Goal: Task Accomplishment & Management: Use online tool/utility

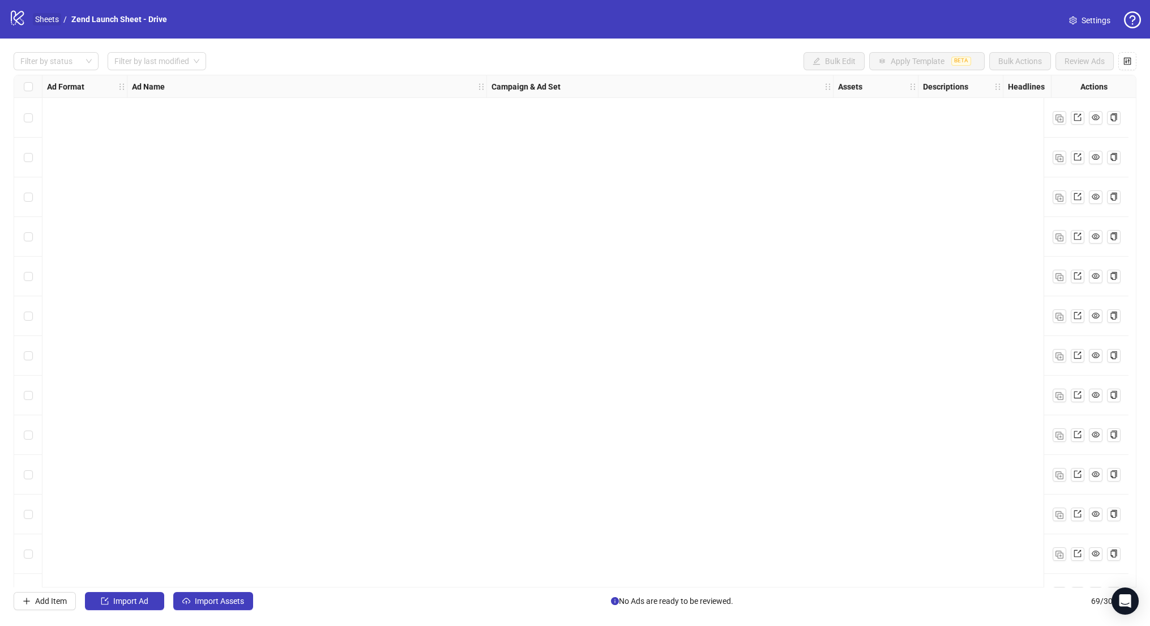
scroll to position [2250, 1059]
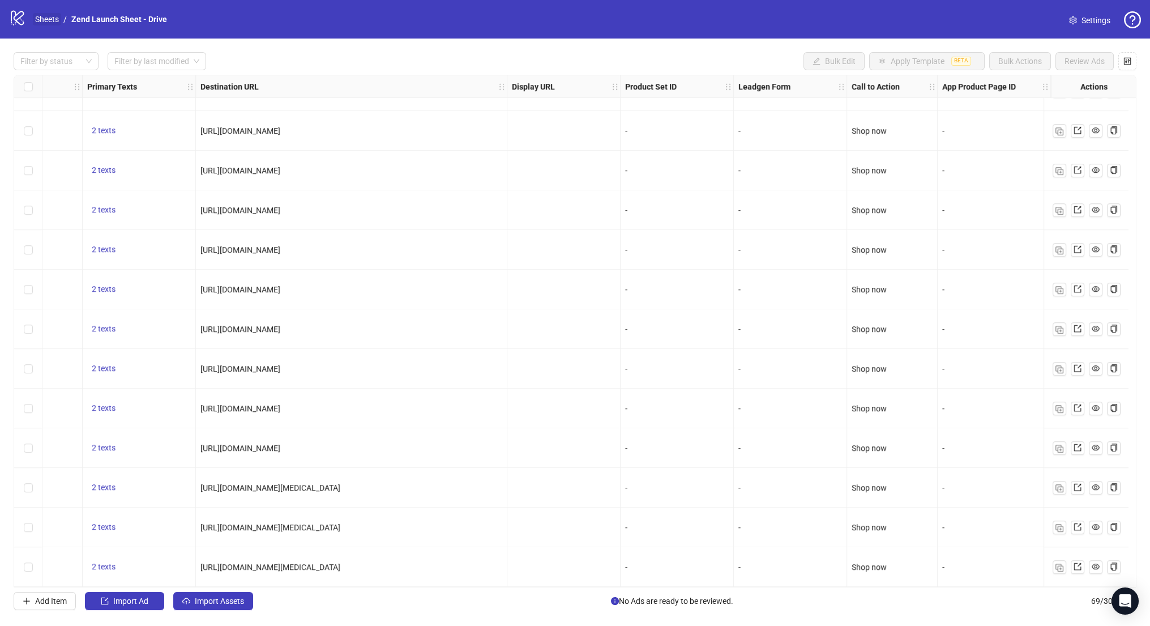
click at [48, 23] on link "Sheets" at bounding box center [47, 19] width 28 height 12
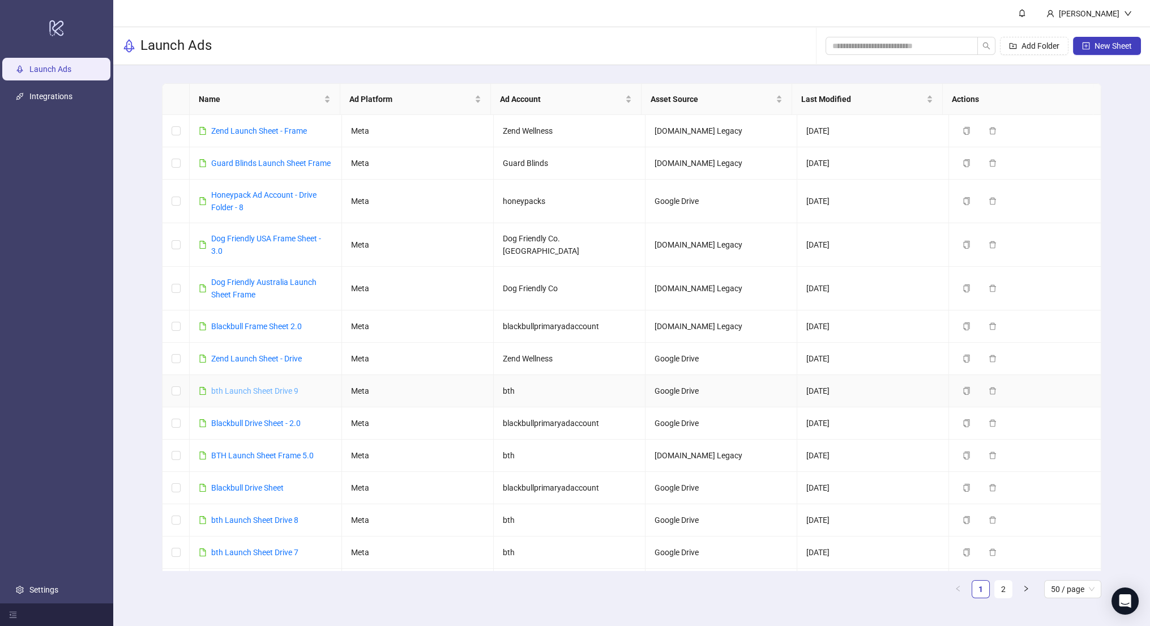
click at [270, 390] on link "bth Launch Sheet Drive 9" at bounding box center [254, 390] width 87 height 9
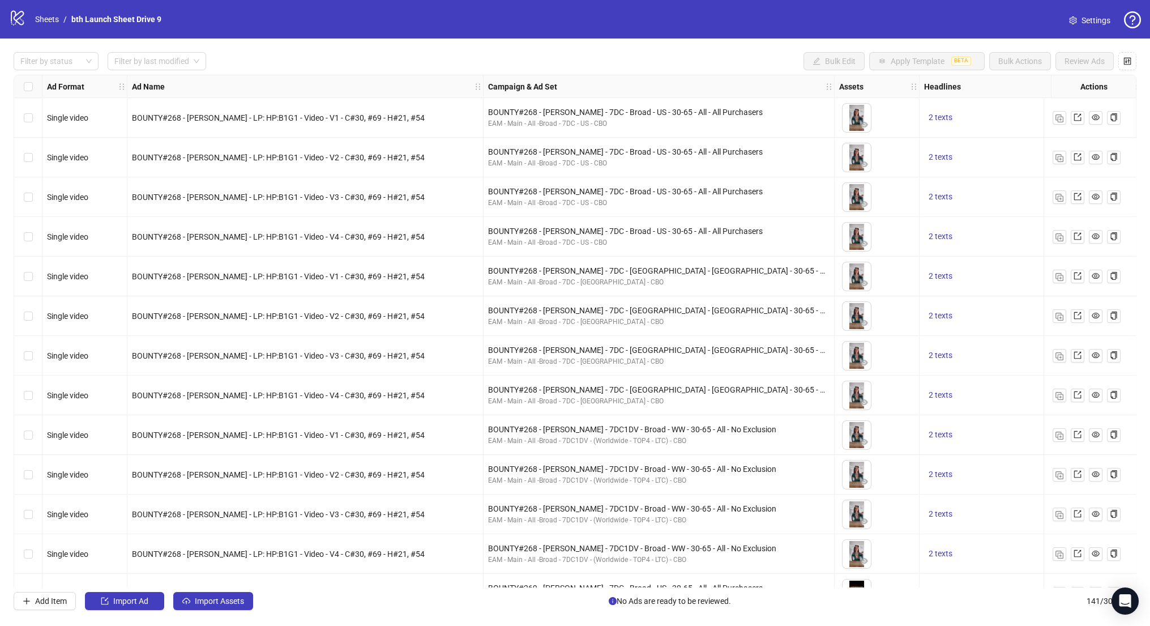
click at [245, 220] on div "BOUNTY#268 - [PERSON_NAME] - LP: HP:B1G1 - Video - V4 - C#30, #69 - H#21, #54" at bounding box center [305, 237] width 356 height 40
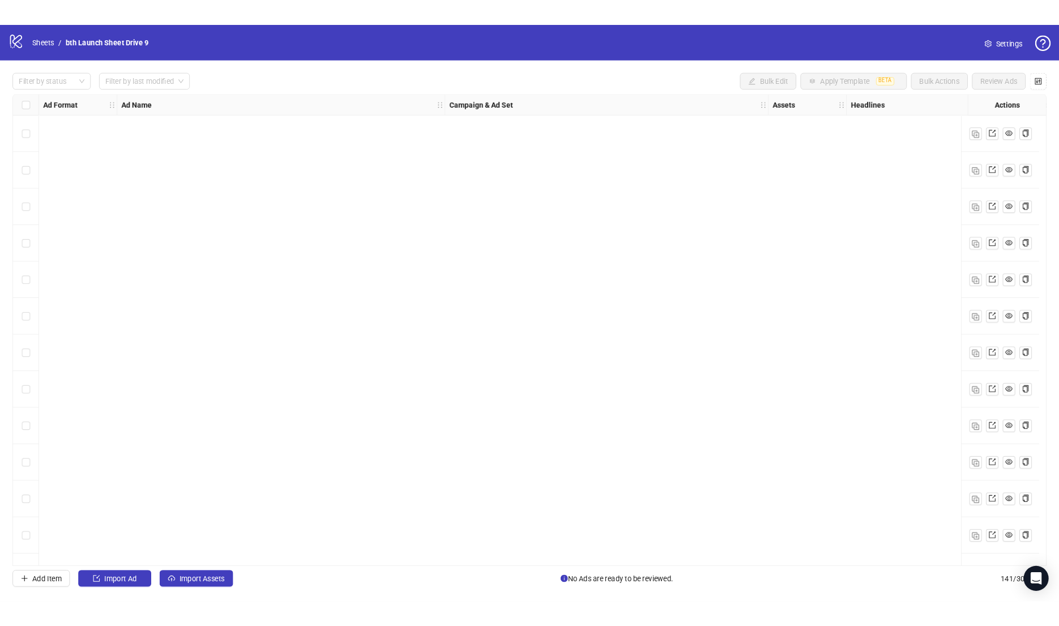
scroll to position [5104, 0]
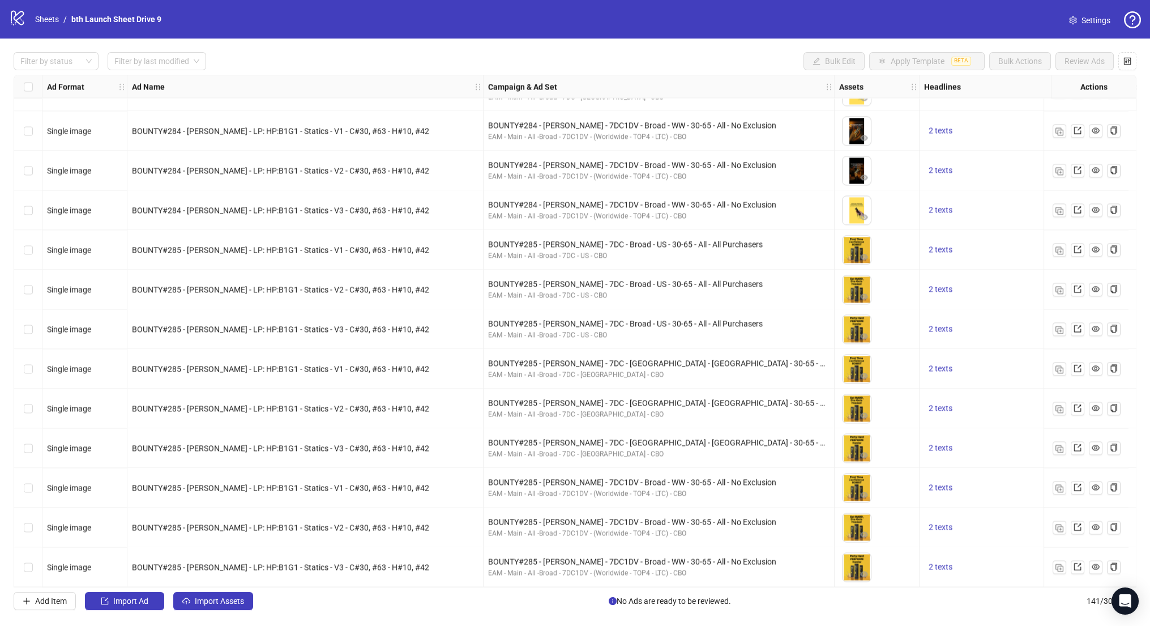
click at [290, 276] on div "BOUNTY#285 - [PERSON_NAME] - LP: HP:B1G1 - Statics - V2 - C#30, #63 - H#10, #42" at bounding box center [305, 290] width 356 height 40
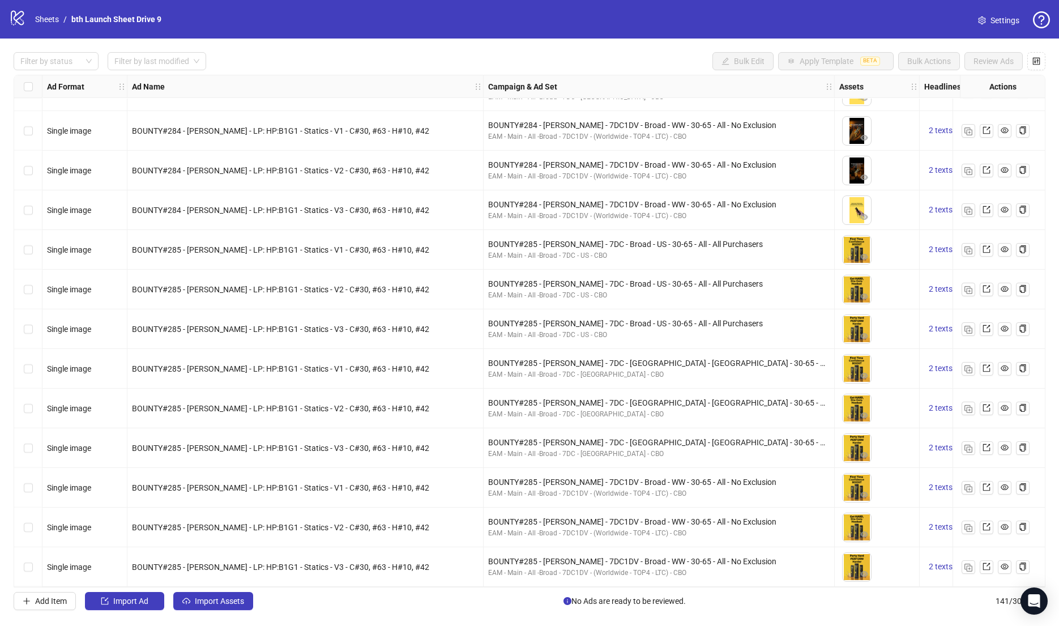
click at [176, 393] on div "BOUNTY#285 - [PERSON_NAME] - LP: HP:B1G1 - Statics - V2 - C#30, #63 - H#10, #42" at bounding box center [305, 408] width 356 height 40
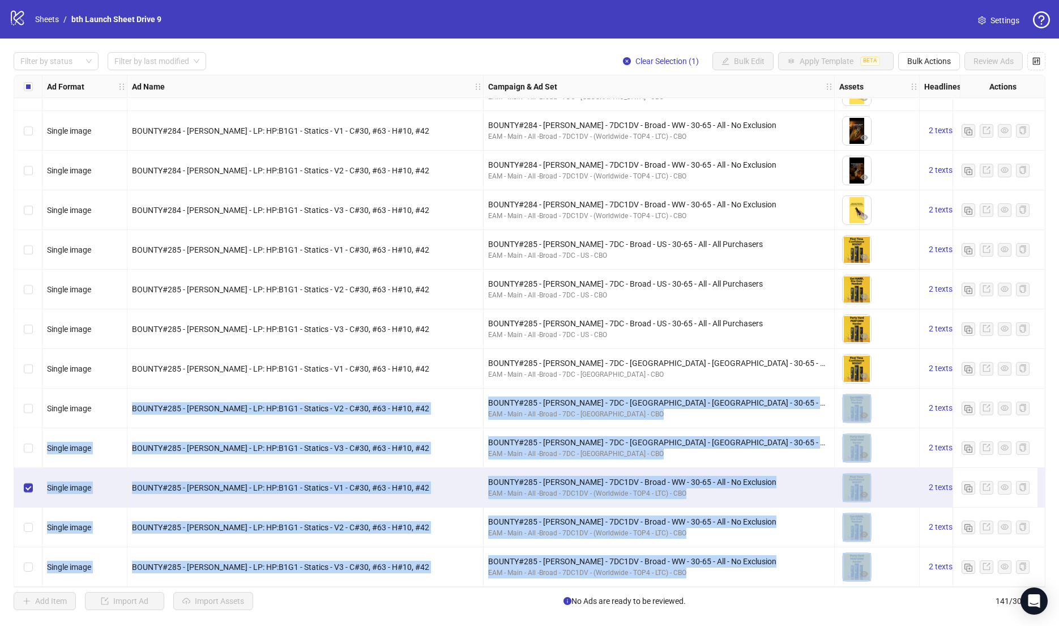
click at [35, 567] on div "Select row 141" at bounding box center [28, 567] width 28 height 40
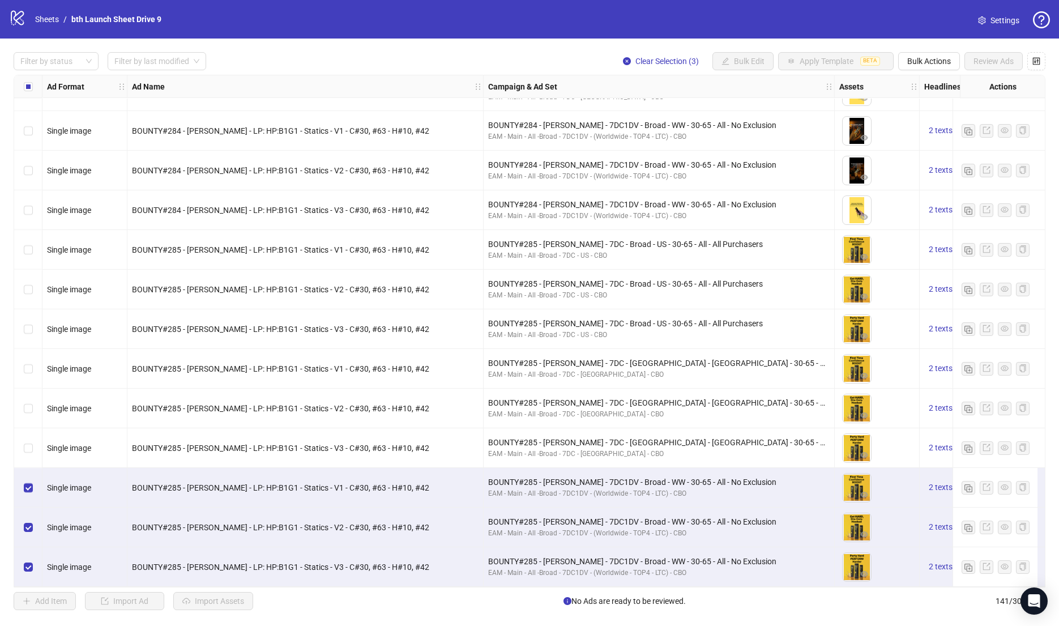
click at [839, 113] on div "To pick up a draggable item, press the space bar. While dragging, use the arrow…" at bounding box center [876, 130] width 75 height 35
click at [936, 57] on span "Bulk Actions" at bounding box center [929, 61] width 44 height 9
click at [924, 62] on span "Bulk Actions" at bounding box center [929, 61] width 44 height 9
click at [931, 101] on span "Duplicate" at bounding box center [946, 102] width 78 height 12
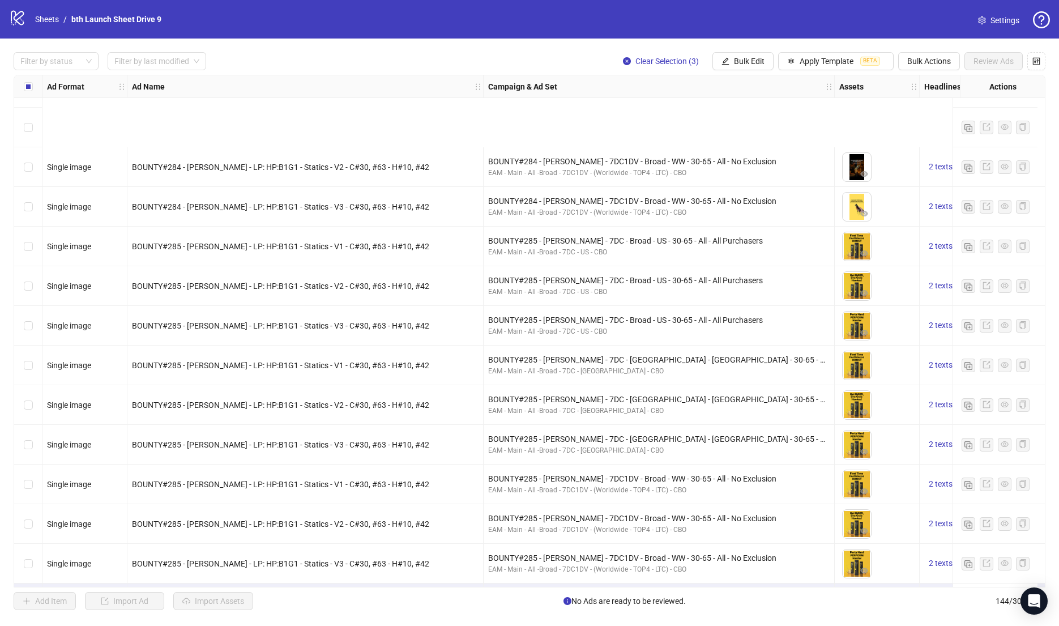
scroll to position [5223, 0]
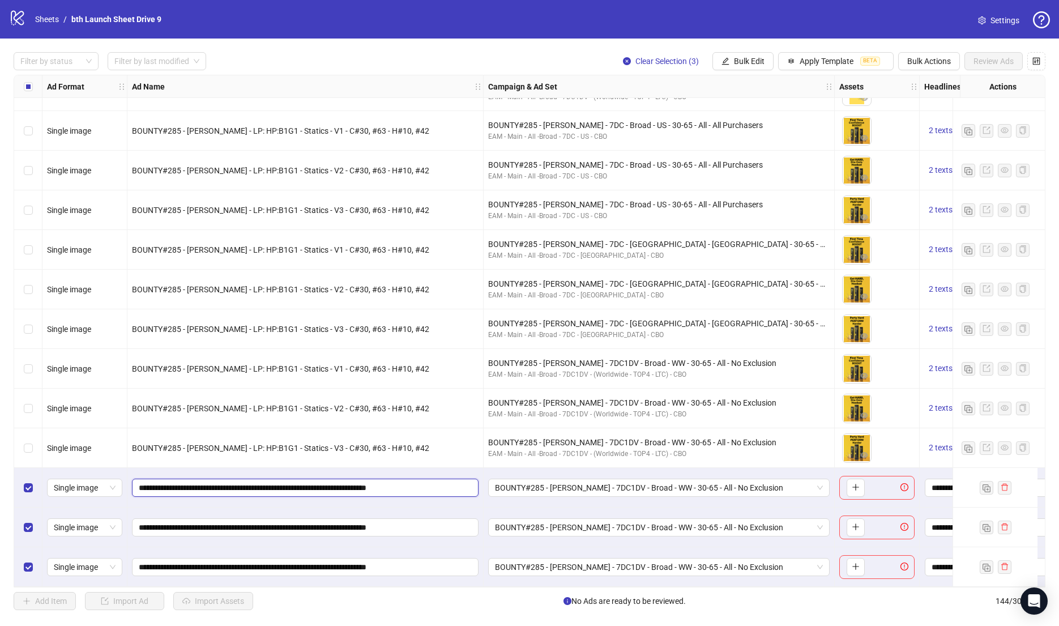
drag, startPoint x: 249, startPoint y: 486, endPoint x: -12, endPoint y: 482, distance: 261.6
click at [0, 482] on html "logo/logo-mobile Sheets / bth Launch Sheet Drive 9 Settings Filter by status Fi…" at bounding box center [529, 313] width 1059 height 626
click at [749, 52] on div "Filter by status Filter by last modified Clear Selection (3) Bulk Edit Apply Te…" at bounding box center [529, 331] width 1059 height 585
click at [747, 61] on span "Bulk Edit" at bounding box center [749, 61] width 31 height 9
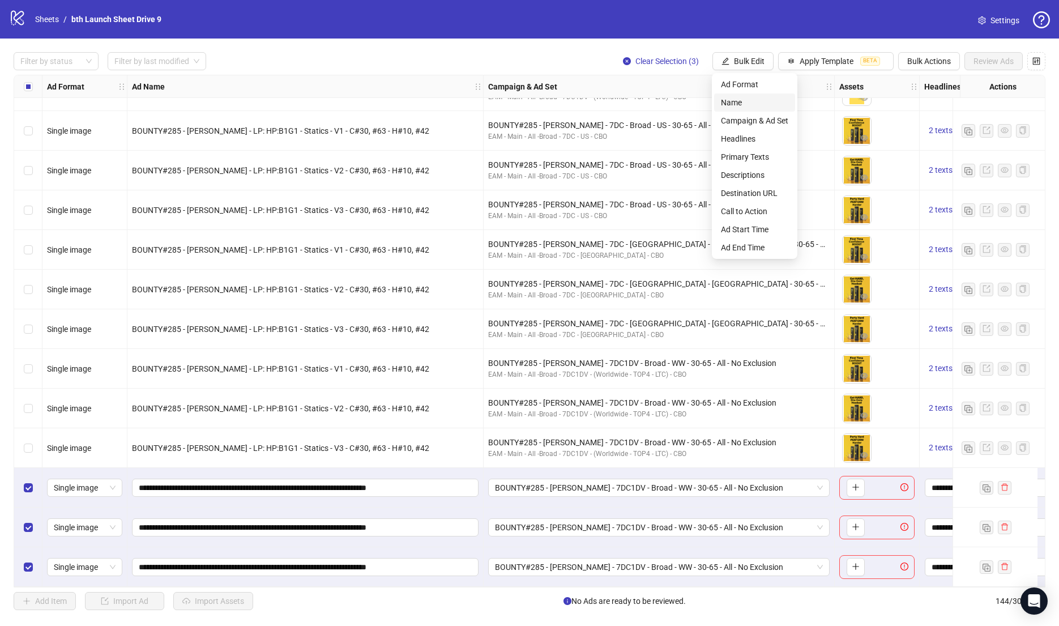
click at [725, 97] on span "Name" at bounding box center [754, 102] width 67 height 12
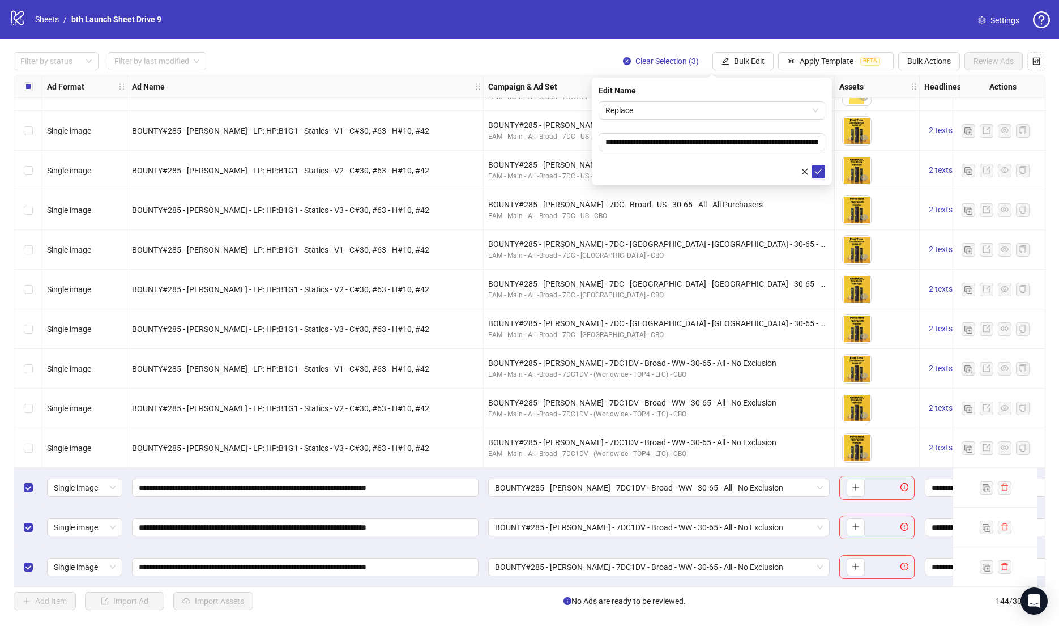
click at [722, 99] on div "**********" at bounding box center [712, 132] width 240 height 108
click at [690, 112] on span "Replace" at bounding box center [711, 110] width 213 height 17
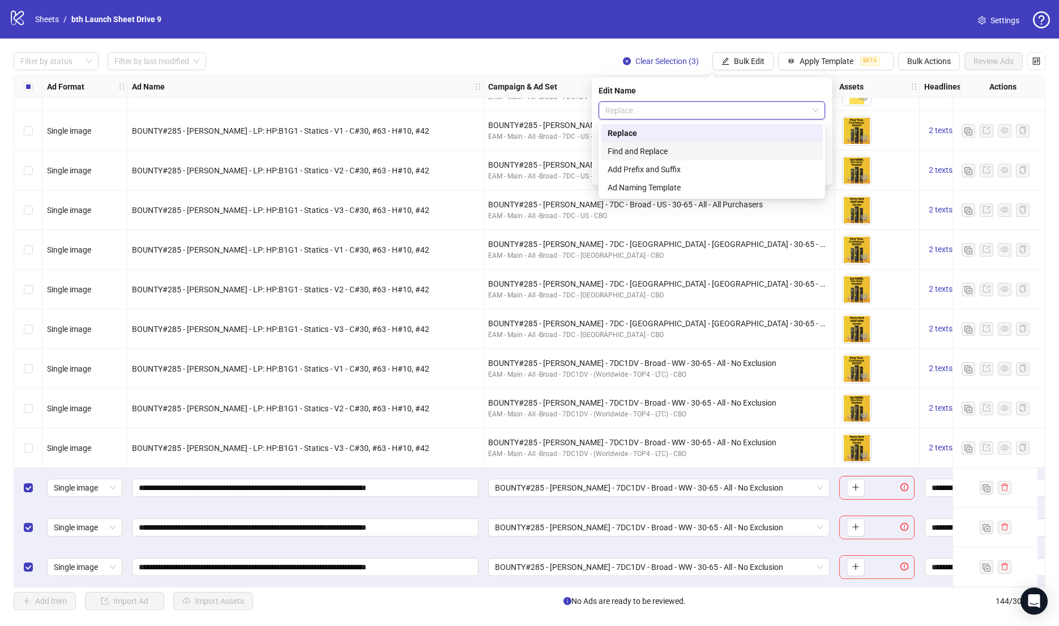
click at [660, 146] on div "Find and Replace" at bounding box center [712, 151] width 208 height 12
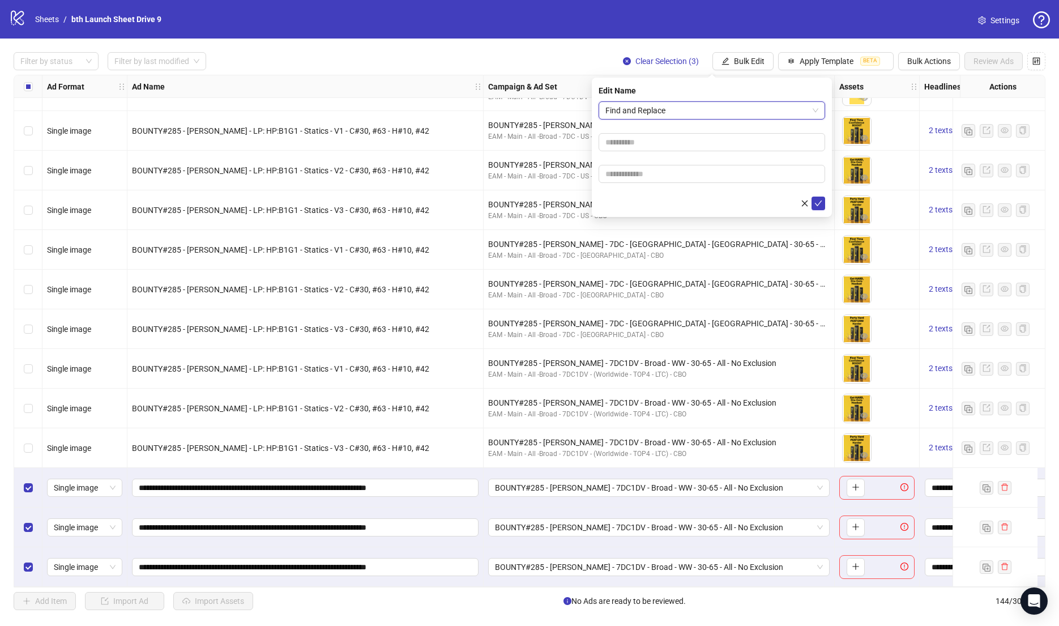
click at [660, 143] on input "text" at bounding box center [712, 142] width 227 height 18
type input "**********"
click at [636, 176] on input "text" at bounding box center [712, 174] width 227 height 18
drag, startPoint x: 634, startPoint y: 178, endPoint x: 557, endPoint y: 174, distance: 76.5
click at [557, 174] on body "logo/logo-mobile Sheets / bth Launch Sheet Drive 9 Settings Filter by status Fi…" at bounding box center [529, 313] width 1059 height 626
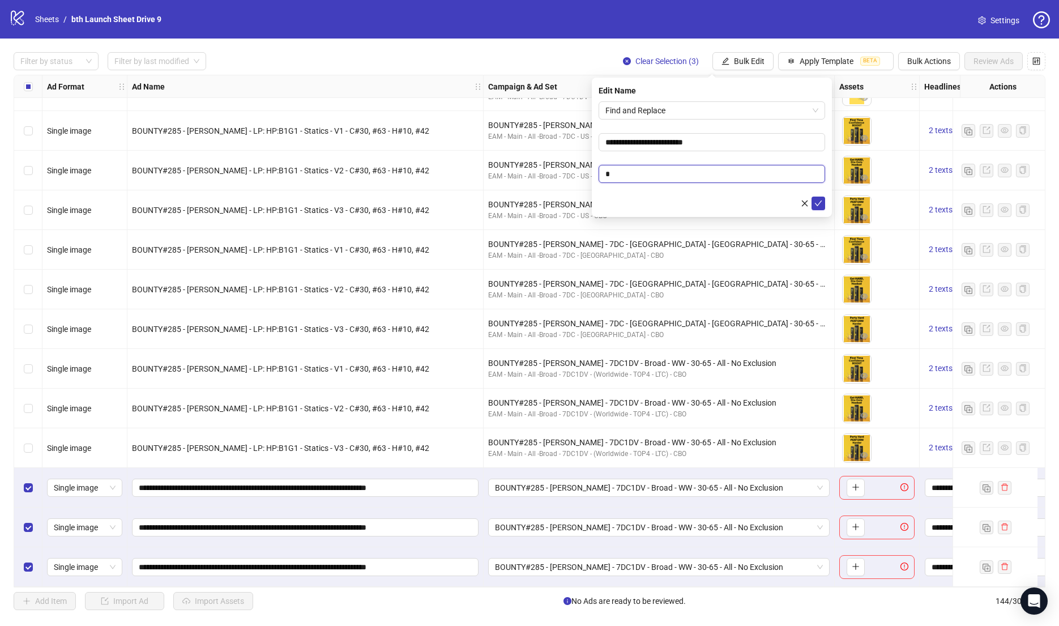
paste input "**********"
click at [653, 174] on input "**********" at bounding box center [712, 174] width 227 height 18
drag, startPoint x: 661, startPoint y: 174, endPoint x: 837, endPoint y: 183, distance: 176.4
click at [836, 183] on body "logo/logo-mobile Sheets / bth Launch Sheet Drive 9 Settings Filter by status Fi…" at bounding box center [529, 313] width 1059 height 626
type input "**********"
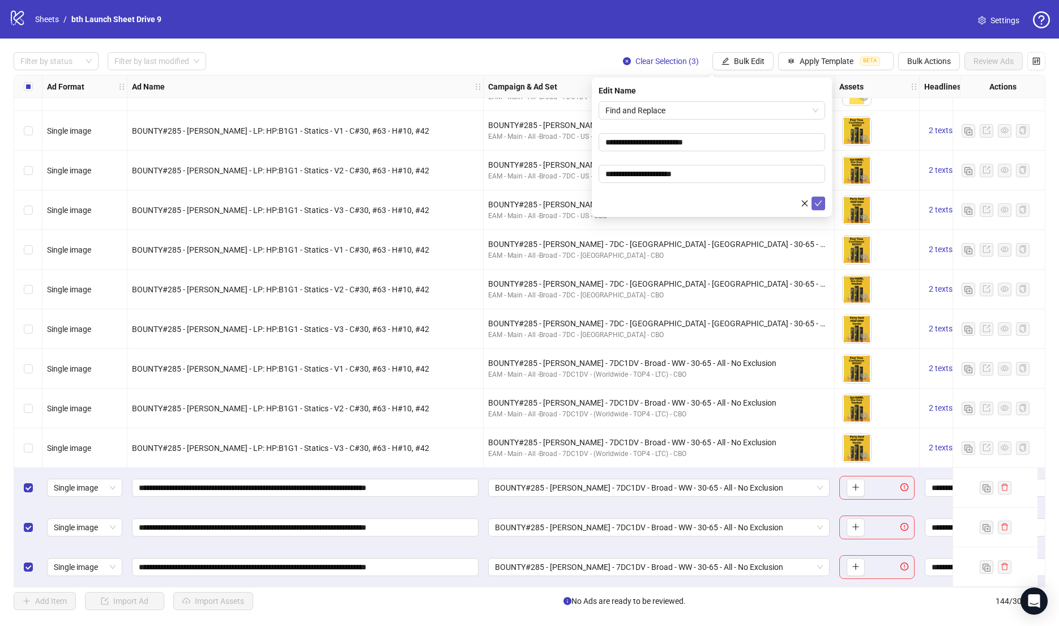
click at [815, 199] on icon "check" at bounding box center [818, 203] width 8 height 8
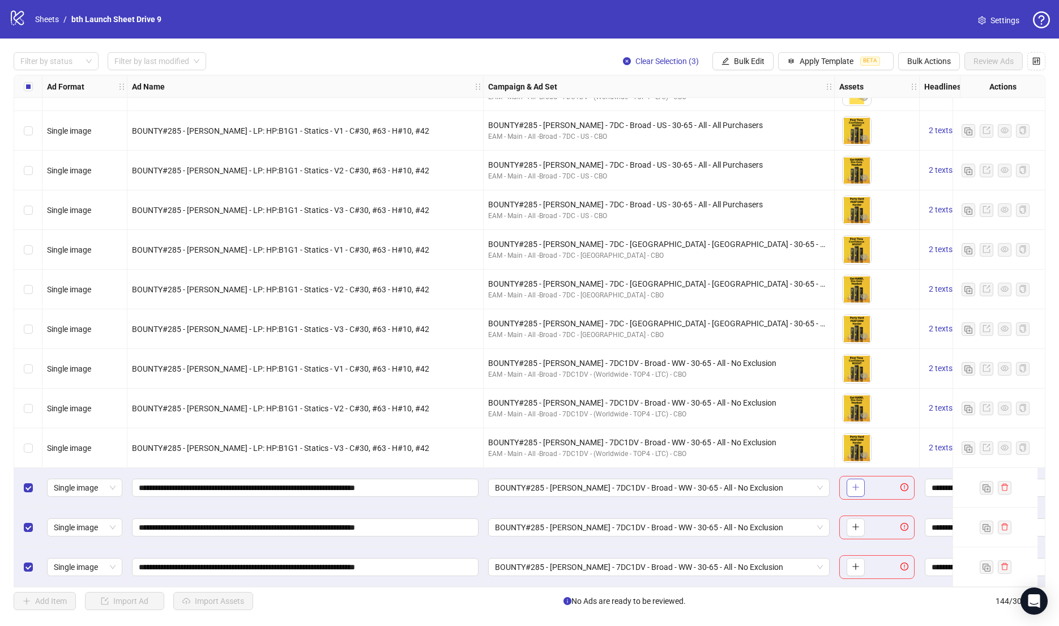
click at [852, 483] on icon "plus" at bounding box center [856, 487] width 8 height 8
click at [853, 523] on icon "plus" at bounding box center [856, 527] width 8 height 8
click at [844, 562] on div "To pick up a draggable item, press the space bar. While dragging, use the arrow…" at bounding box center [853, 567] width 23 height 18
click at [849, 561] on button "button" at bounding box center [856, 567] width 18 height 18
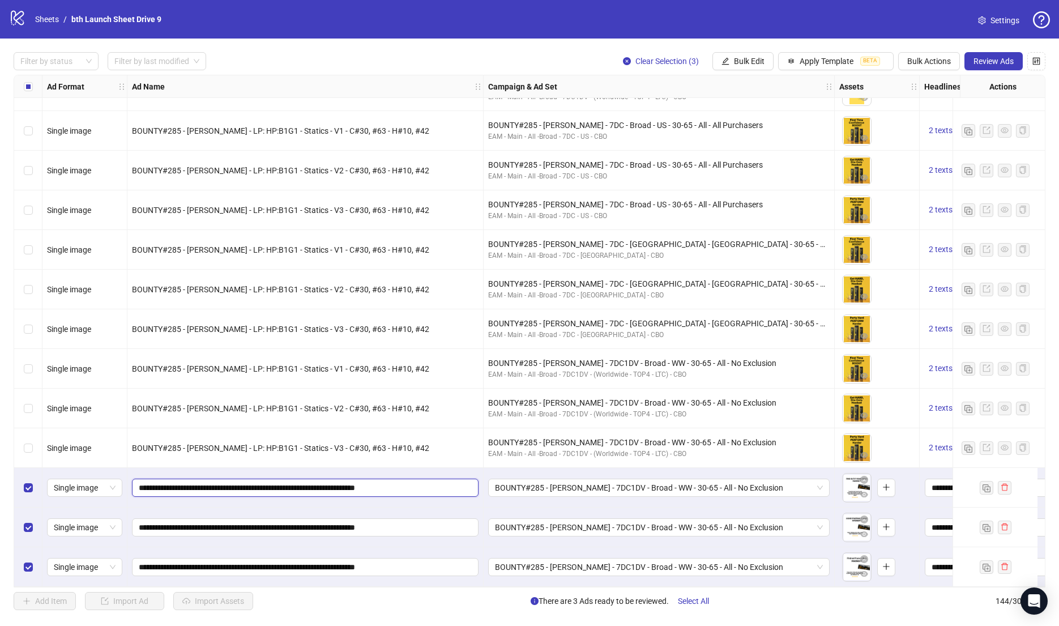
drag, startPoint x: 232, startPoint y: 483, endPoint x: 8, endPoint y: 480, distance: 223.1
click at [8, 480] on div "Filter by status Filter by last modified Clear Selection (3) Bulk Edit Apply Te…" at bounding box center [529, 331] width 1059 height 585
click at [742, 59] on span "Bulk Edit" at bounding box center [749, 61] width 31 height 9
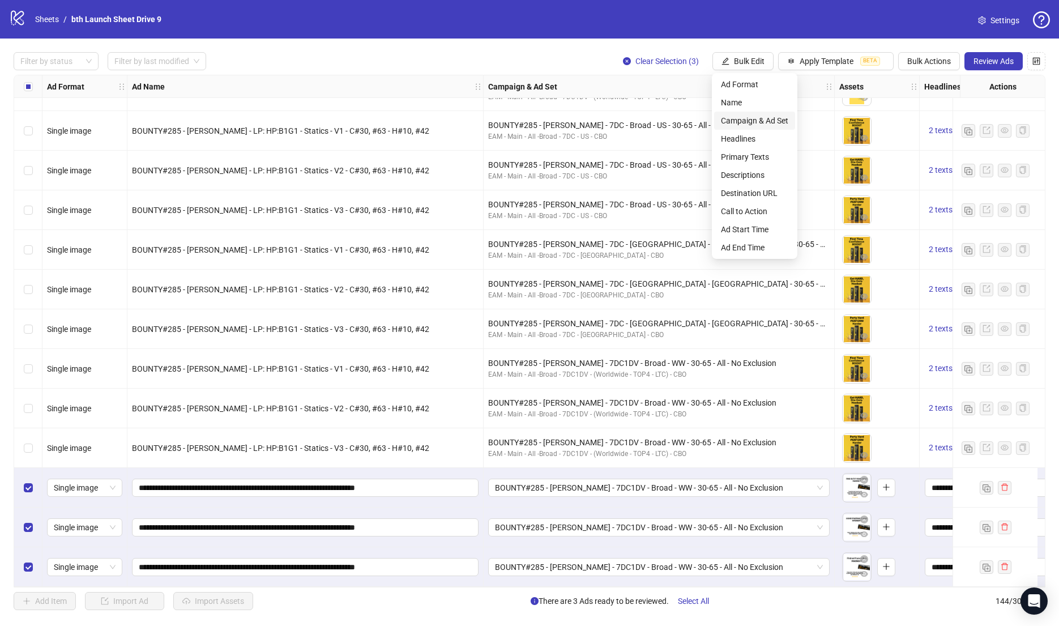
click at [767, 116] on span "Campaign & Ad Set" at bounding box center [754, 120] width 67 height 12
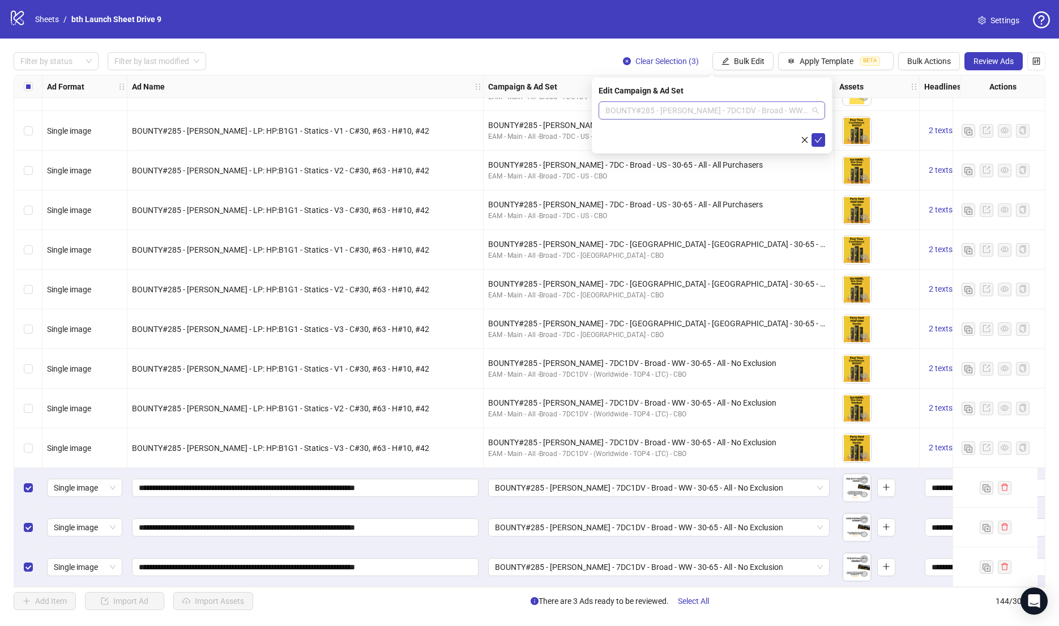
click at [753, 107] on span "BOUNTY#285 - [PERSON_NAME] - 7DC1DV - Broad - WW - 30-65 - All - No Exclusion" at bounding box center [711, 110] width 213 height 17
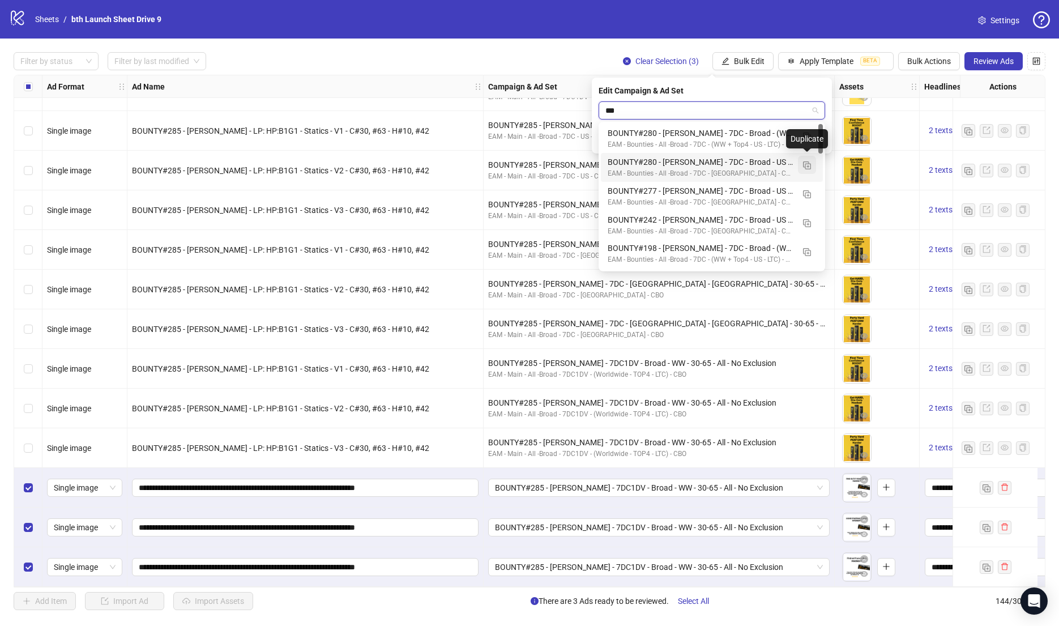
click at [805, 167] on img "button" at bounding box center [807, 165] width 8 height 8
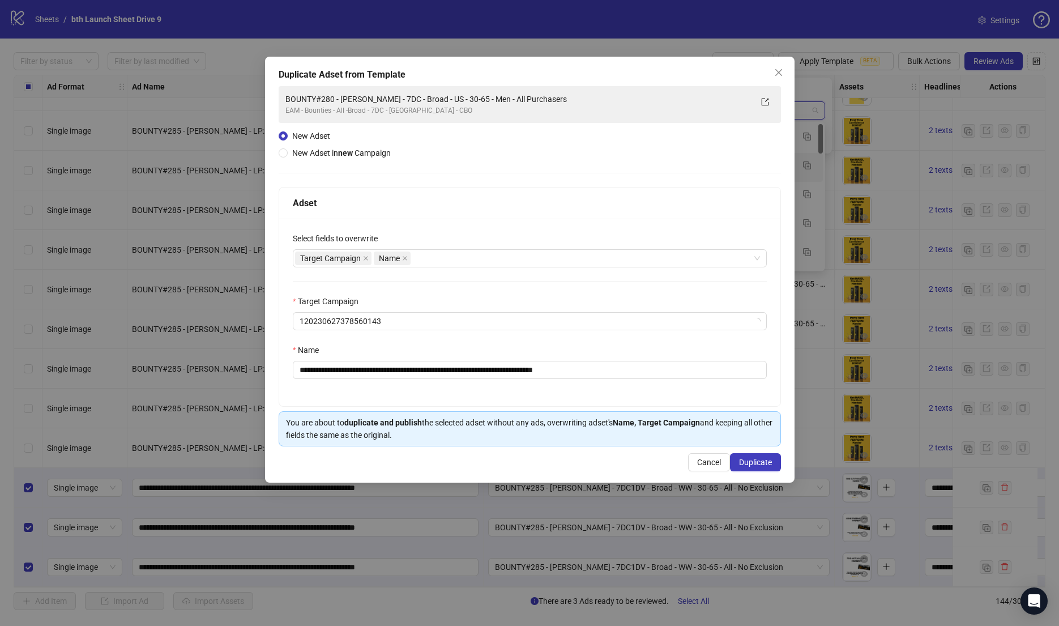
type input "***"
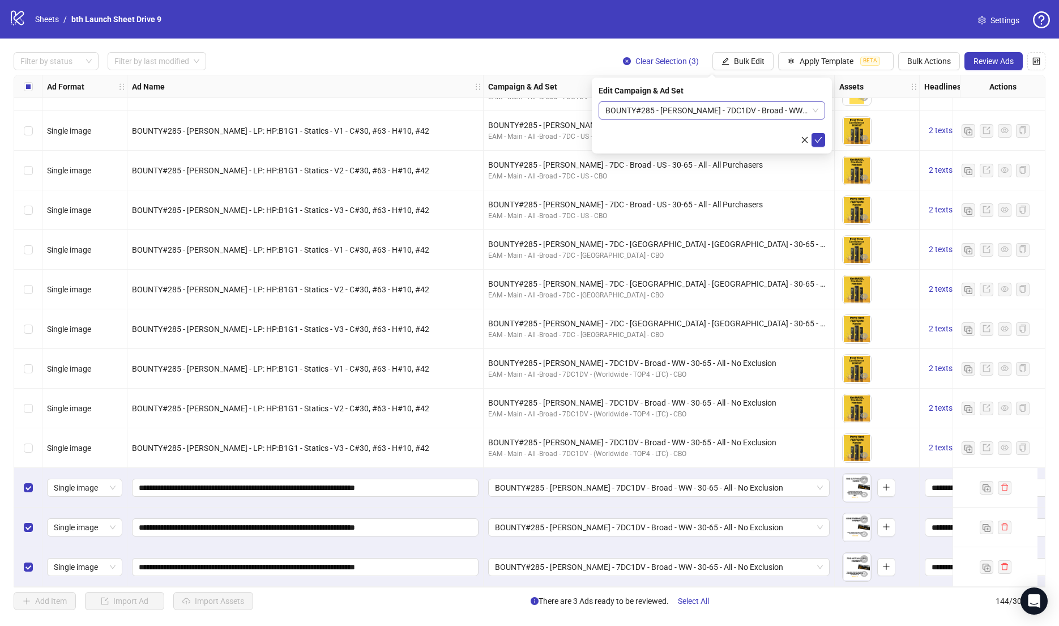
click at [727, 113] on span "BOUNTY#285 - [PERSON_NAME] - 7DC1DV - Broad - WW - 30-65 - All - No Exclusion" at bounding box center [711, 110] width 213 height 17
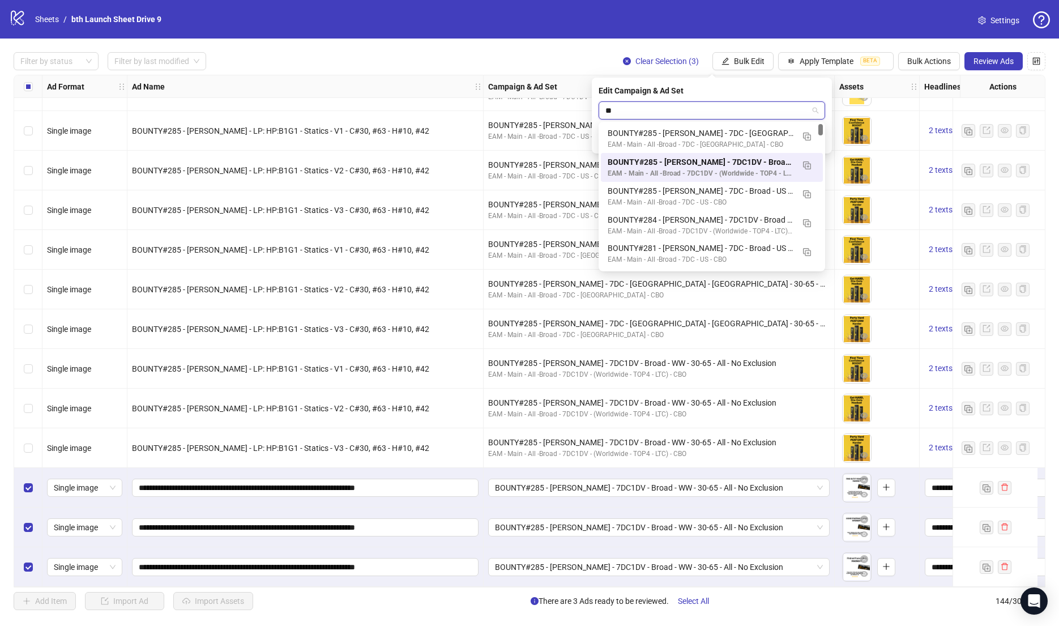
type input "***"
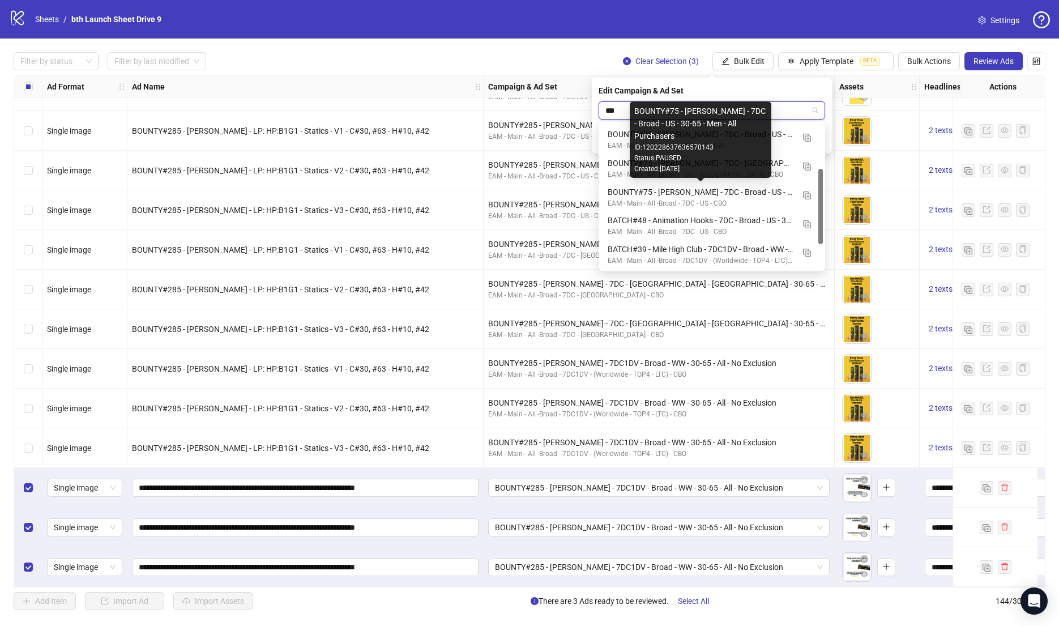
scroll to position [143, 0]
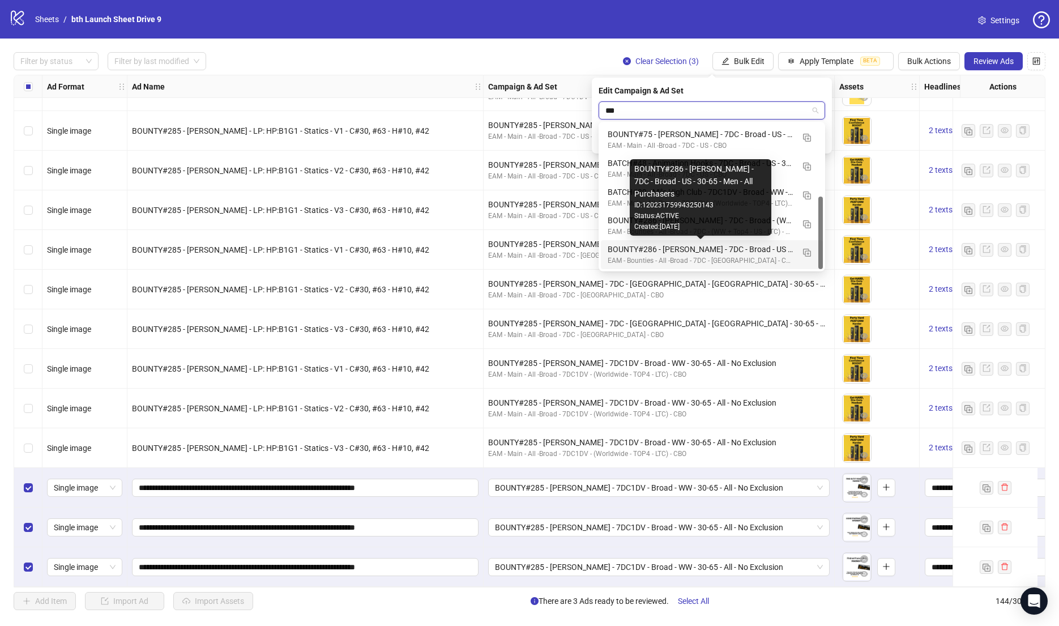
click at [687, 251] on div "BOUNTY#286 - [PERSON_NAME] - 7DC - Broad - US - 30-65 - Men - All Purchasers" at bounding box center [701, 249] width 186 height 12
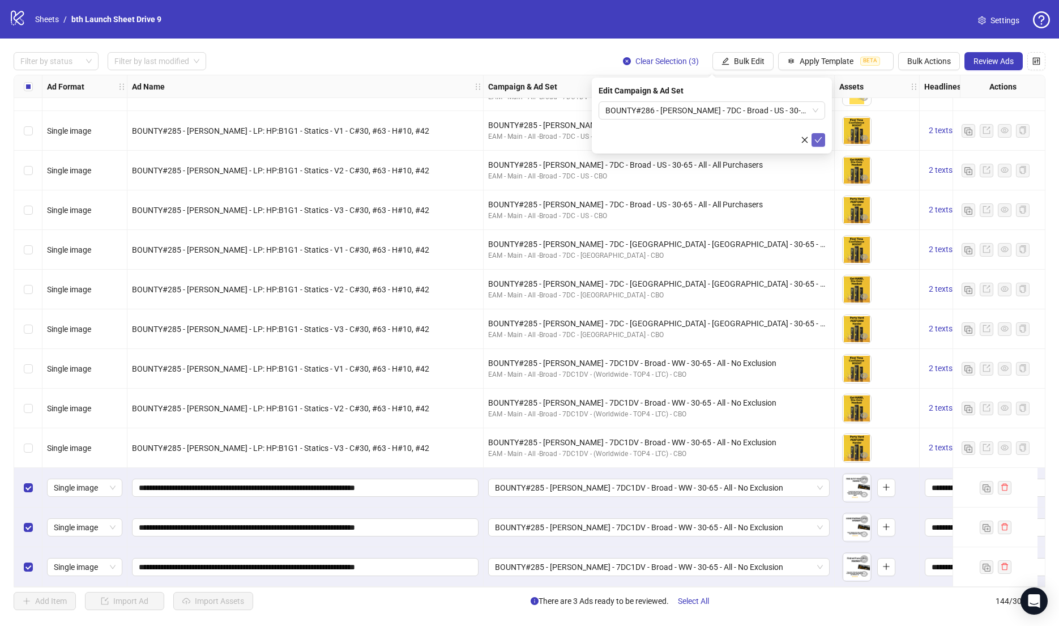
click at [824, 136] on button "submit" at bounding box center [818, 140] width 14 height 14
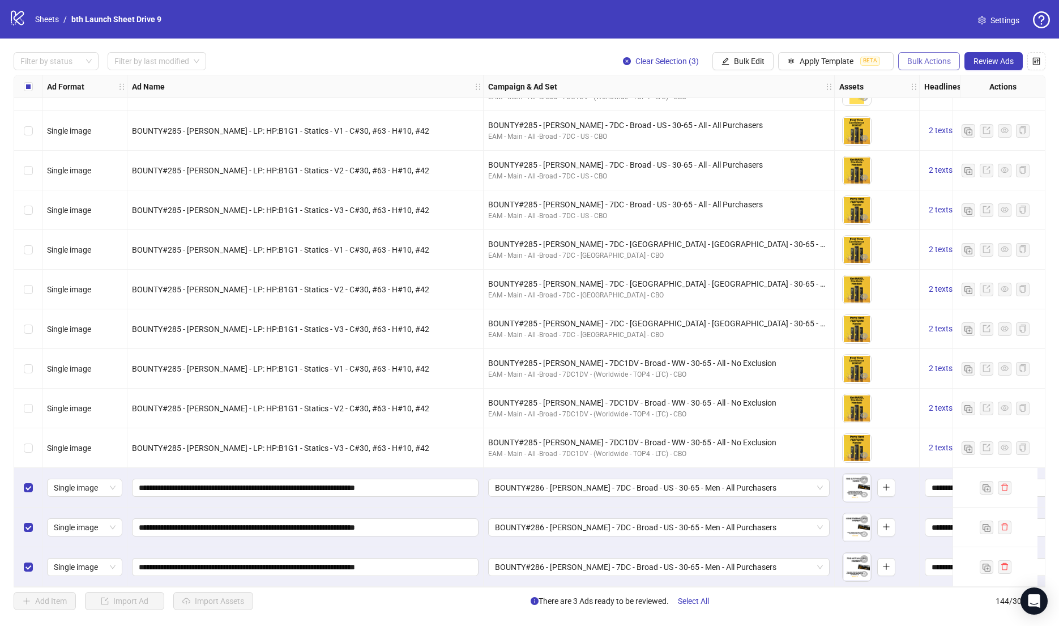
click at [941, 63] on span "Bulk Actions" at bounding box center [929, 61] width 44 height 9
click at [952, 116] on span "Duplicate with assets" at bounding box center [946, 120] width 78 height 12
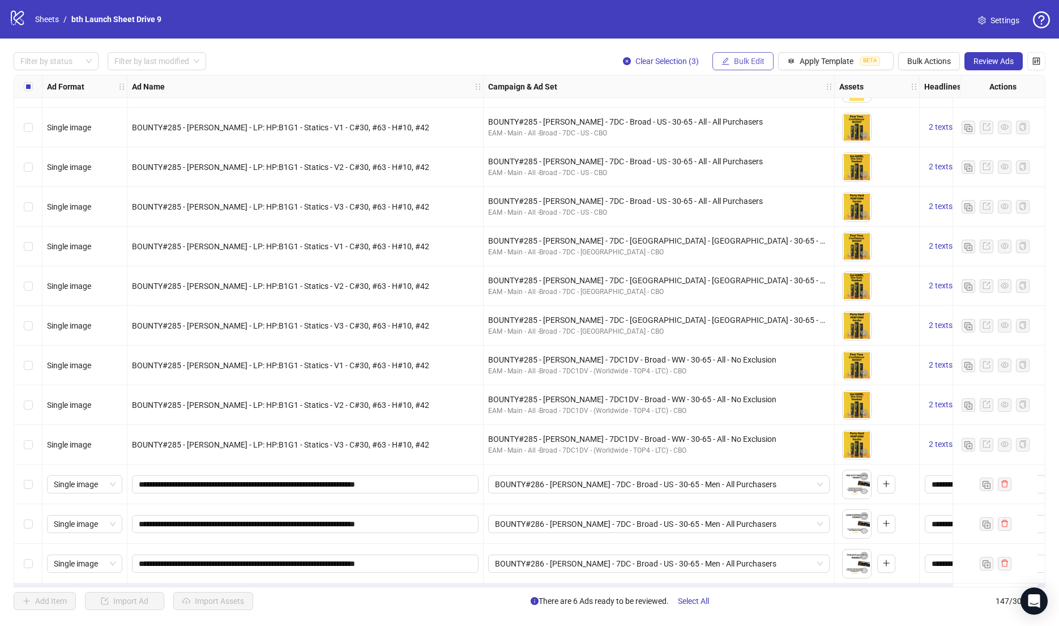
scroll to position [5342, 0]
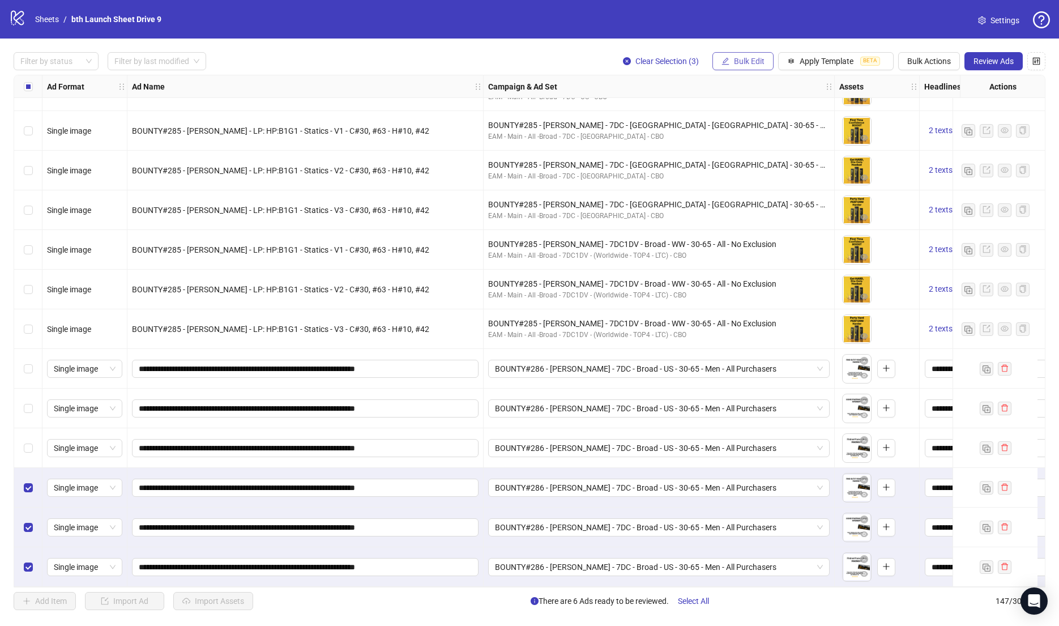
click at [745, 58] on span "Bulk Edit" at bounding box center [749, 61] width 31 height 9
click at [758, 125] on span "Campaign & Ad Set" at bounding box center [754, 120] width 67 height 12
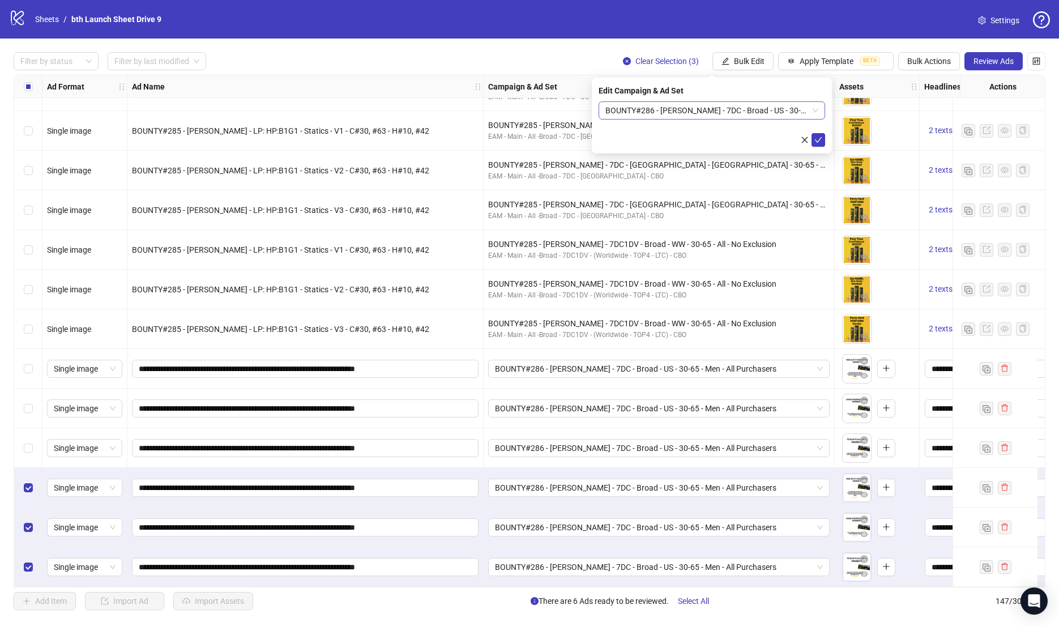
click at [745, 115] on span "BOUNTY#286 - [PERSON_NAME] - 7DC - Broad - US - 30-65 - Men - All Purchasers" at bounding box center [711, 110] width 213 height 17
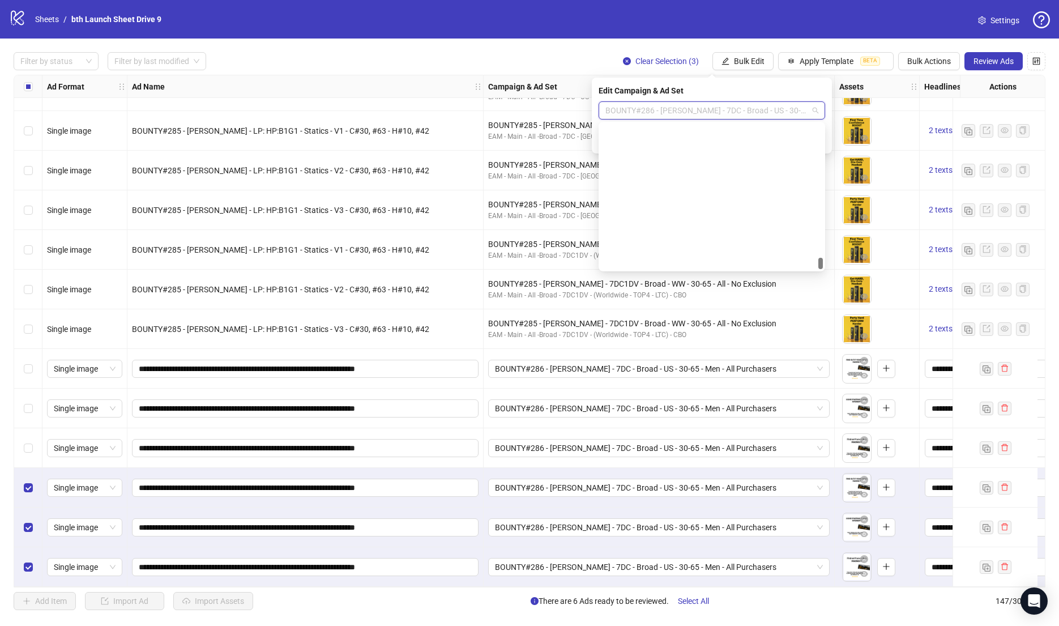
scroll to position [9228, 0]
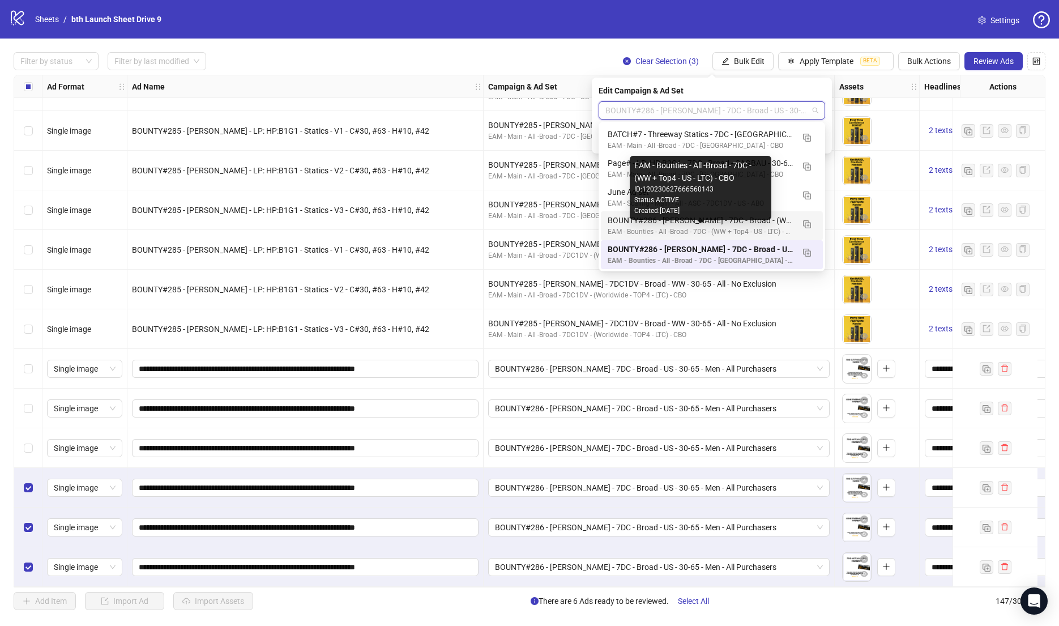
click at [743, 232] on div "EAM - Bounties - All -Broad - 7DC - (WW + Top4 - US - LTC) - CBO" at bounding box center [701, 232] width 186 height 11
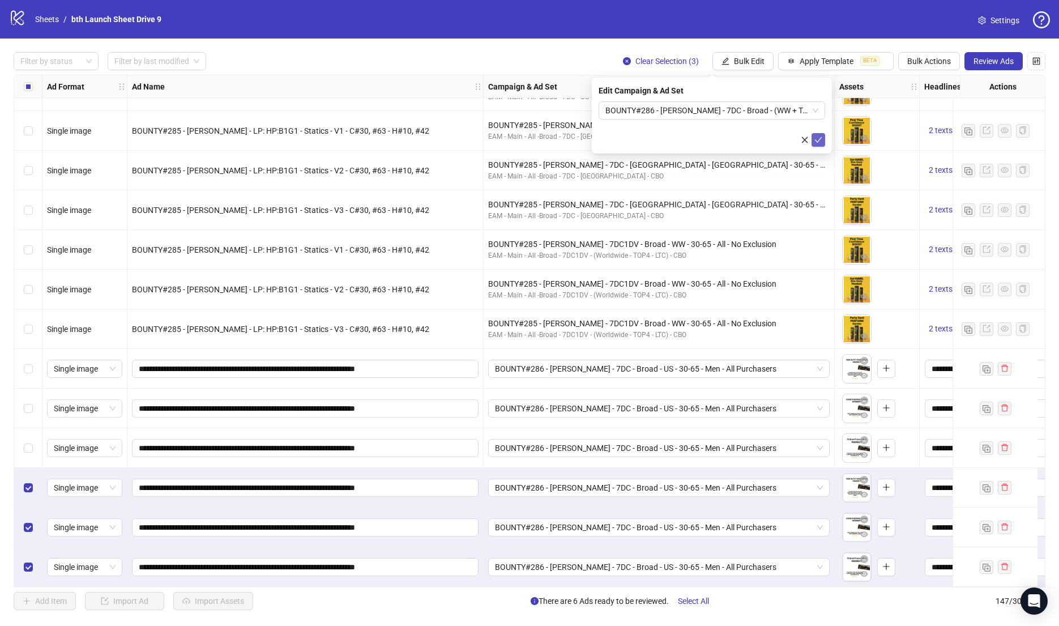
click at [821, 143] on span "submit" at bounding box center [818, 139] width 8 height 9
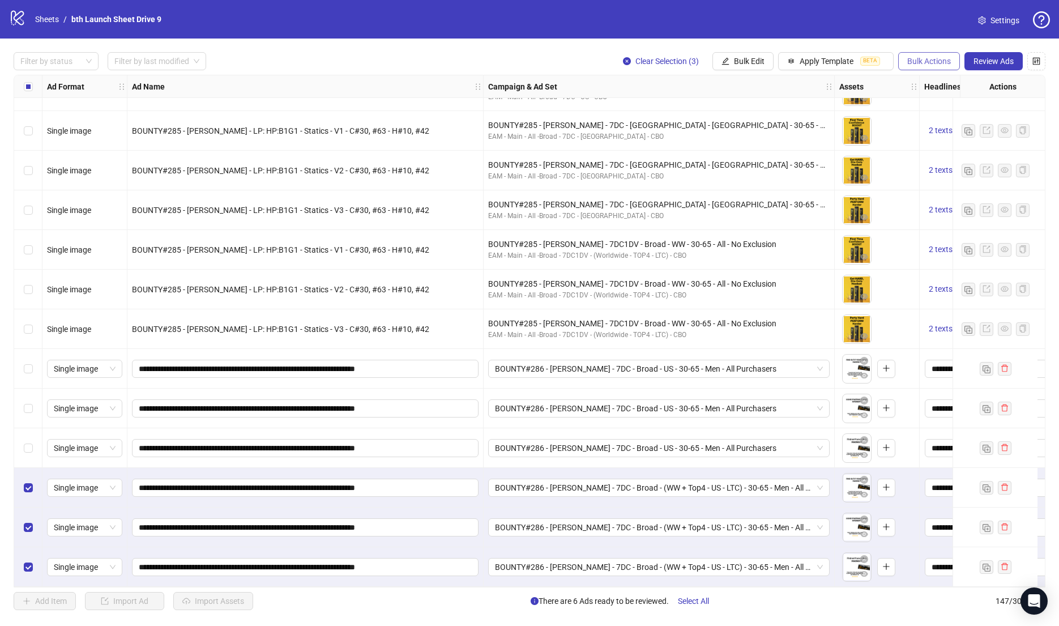
click at [933, 66] on button "Bulk Actions" at bounding box center [929, 61] width 62 height 18
click at [924, 101] on span "Duplicate" at bounding box center [946, 102] width 78 height 12
click at [933, 64] on span "Bulk Actions" at bounding box center [929, 61] width 44 height 9
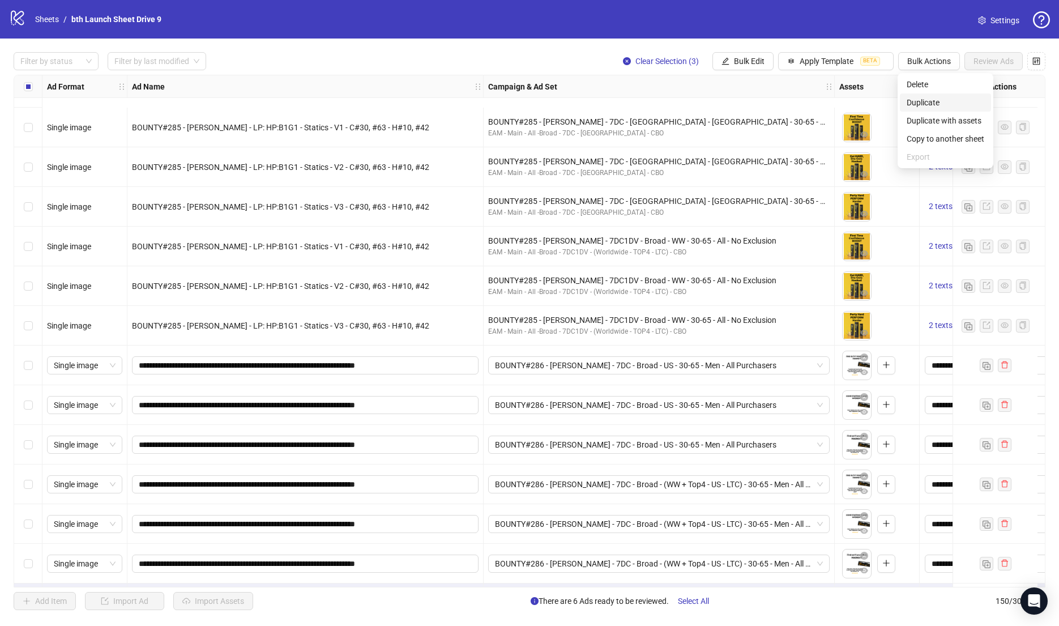
scroll to position [5460, 0]
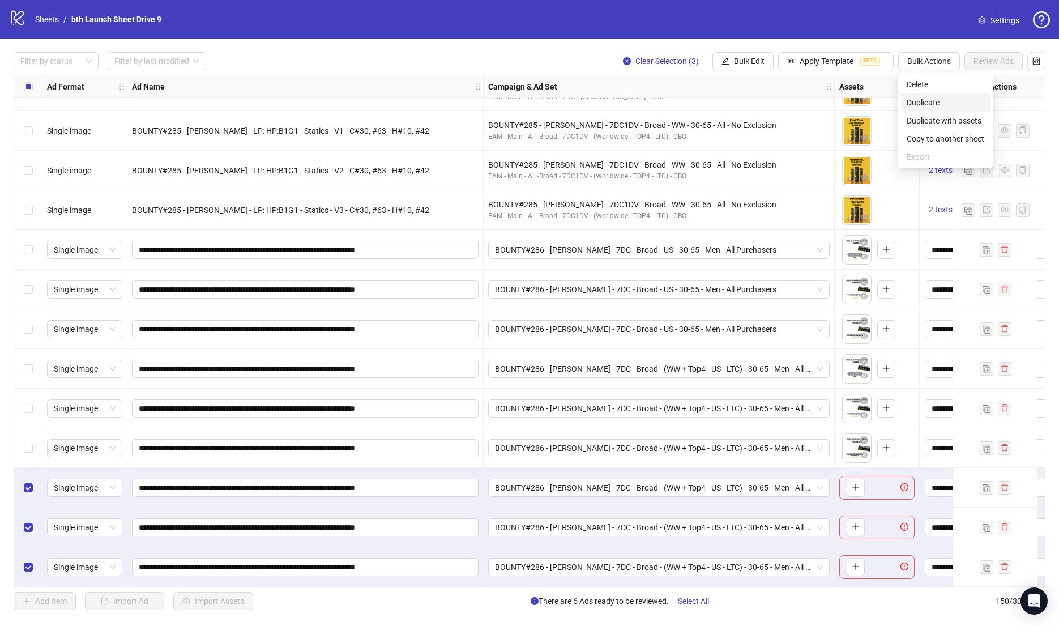
click at [921, 104] on span "Duplicate" at bounding box center [946, 102] width 78 height 12
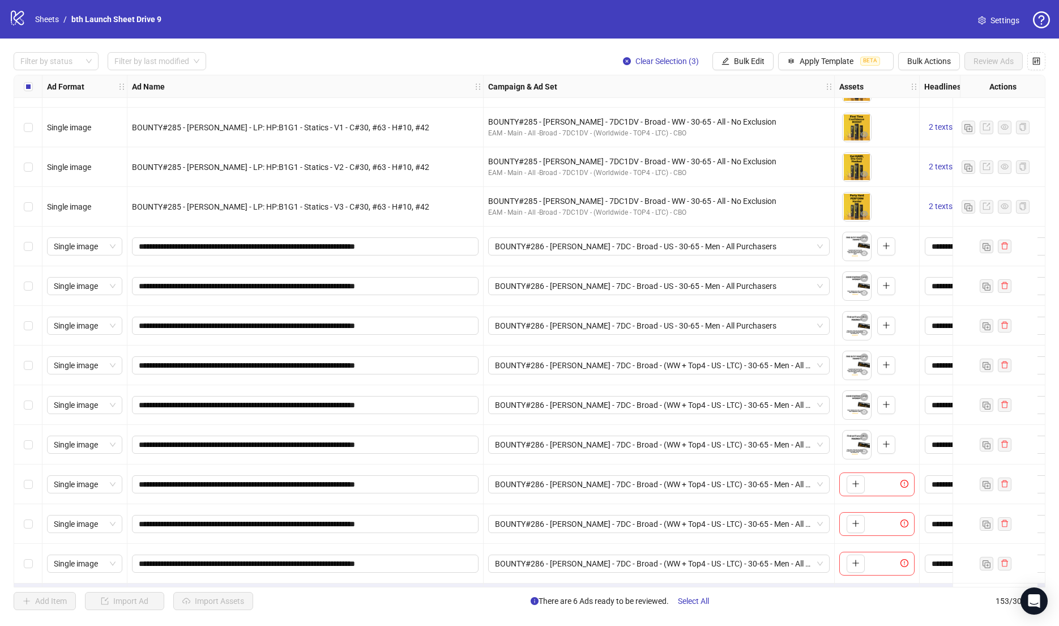
scroll to position [5579, 0]
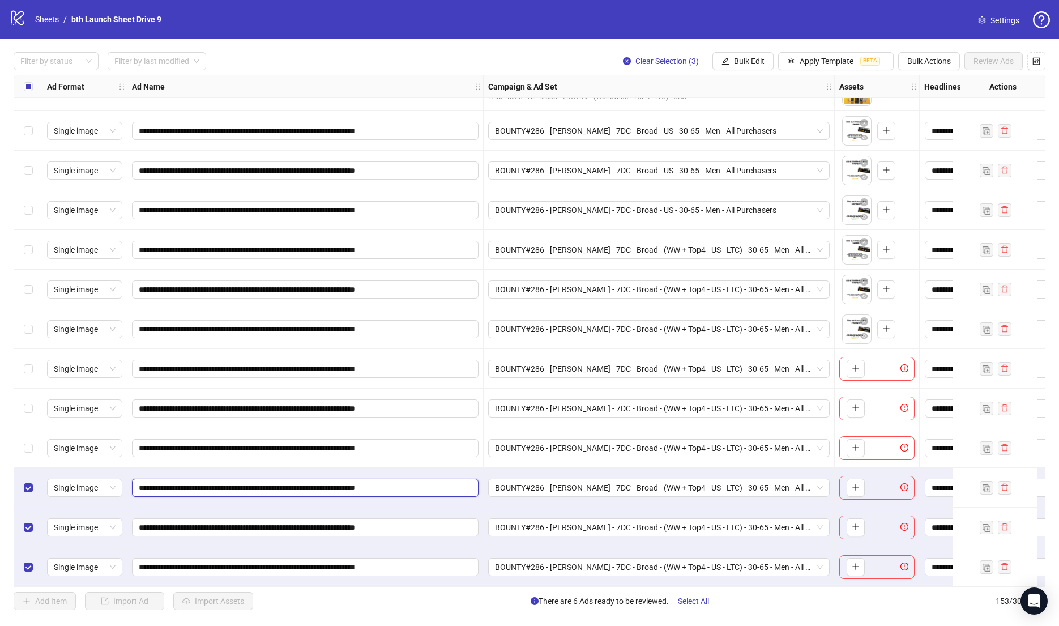
click at [327, 483] on input "**********" at bounding box center [304, 487] width 331 height 12
type input "**********"
click at [328, 524] on input "**********" at bounding box center [304, 527] width 331 height 12
type input "**********"
click at [330, 563] on input "**********" at bounding box center [304, 567] width 331 height 12
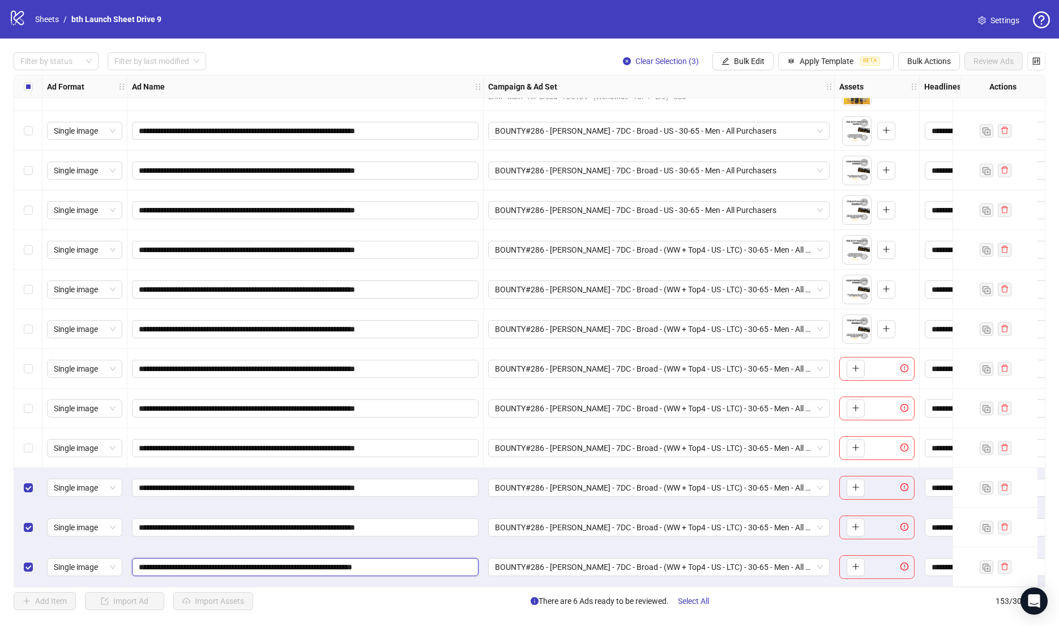
type input "**********"
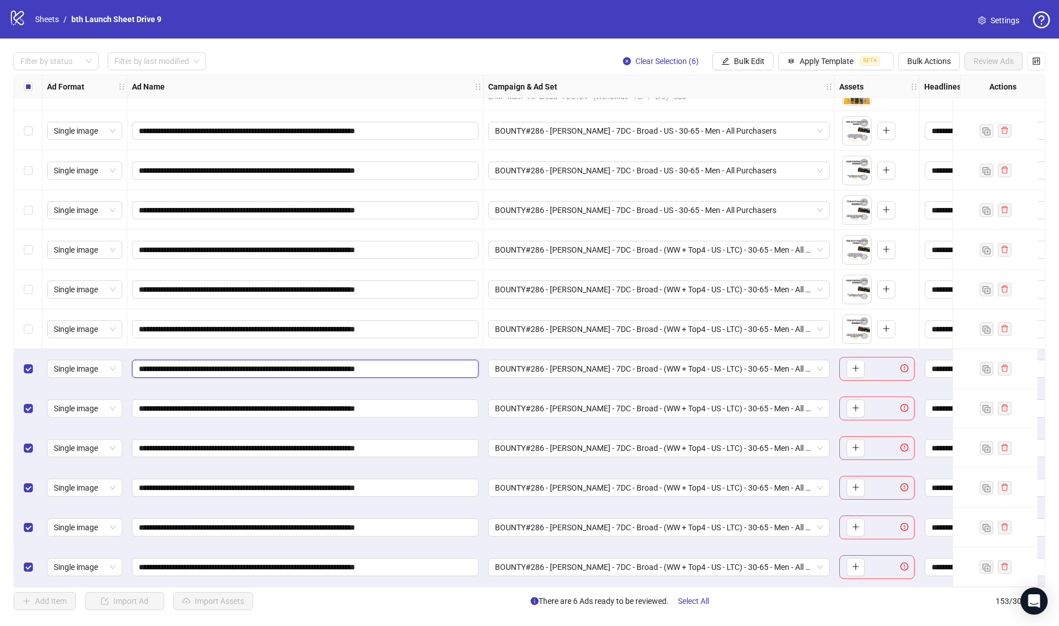
drag, startPoint x: 232, startPoint y: 365, endPoint x: -75, endPoint y: 364, distance: 306.9
click at [0, 364] on html "logo/logo-mobile Sheets / bth Launch Sheet Drive 9 Settings Filter by status Fi…" at bounding box center [529, 313] width 1059 height 626
click at [761, 58] on span "Bulk Edit" at bounding box center [749, 61] width 31 height 9
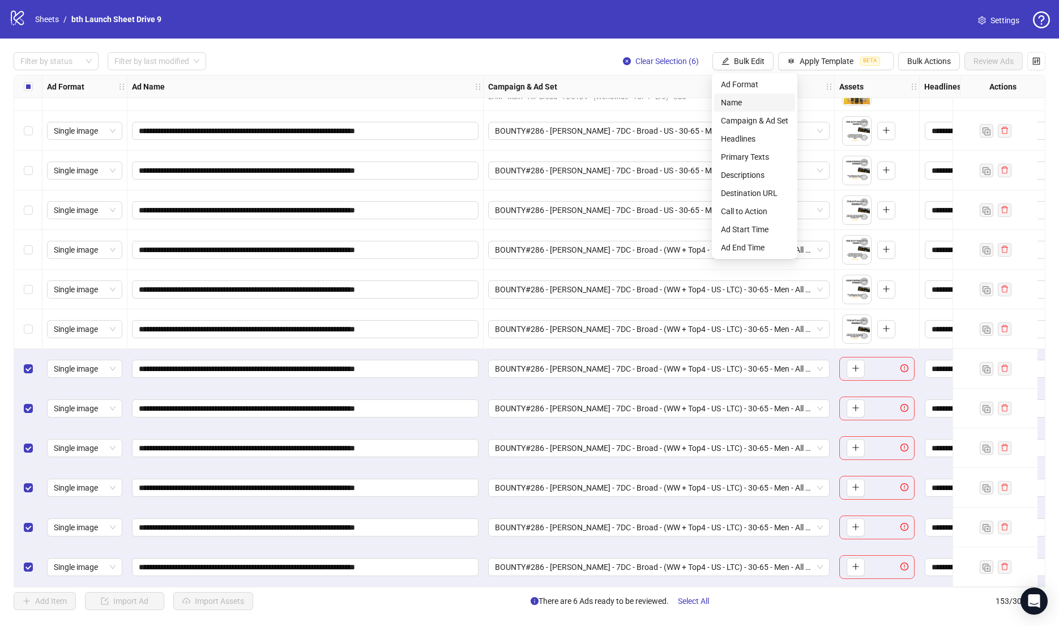
click at [754, 105] on span "Name" at bounding box center [754, 102] width 67 height 12
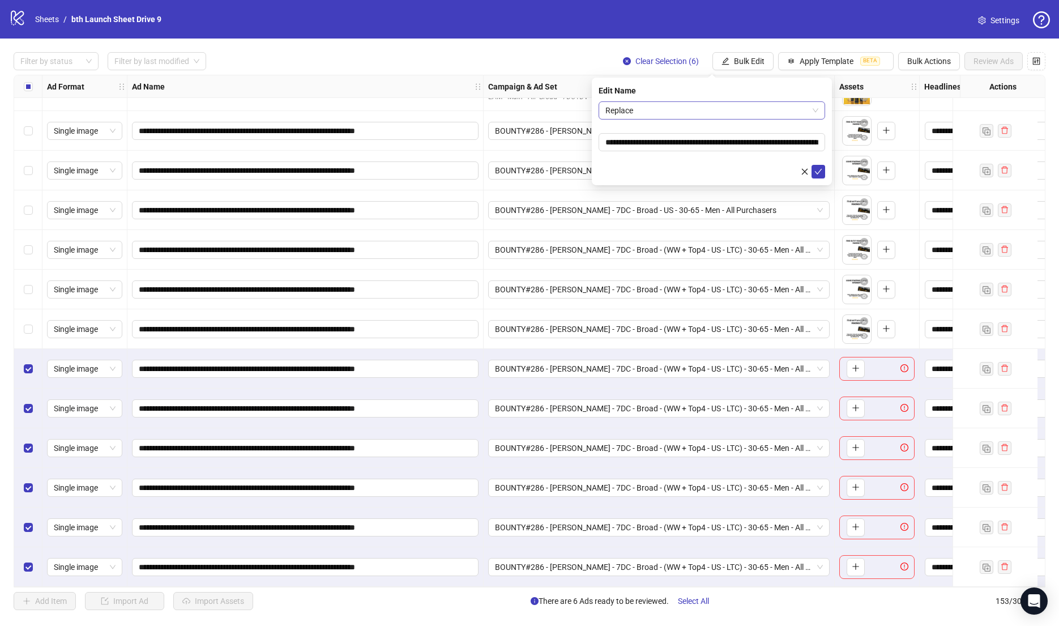
click at [664, 108] on span "Replace" at bounding box center [711, 110] width 213 height 17
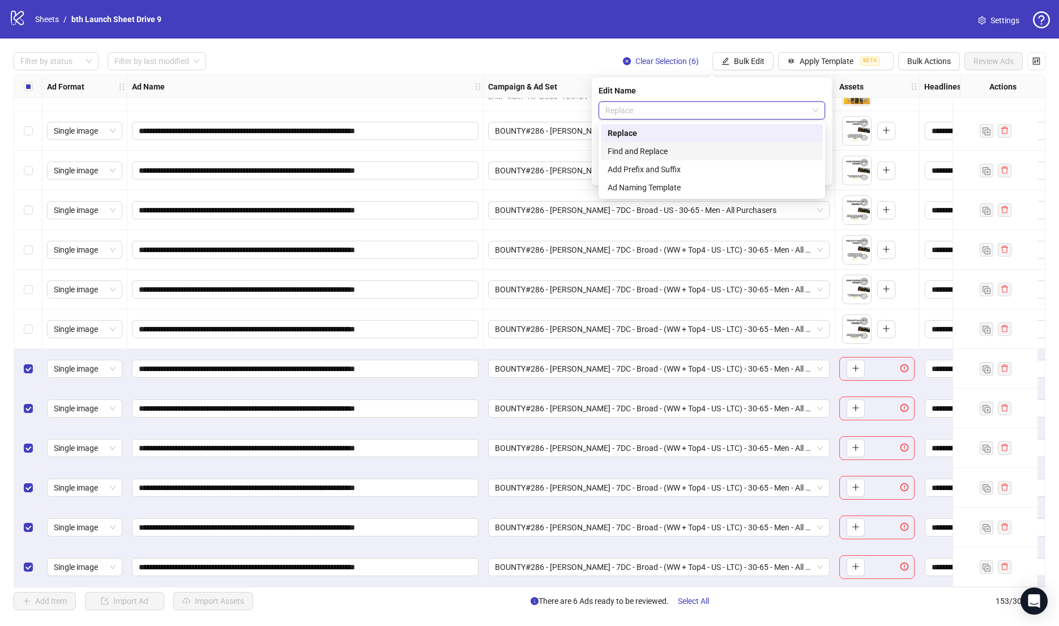
click at [639, 155] on div "Find and Replace" at bounding box center [712, 151] width 208 height 12
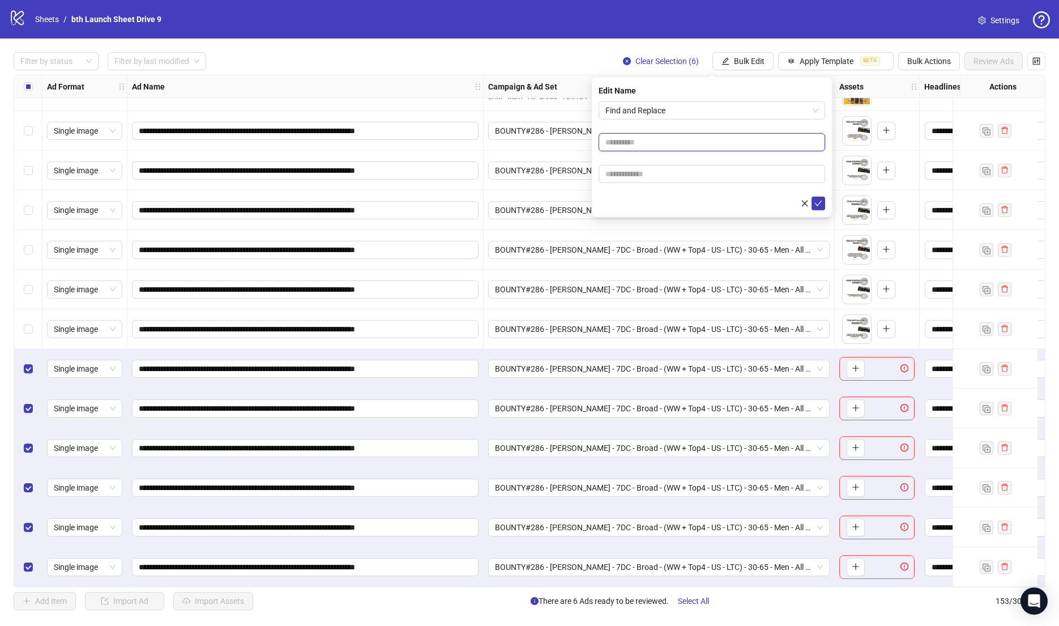
click at [635, 145] on input "text" at bounding box center [712, 142] width 227 height 18
paste input "**********"
type input "**********"
click at [635, 172] on input "text" at bounding box center [712, 174] width 227 height 18
paste input "**********"
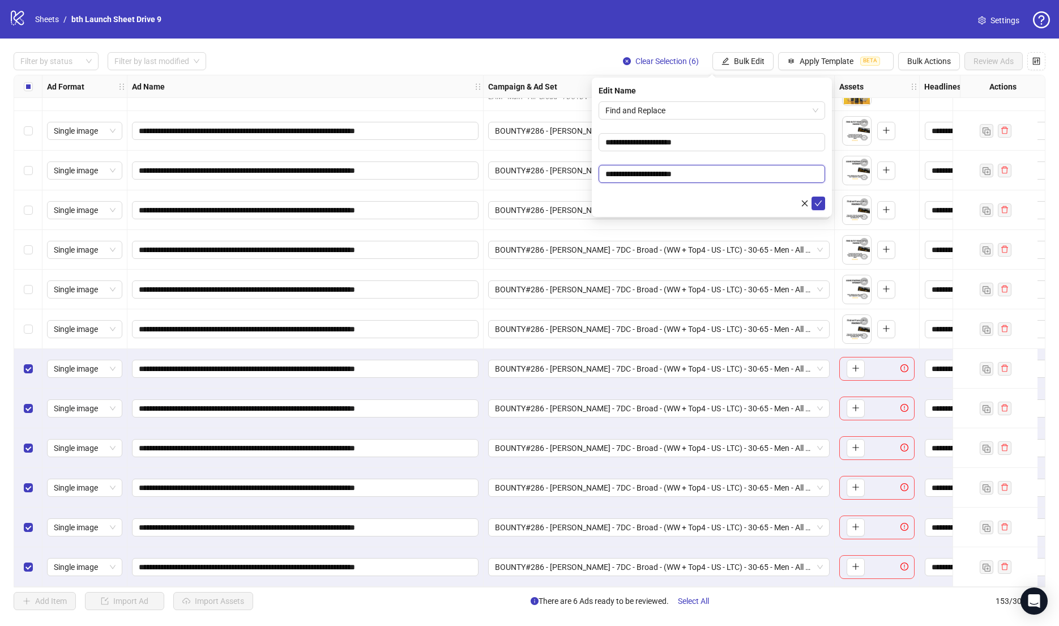
click at [653, 173] on input "**********" at bounding box center [712, 174] width 227 height 18
drag, startPoint x: 661, startPoint y: 173, endPoint x: 785, endPoint y: 173, distance: 123.4
click at [785, 173] on input "**********" at bounding box center [712, 174] width 227 height 18
type input "**********"
click at [811, 196] on button "submit" at bounding box center [818, 203] width 14 height 14
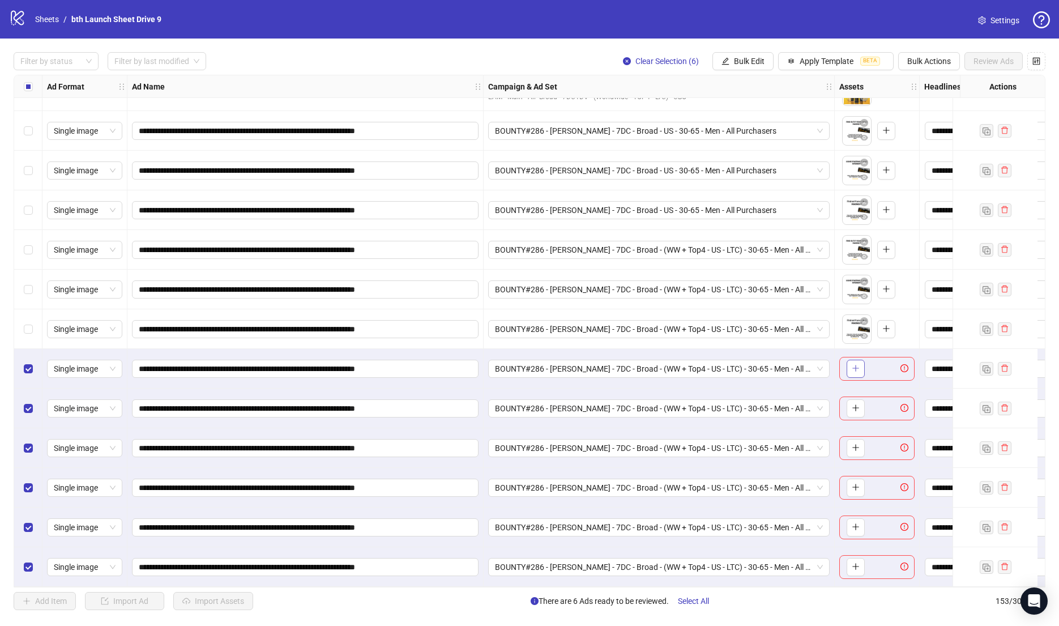
click at [854, 368] on span "button" at bounding box center [856, 368] width 8 height 9
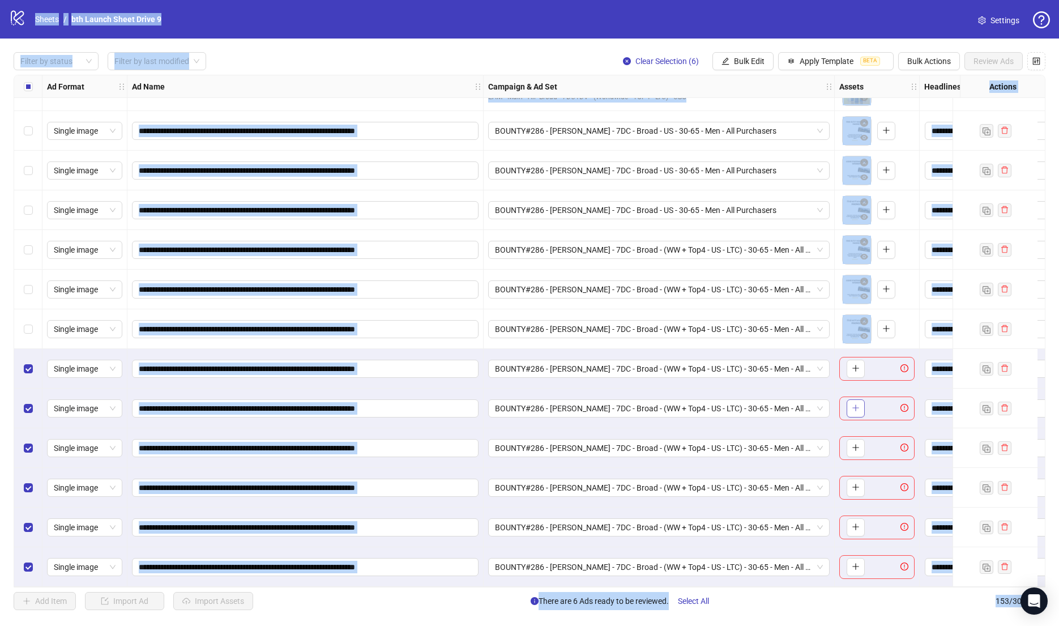
click at [853, 406] on icon "plus" at bounding box center [856, 408] width 8 height 8
click at [858, 447] on icon "plus" at bounding box center [856, 447] width 8 height 8
click at [852, 485] on icon "plus" at bounding box center [856, 487] width 8 height 8
click at [854, 524] on icon "plus" at bounding box center [856, 527] width 8 height 8
click at [855, 565] on icon "plus" at bounding box center [855, 566] width 1 height 6
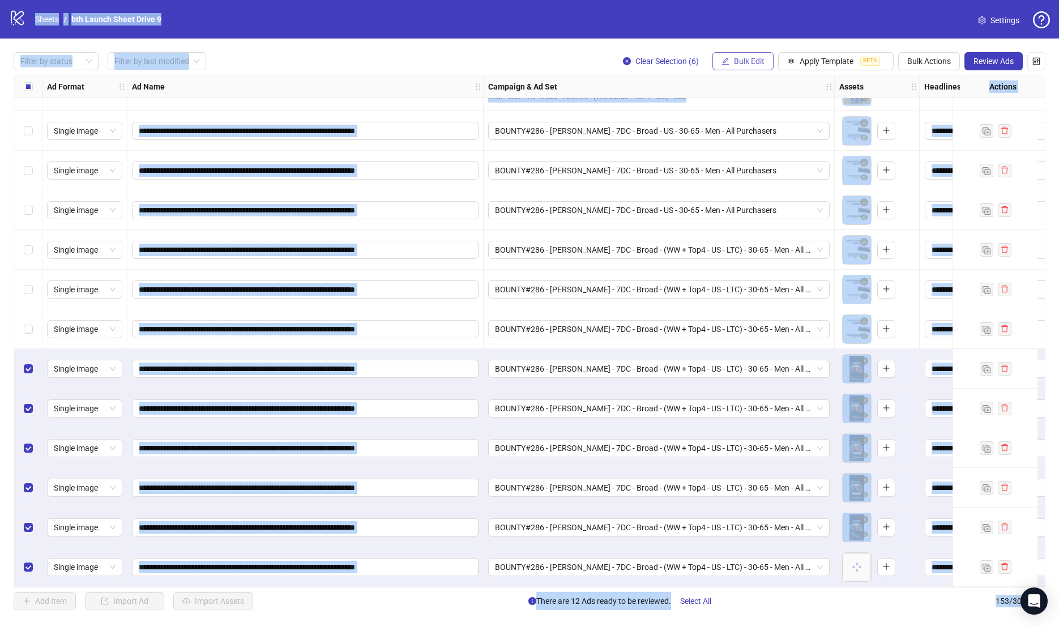
click at [762, 57] on span "Bulk Edit" at bounding box center [749, 61] width 31 height 9
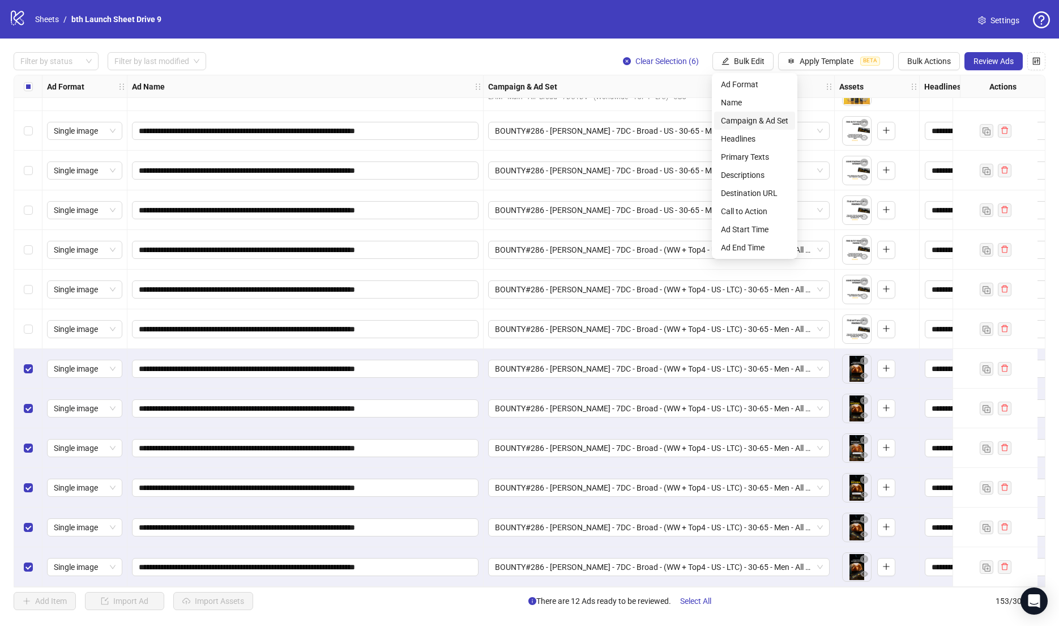
click at [751, 118] on span "Campaign & Ad Set" at bounding box center [754, 120] width 67 height 12
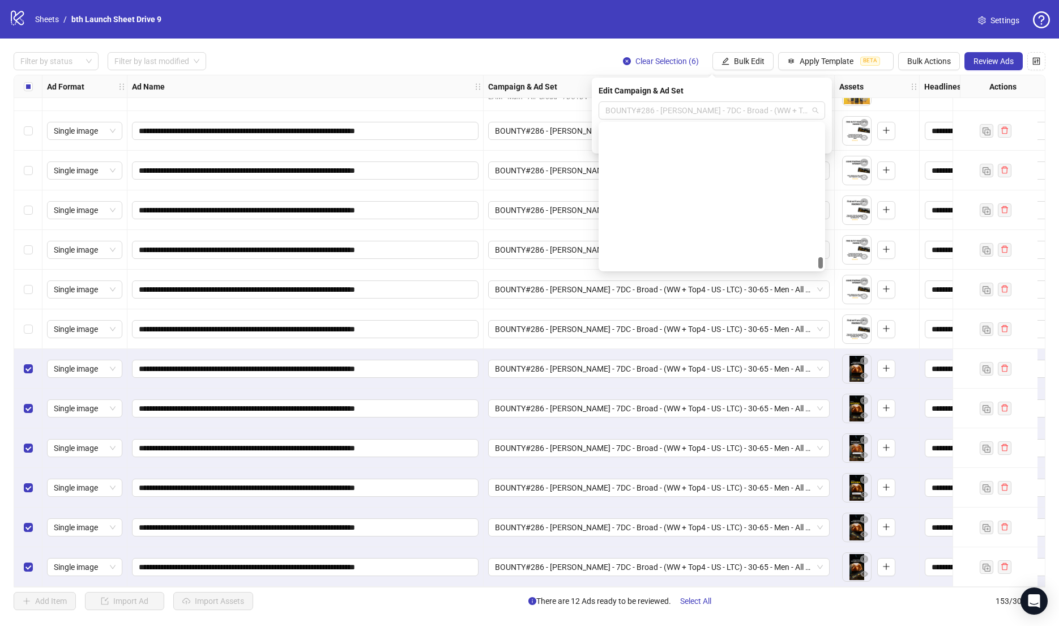
click at [751, 118] on span "BOUNTY#286 - [PERSON_NAME] - 7DC - Broad - (WW + Top4 - US - LTC) - 30-65 - Men…" at bounding box center [711, 110] width 213 height 17
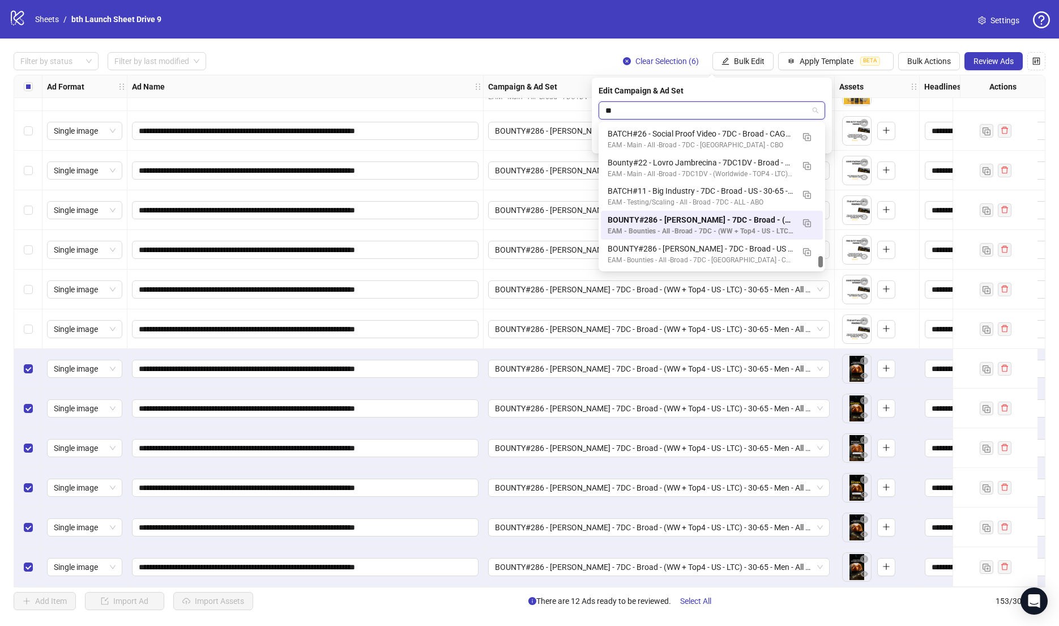
scroll to position [2056, 0]
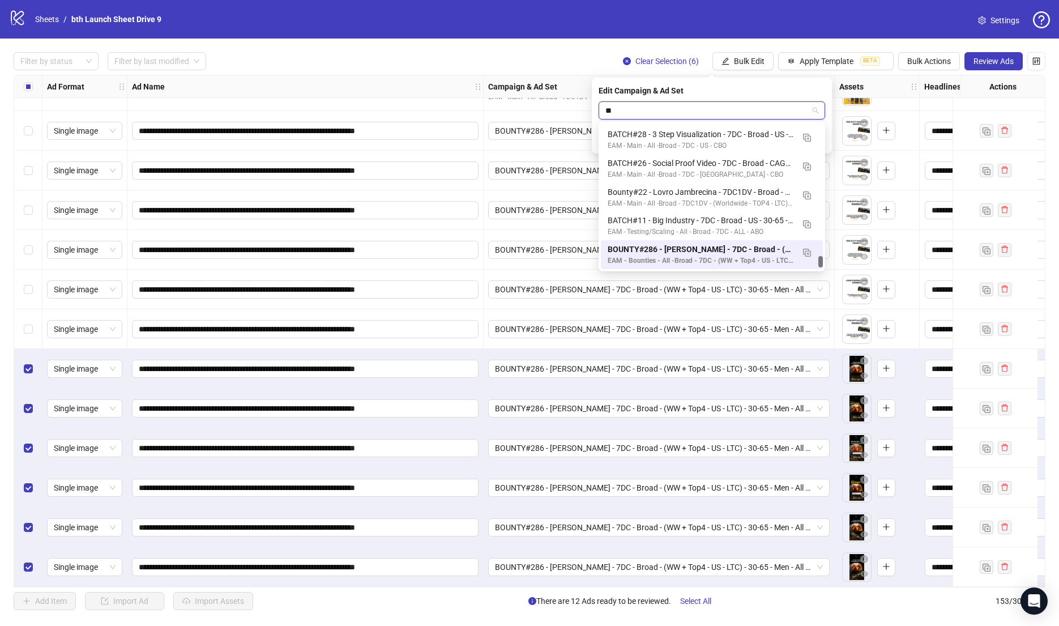
type input "***"
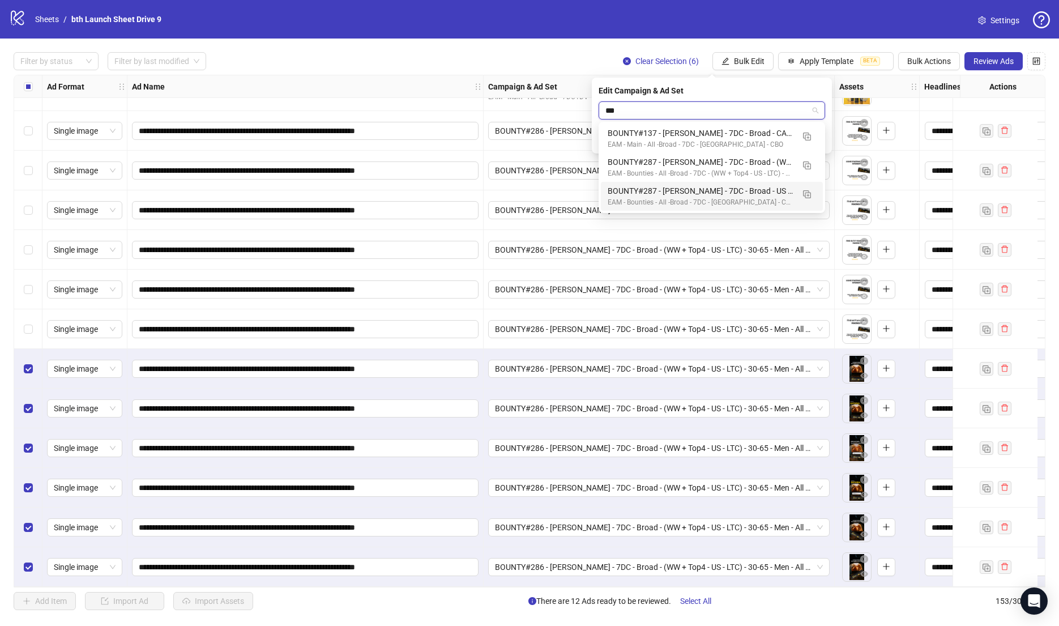
click at [694, 190] on div "BOUNTY#287 - [PERSON_NAME] - 7DC - Broad - US - 30-65 - Men - All Purchasers" at bounding box center [701, 191] width 186 height 12
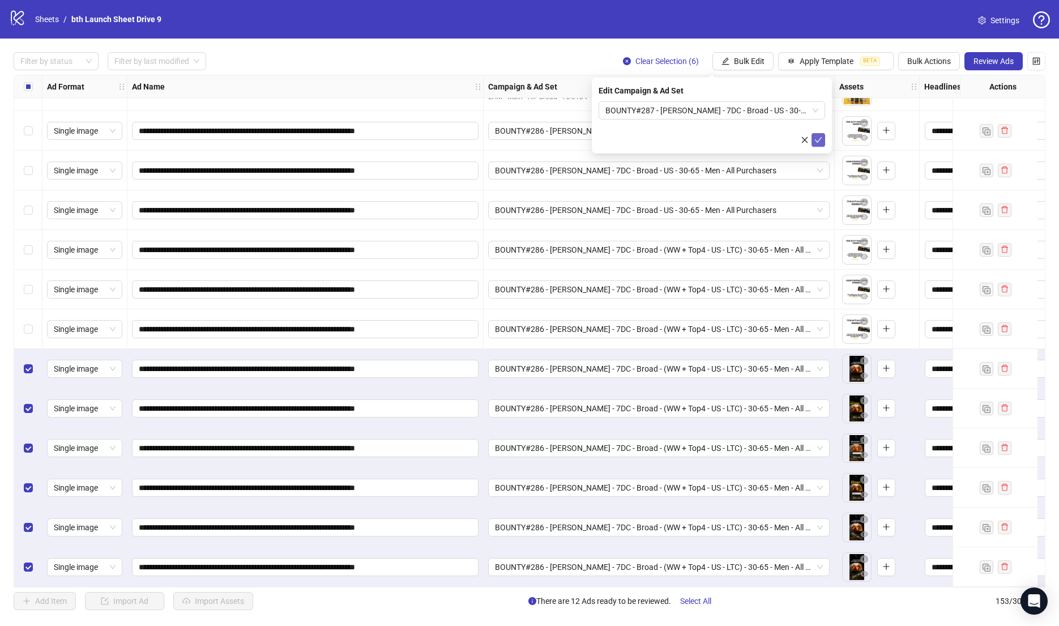
click at [817, 143] on span "submit" at bounding box center [818, 139] width 8 height 9
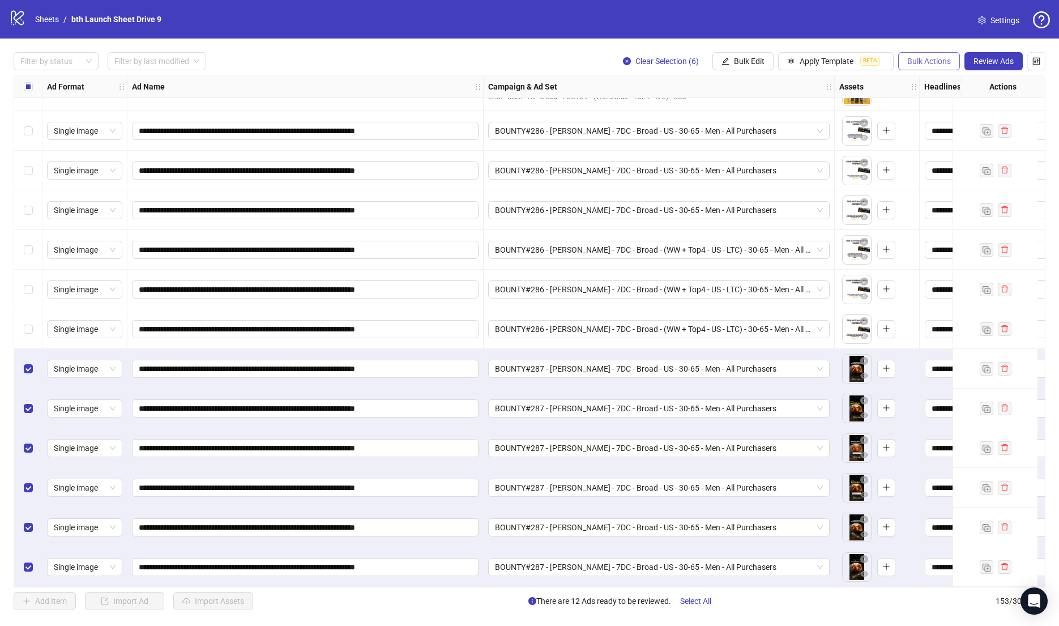
click at [930, 58] on span "Bulk Actions" at bounding box center [929, 61] width 44 height 9
click at [930, 121] on span "Duplicate with assets" at bounding box center [946, 120] width 78 height 12
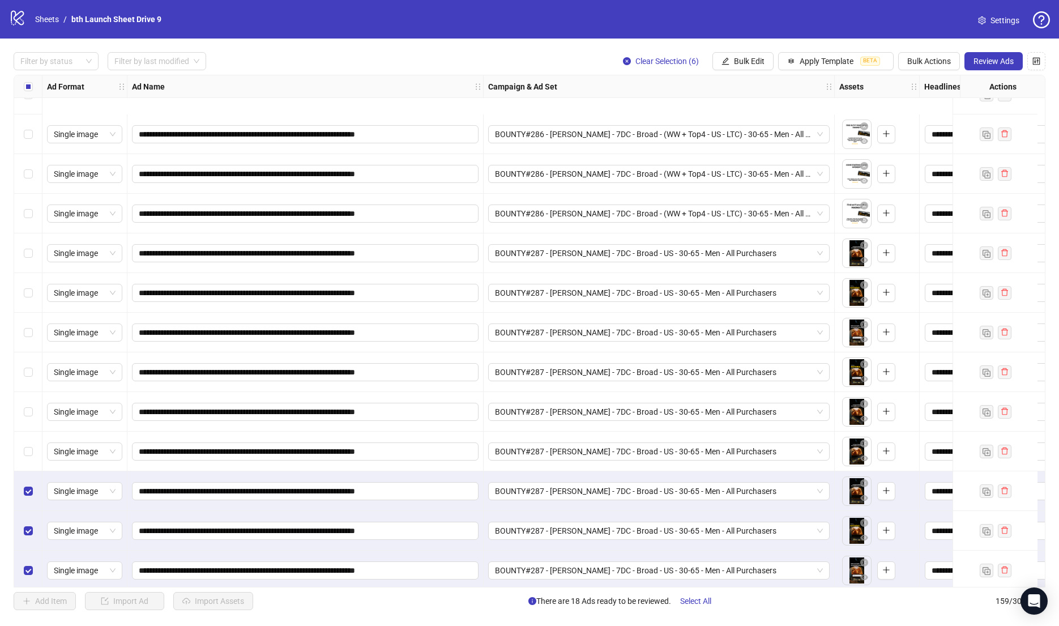
scroll to position [5817, 0]
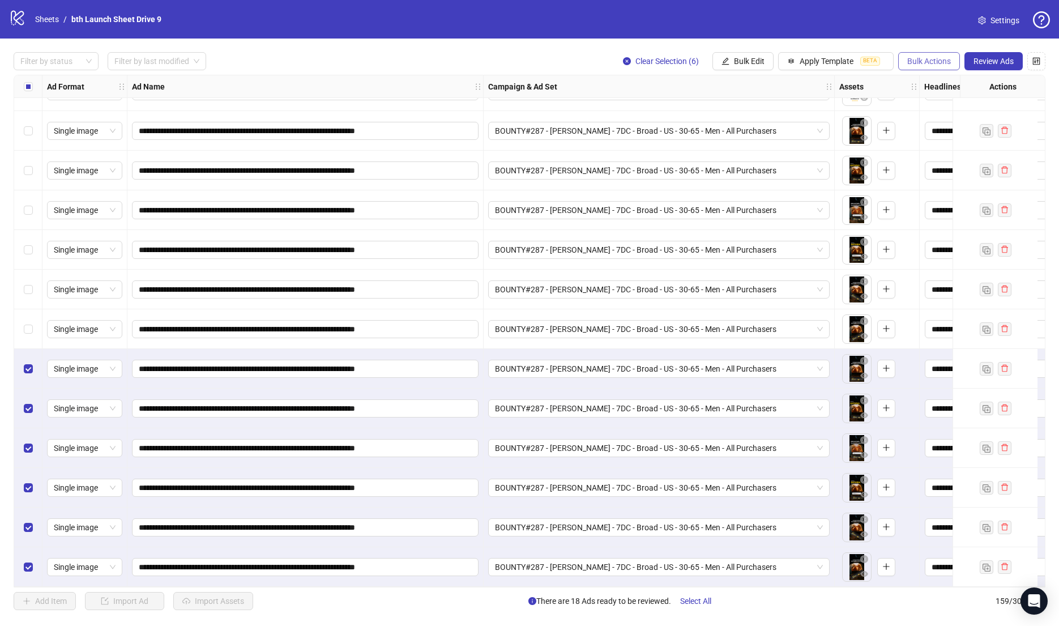
click at [917, 61] on span "Bulk Actions" at bounding box center [929, 61] width 44 height 9
click at [751, 62] on span "Bulk Edit" at bounding box center [749, 61] width 31 height 9
click at [754, 112] on li "Campaign & Ad Set" at bounding box center [754, 121] width 81 height 18
click at [754, 112] on span "BOUNTY#287 - [PERSON_NAME] - 7DC - Broad - US - 30-65 - Men - All Purchasers" at bounding box center [711, 110] width 213 height 17
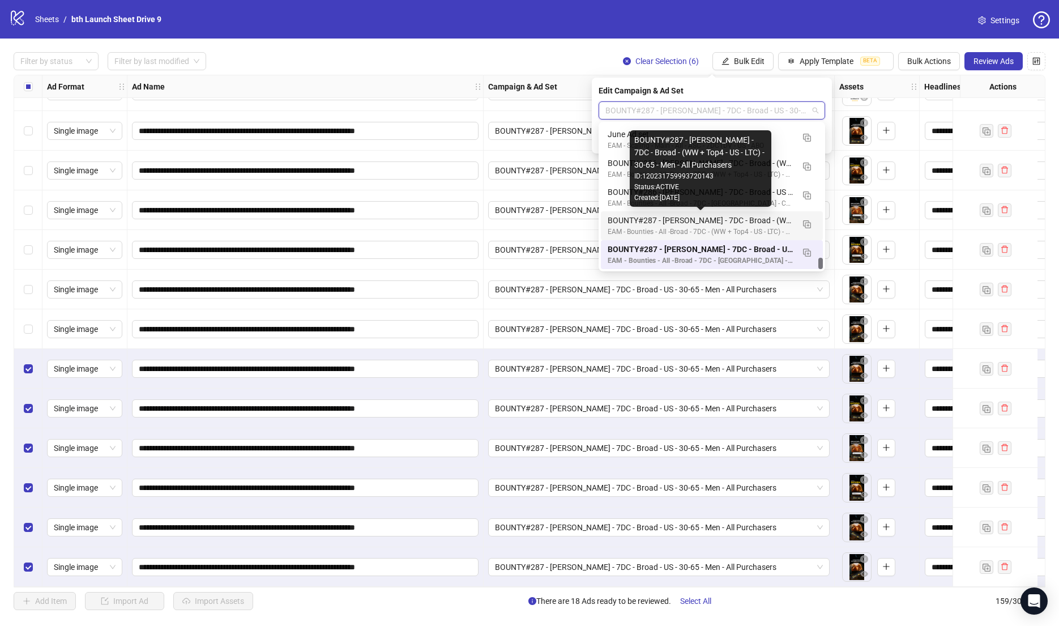
click at [728, 219] on div "BOUNTY#287 - [PERSON_NAME] - 7DC - Broad - (WW + Top4 - US - LTC) - 30-65 - Men…" at bounding box center [701, 220] width 186 height 12
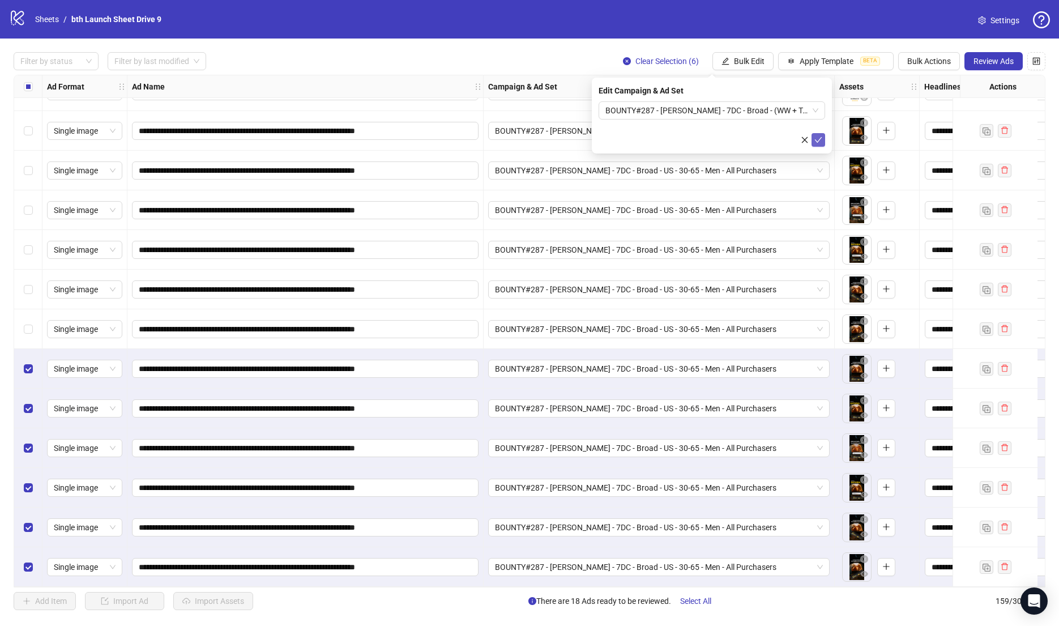
click at [818, 140] on icon "check" at bounding box center [818, 140] width 7 height 6
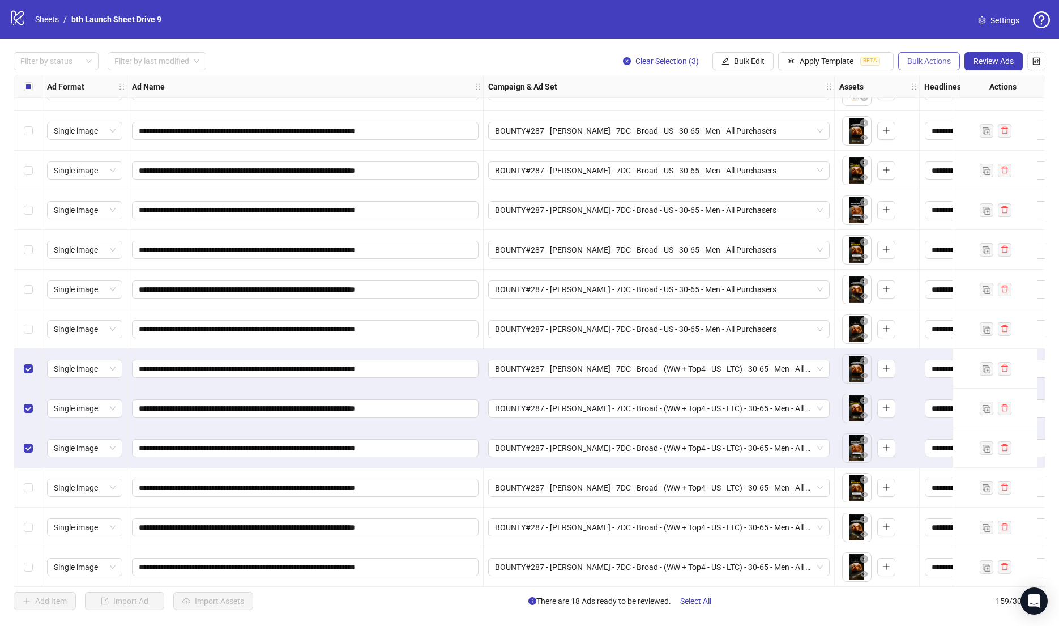
click at [921, 60] on span "Bulk Actions" at bounding box center [929, 61] width 44 height 9
click at [917, 99] on span "Duplicate" at bounding box center [946, 102] width 78 height 12
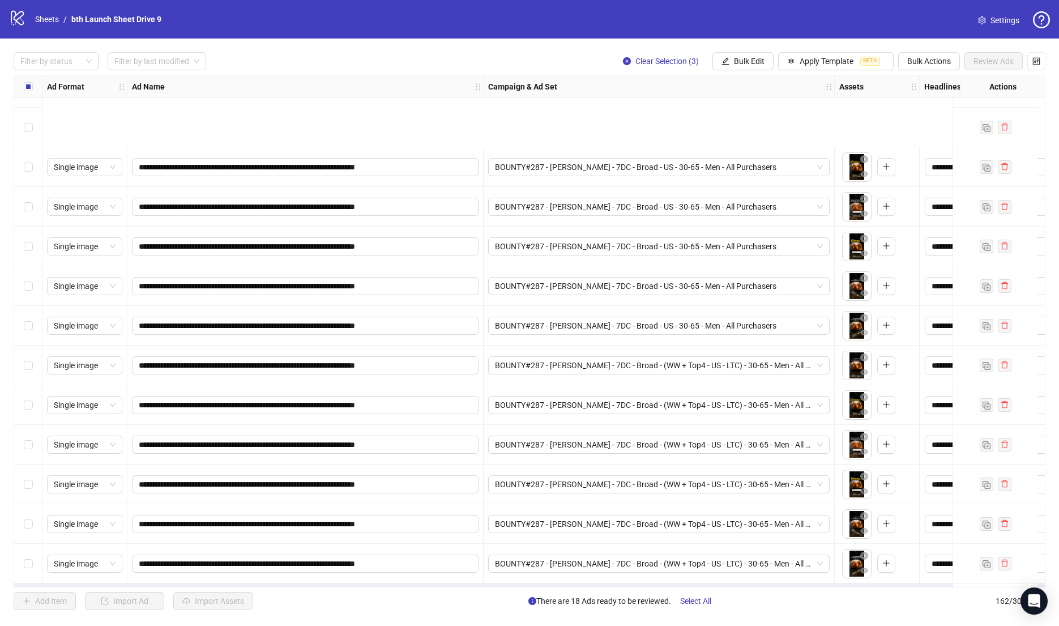
scroll to position [5936, 0]
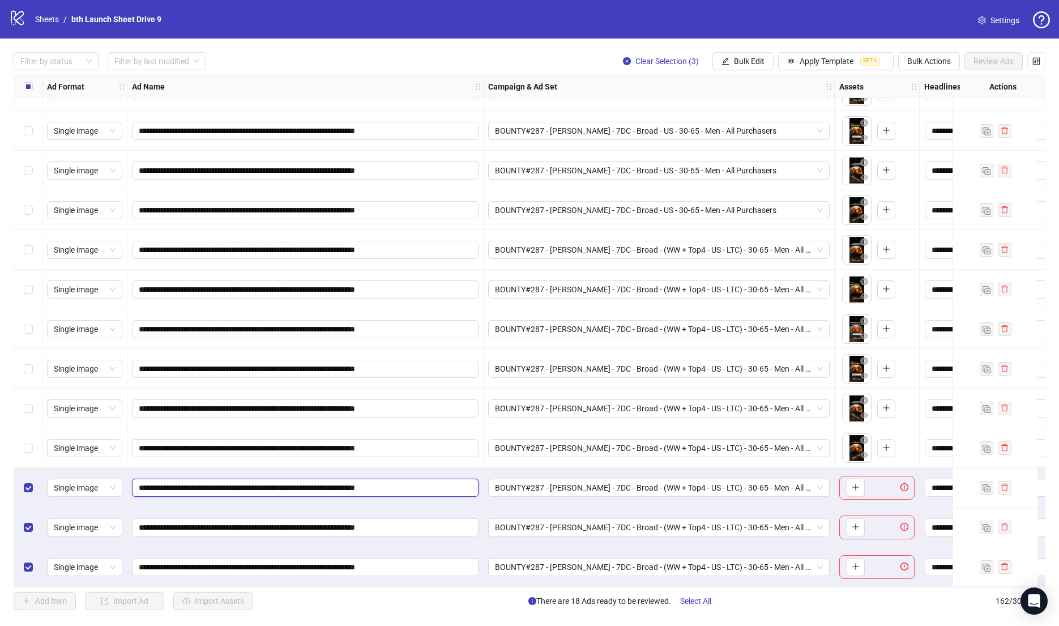
click at [186, 483] on input "**********" at bounding box center [304, 487] width 331 height 12
drag, startPoint x: 194, startPoint y: 486, endPoint x: 227, endPoint y: 488, distance: 32.3
click at [227, 488] on input "**********" at bounding box center [304, 487] width 331 height 12
type input "**********"
click at [185, 484] on input "**********" at bounding box center [304, 487] width 331 height 12
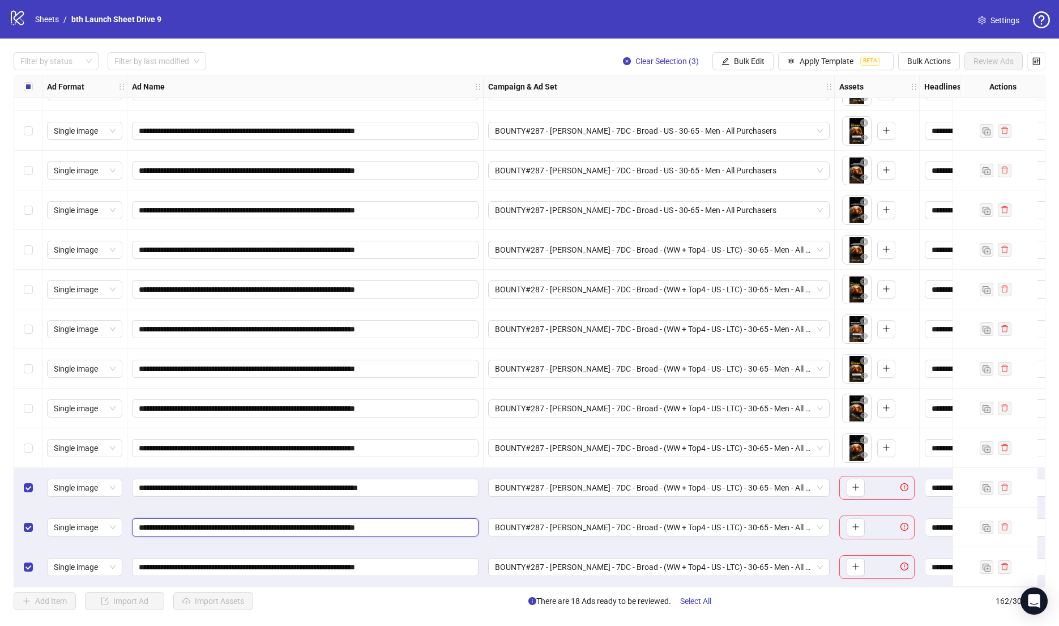
drag, startPoint x: 213, startPoint y: 524, endPoint x: 183, endPoint y: 524, distance: 29.4
click at [183, 524] on input "**********" at bounding box center [304, 527] width 331 height 12
paste input "*"
type input "**********"
drag, startPoint x: 184, startPoint y: 562, endPoint x: 227, endPoint y: 562, distance: 42.5
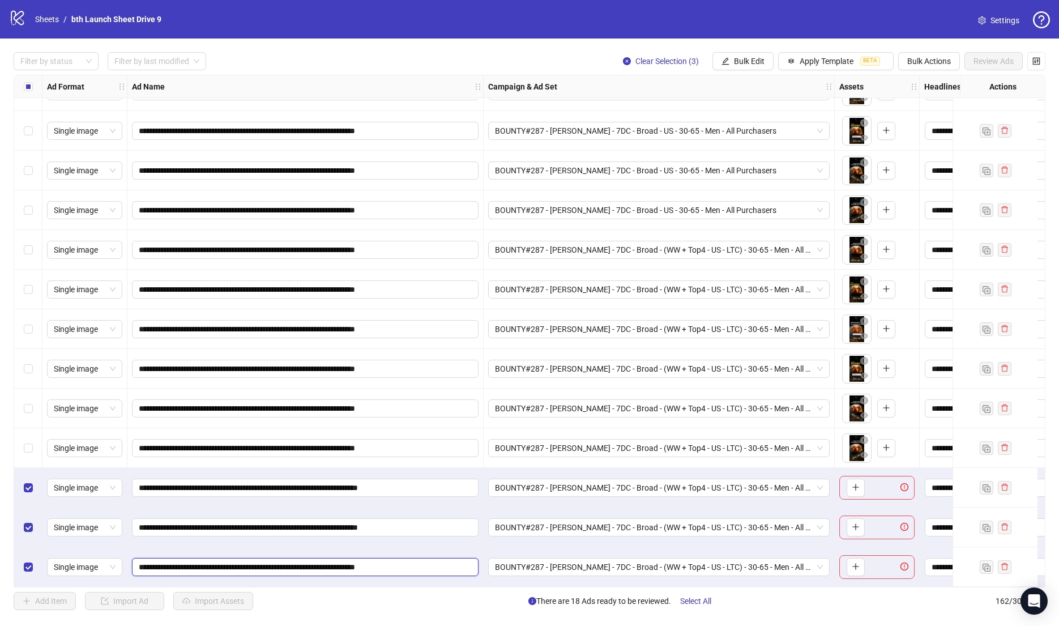
click at [227, 562] on input "**********" at bounding box center [304, 567] width 331 height 12
paste input "*"
type input "**********"
click at [847, 478] on button "button" at bounding box center [856, 487] width 18 height 18
click at [860, 528] on button "button" at bounding box center [856, 527] width 18 height 18
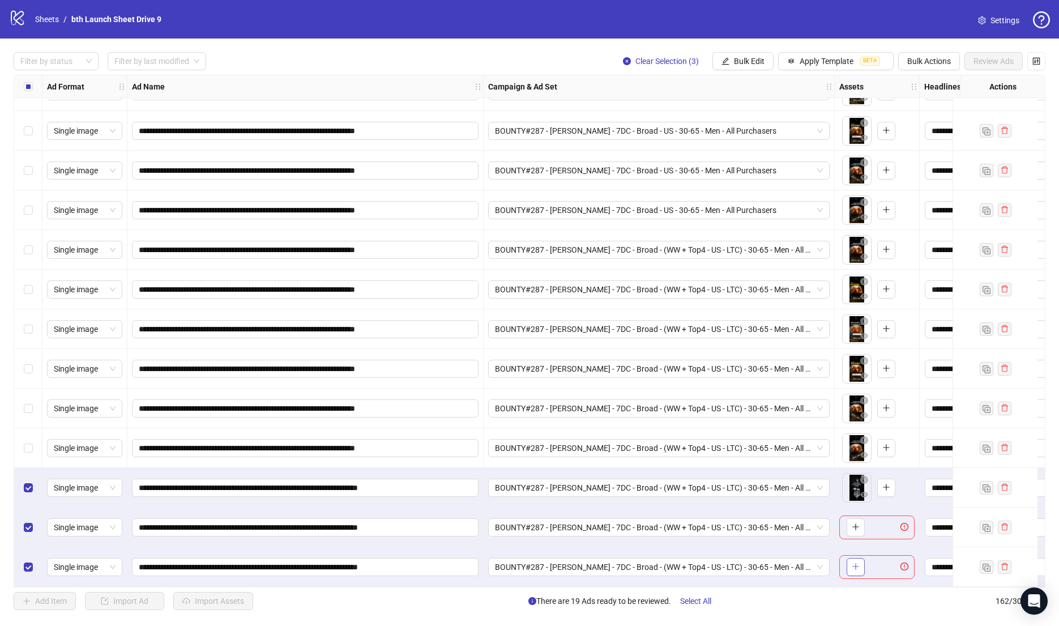
click at [854, 565] on icon "plus" at bounding box center [856, 566] width 8 height 8
click at [734, 61] on span "Bulk Edit" at bounding box center [749, 61] width 31 height 9
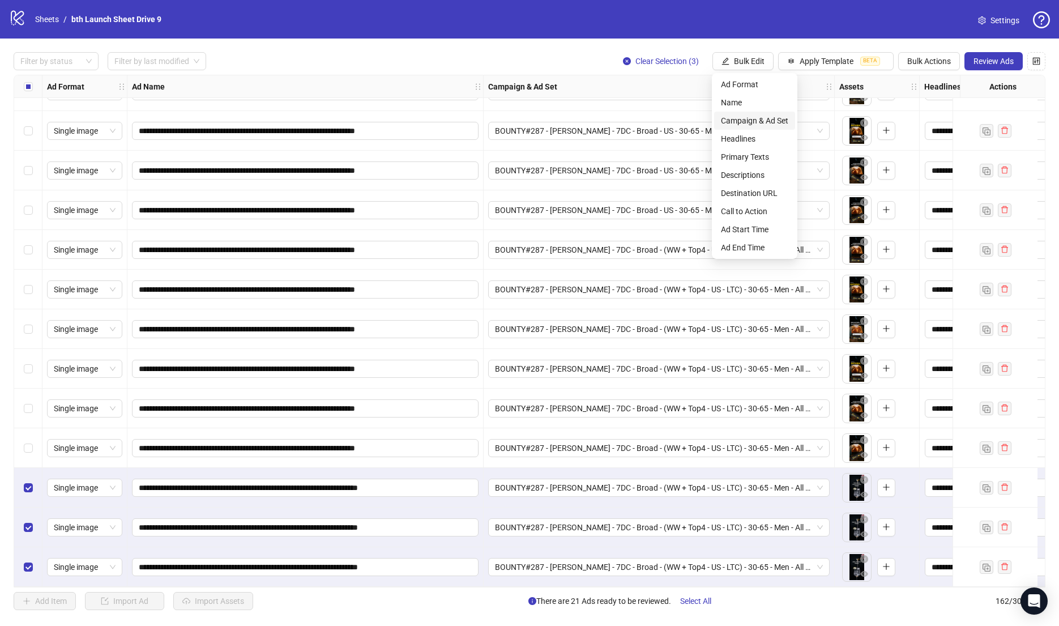
click at [738, 121] on span "Campaign & Ad Set" at bounding box center [754, 120] width 67 height 12
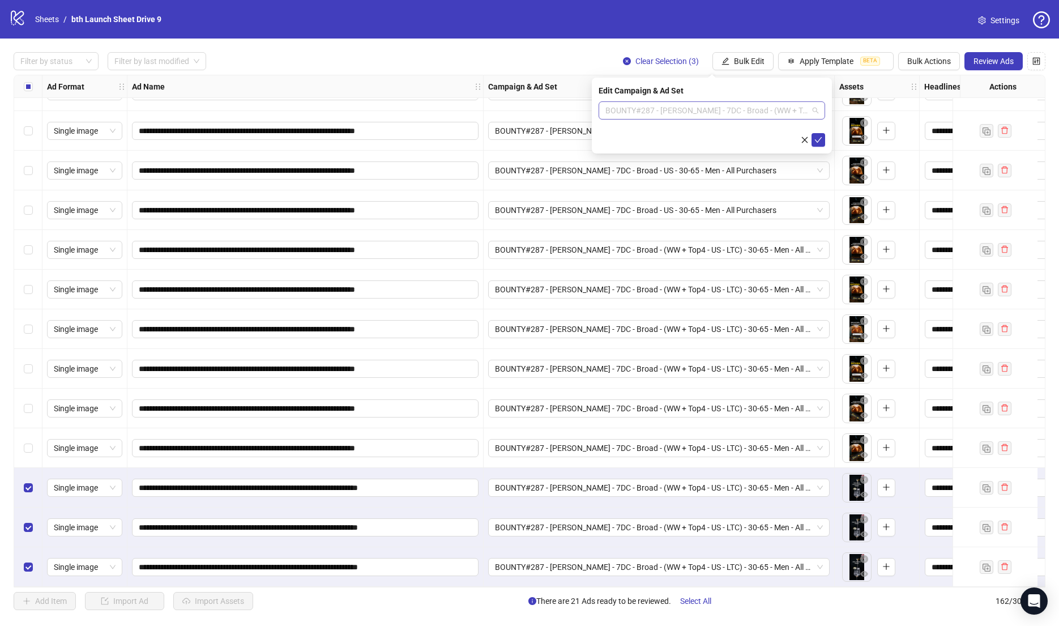
click at [731, 109] on span "BOUNTY#287 - [PERSON_NAME] - 7DC - Broad - (WW + Top4 - US - LTC) - 30-65 - Men…" at bounding box center [711, 110] width 213 height 17
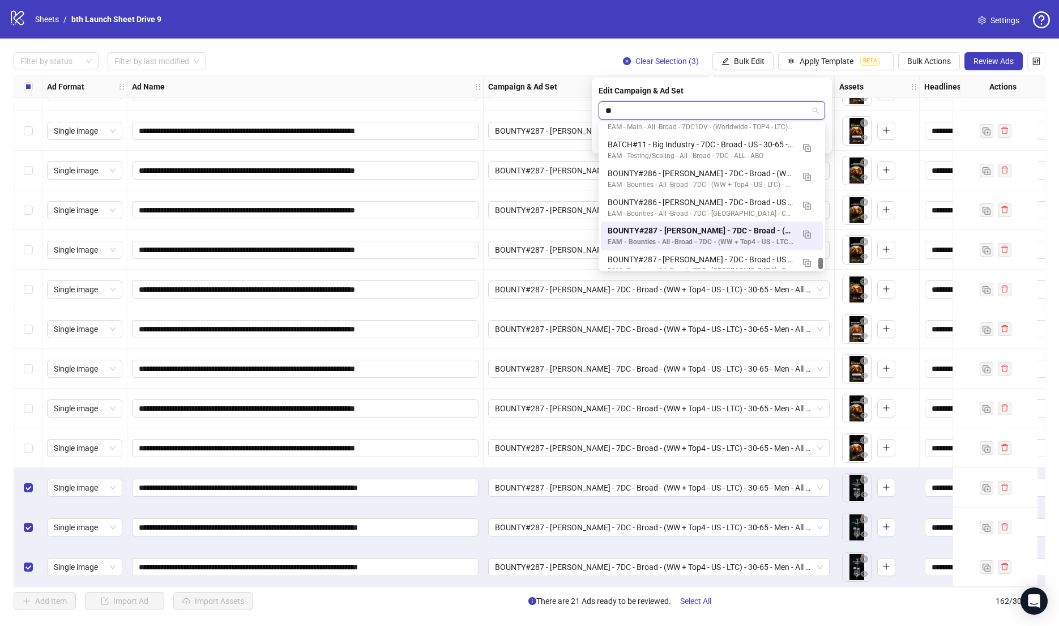
scroll to position [2110, 0]
type input "***"
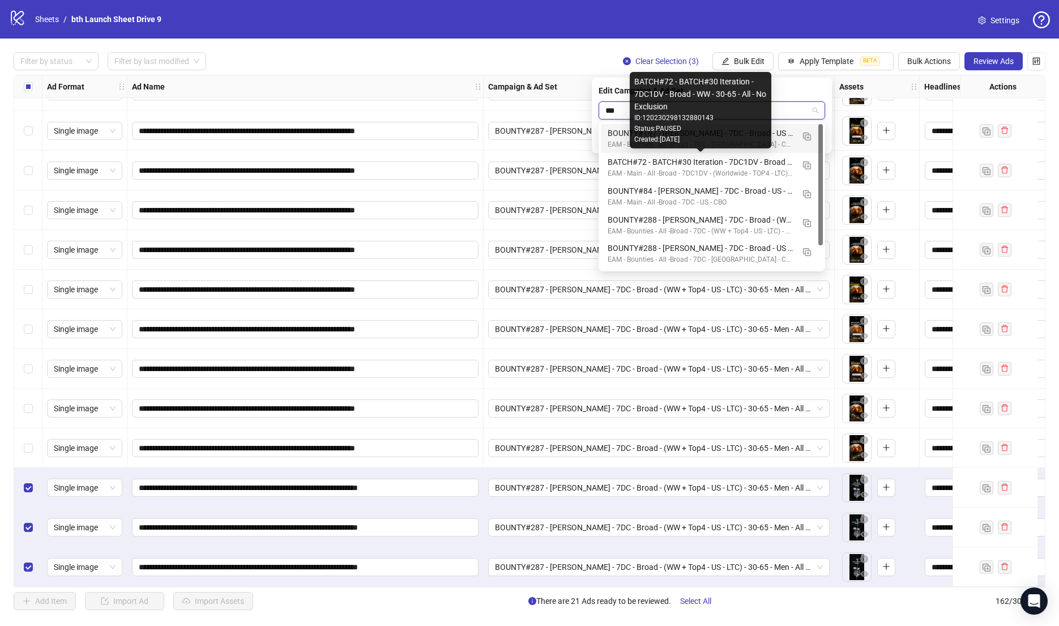
scroll to position [28, 0]
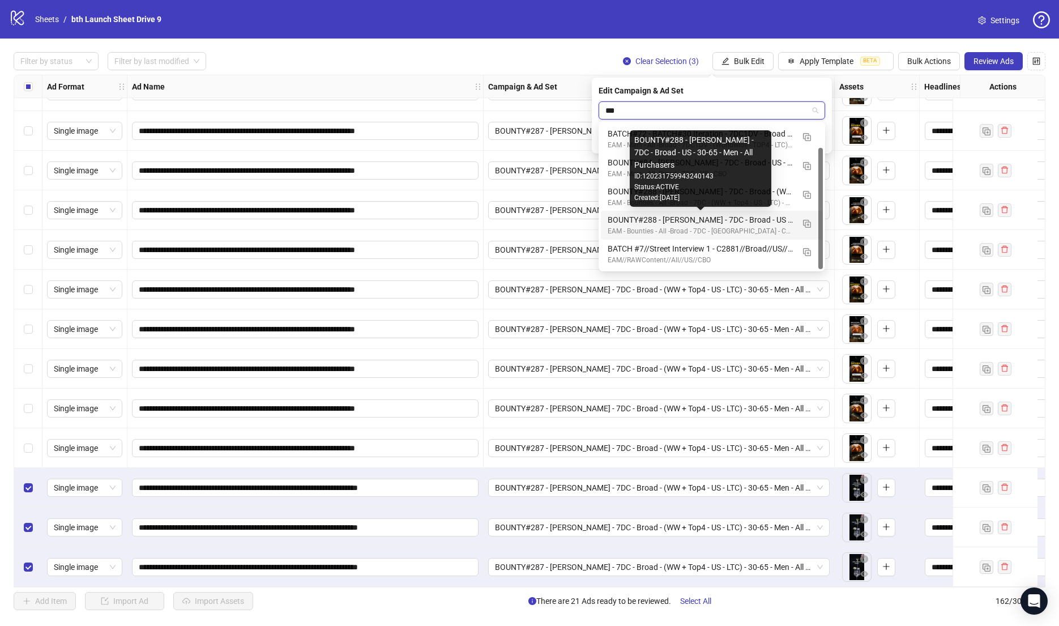
click at [729, 221] on div "BOUNTY#288 - [PERSON_NAME] - 7DC - Broad - US - 30-65 - Men - All Purchasers" at bounding box center [701, 219] width 186 height 12
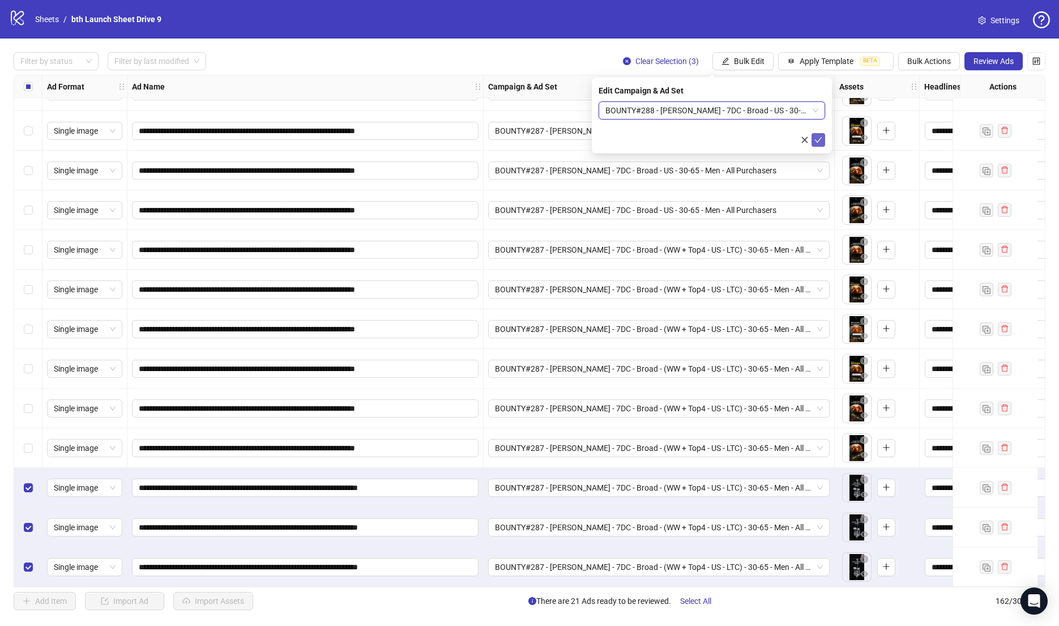
click at [820, 142] on icon "check" at bounding box center [818, 140] width 8 height 8
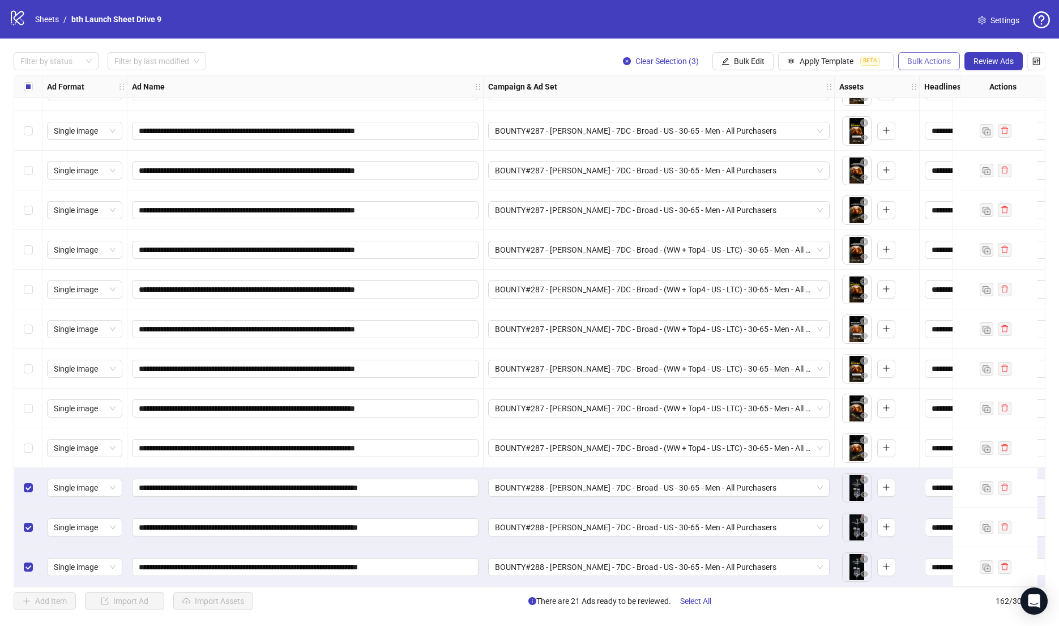
click at [930, 62] on span "Bulk Actions" at bounding box center [929, 61] width 44 height 9
click at [939, 119] on span "Duplicate with assets" at bounding box center [946, 120] width 78 height 12
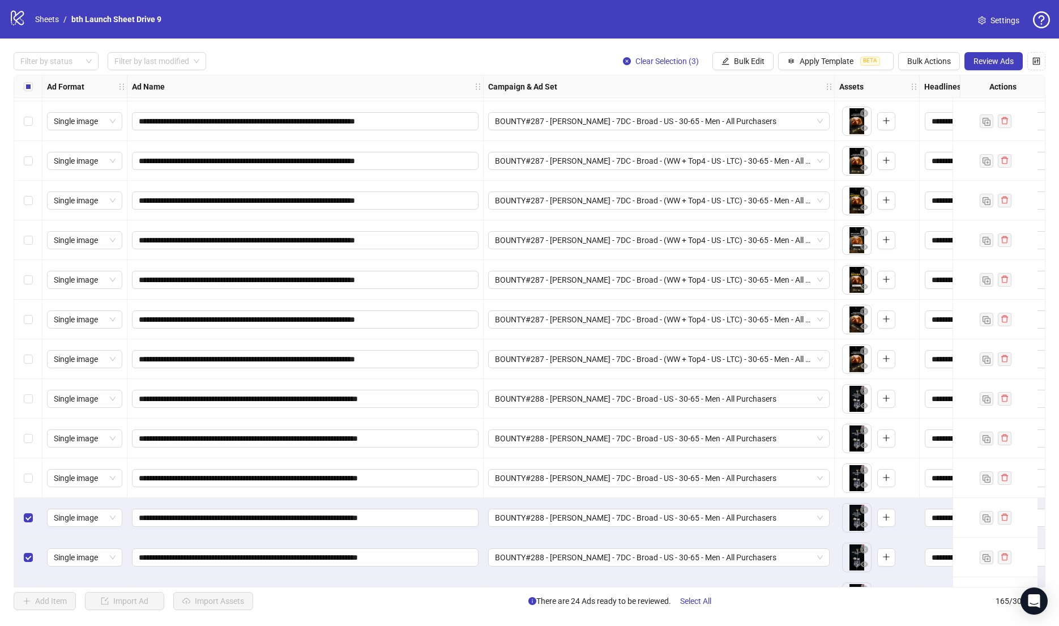
scroll to position [6055, 0]
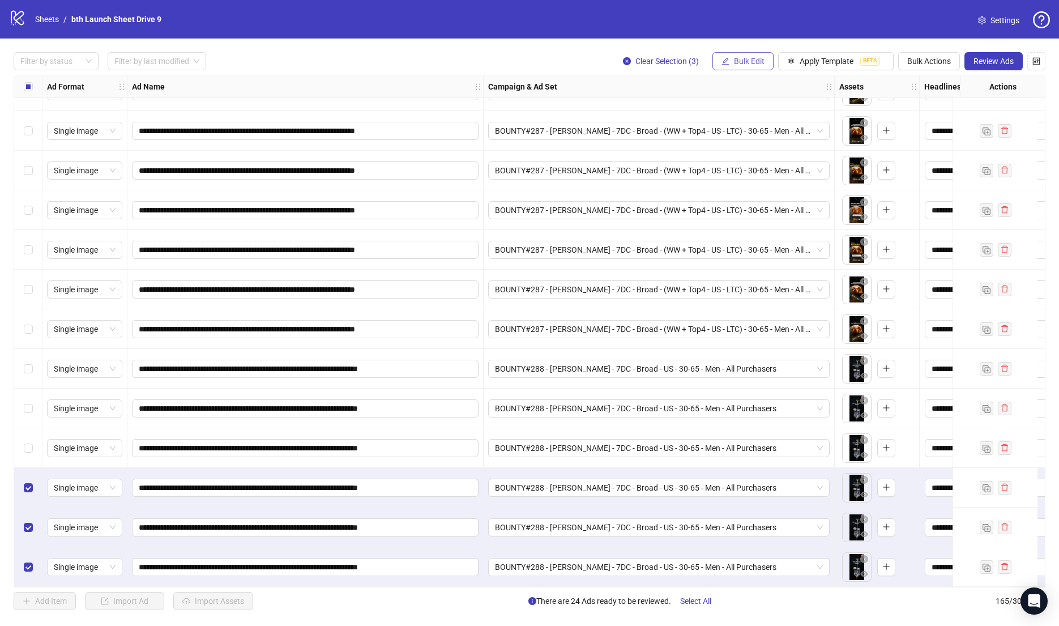
click at [744, 58] on span "Bulk Edit" at bounding box center [749, 61] width 31 height 9
click at [744, 121] on span "Campaign & Ad Set" at bounding box center [754, 120] width 67 height 12
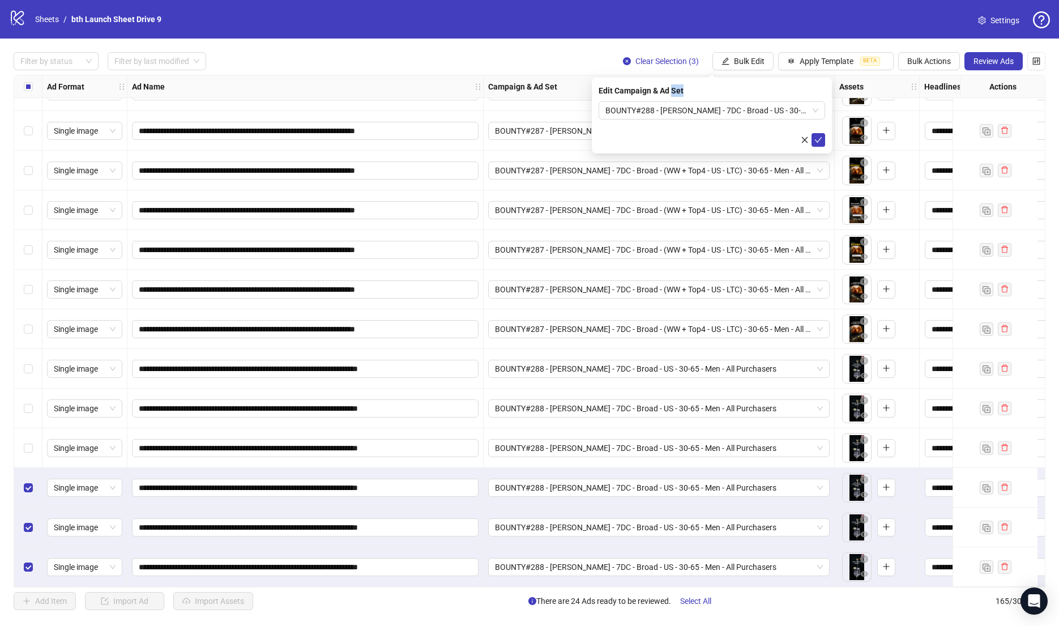
click at [744, 120] on form "BOUNTY#288 - [PERSON_NAME] - 7DC - Broad - US - 30-65 - Men - All Purchasers" at bounding box center [712, 123] width 227 height 45
click at [744, 113] on span "BOUNTY#288 - [PERSON_NAME] - 7DC - Broad - US - 30-65 - Men - All Purchasers" at bounding box center [711, 110] width 213 height 17
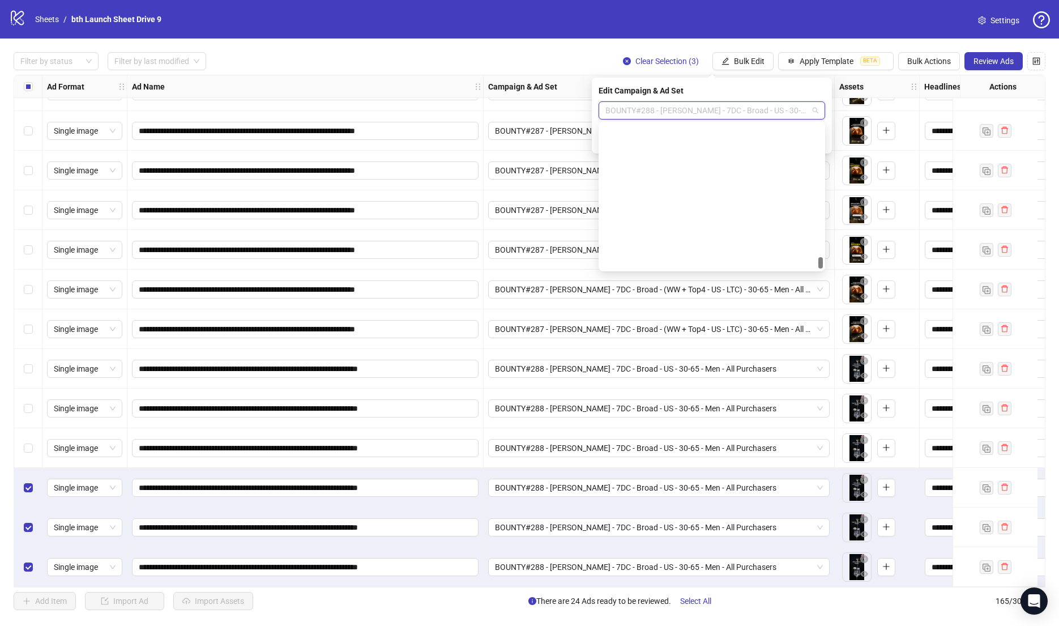
scroll to position [9301, 0]
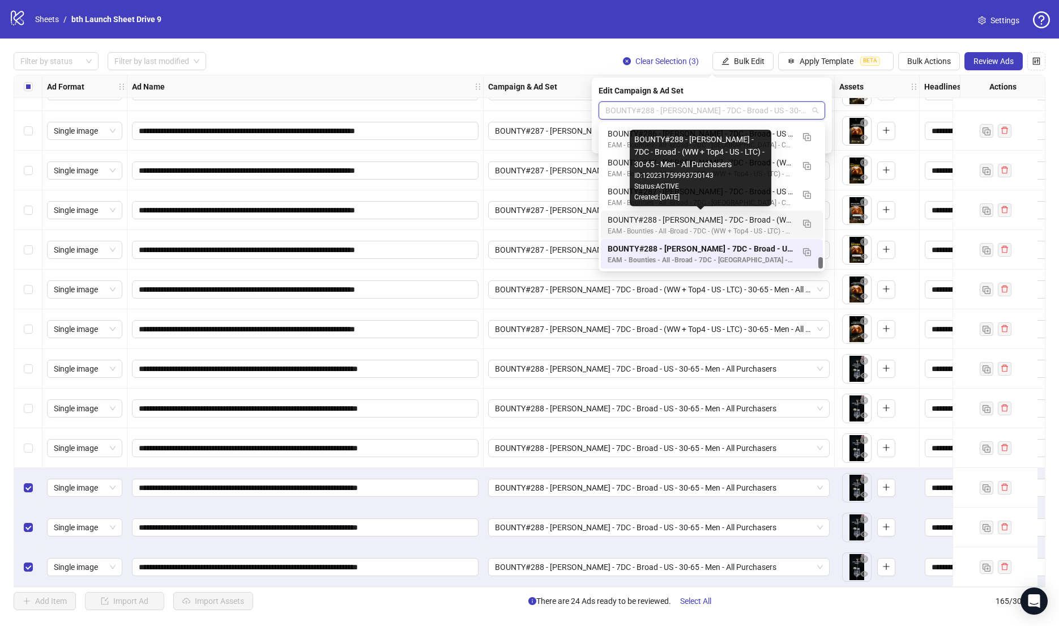
click at [724, 219] on div "BOUNTY#288 - [PERSON_NAME] - 7DC - Broad - (WW + Top4 - US - LTC) - 30-65 - Men…" at bounding box center [701, 219] width 186 height 12
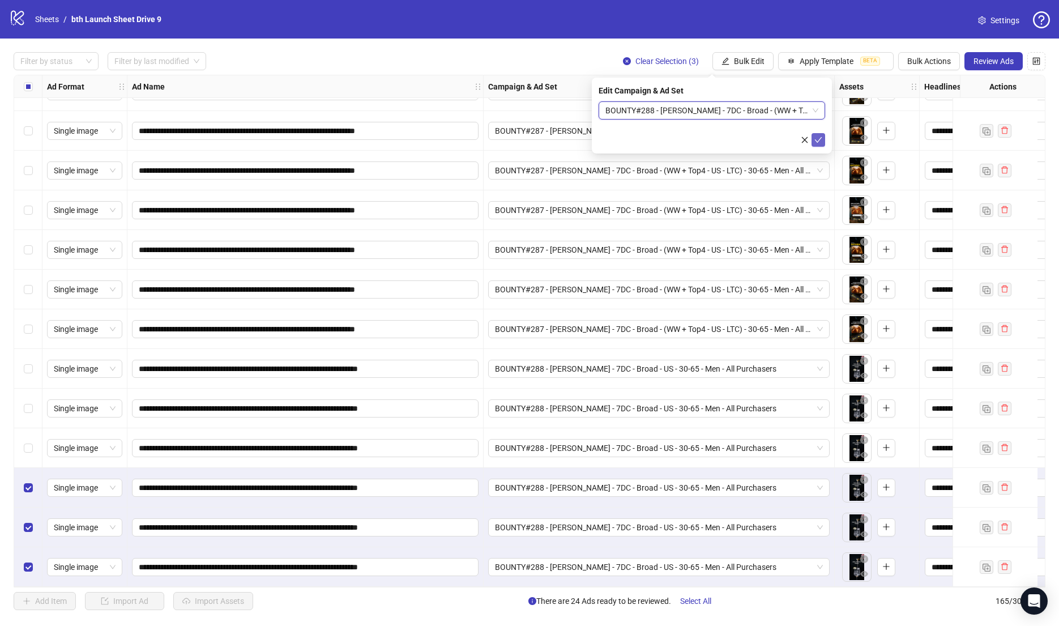
click at [820, 141] on icon "check" at bounding box center [818, 140] width 8 height 8
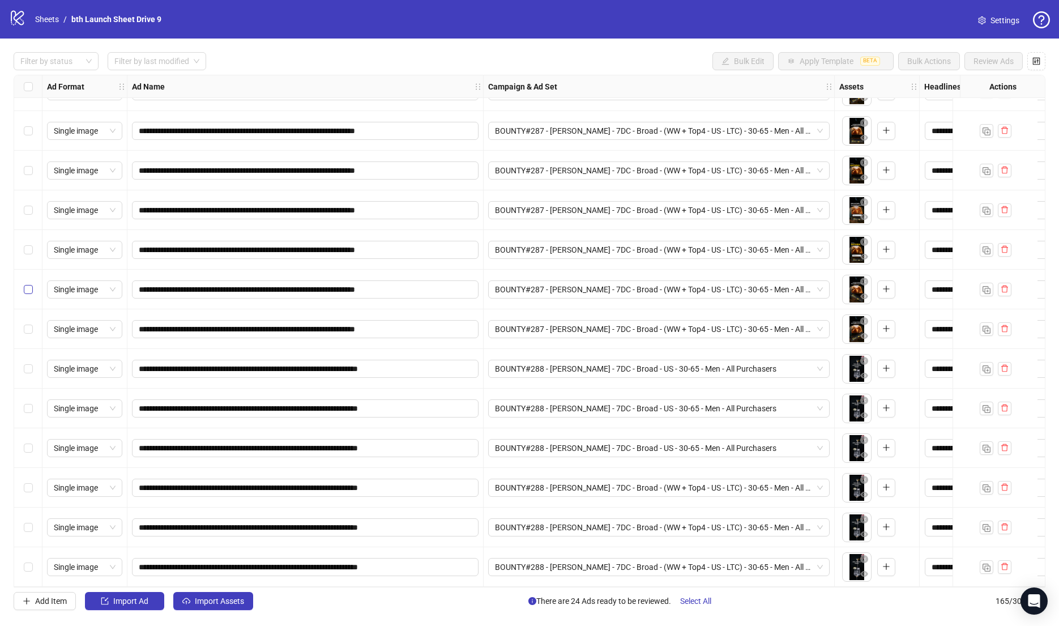
click at [25, 283] on label "Select row 158" at bounding box center [28, 289] width 9 height 12
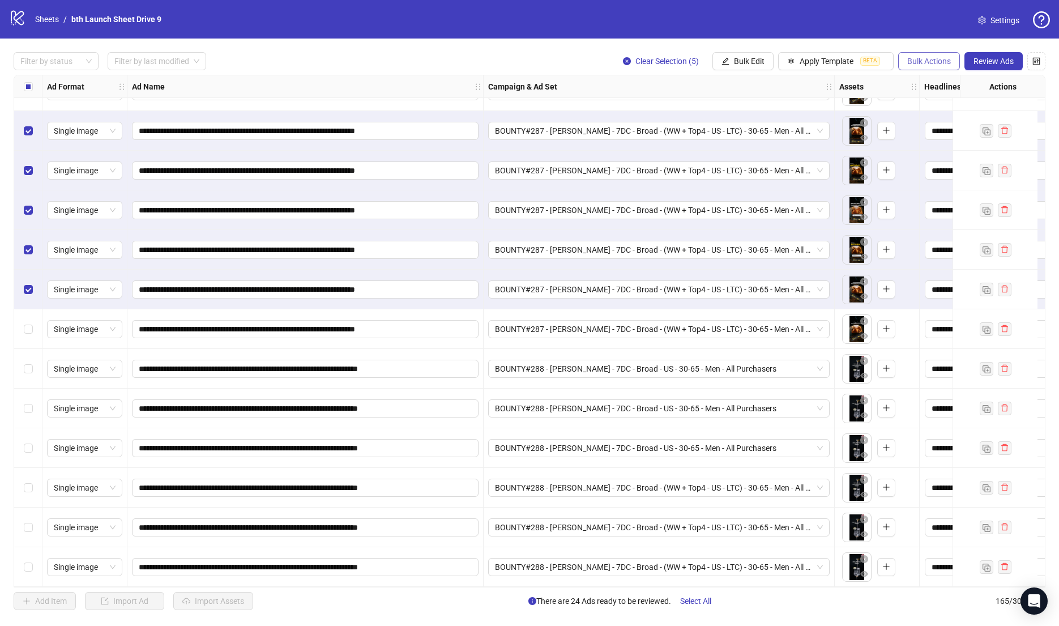
click at [933, 67] on button "Bulk Actions" at bounding box center [929, 61] width 62 height 18
click at [937, 107] on span "Duplicate" at bounding box center [946, 102] width 78 height 12
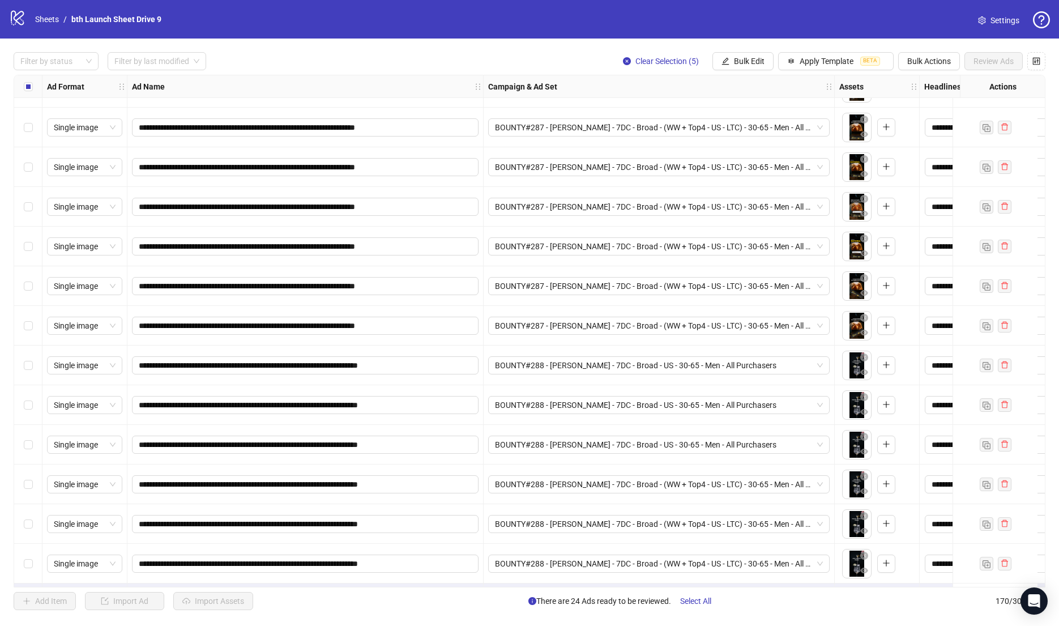
scroll to position [6253, 0]
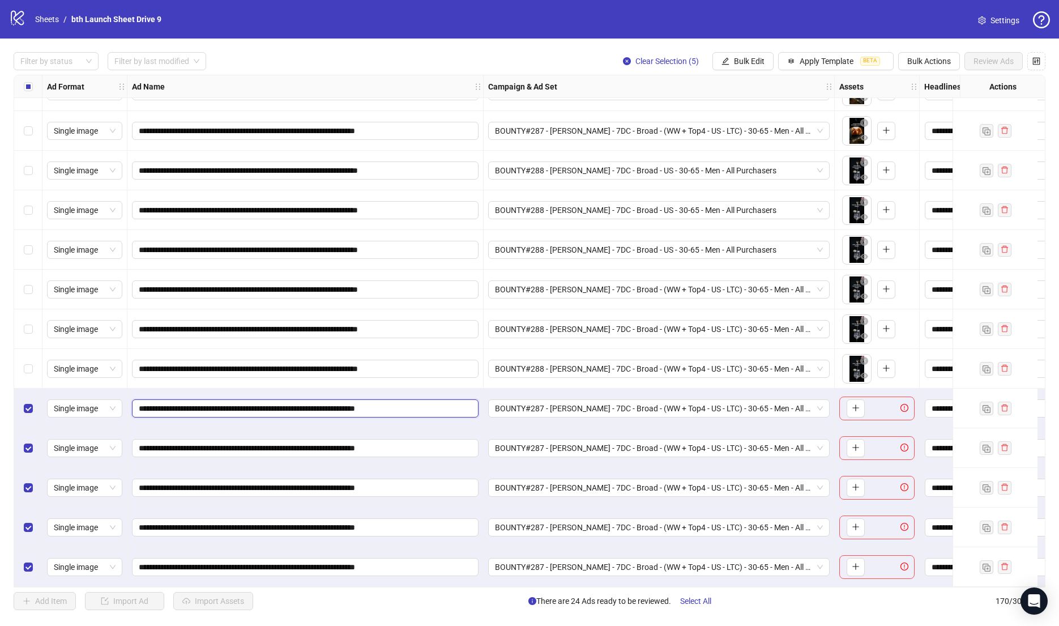
drag, startPoint x: 225, startPoint y: 404, endPoint x: -10, endPoint y: 399, distance: 235.1
click at [0, 399] on html "**********" at bounding box center [529, 313] width 1059 height 626
click at [738, 67] on button "Bulk Edit" at bounding box center [742, 61] width 61 height 18
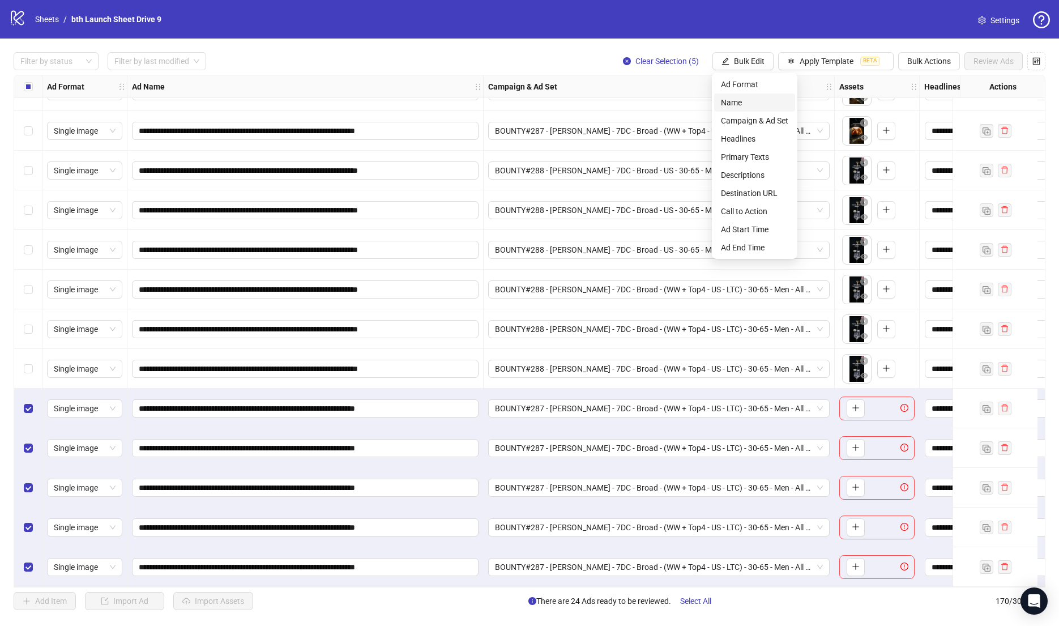
click at [737, 99] on span "Name" at bounding box center [754, 102] width 67 height 12
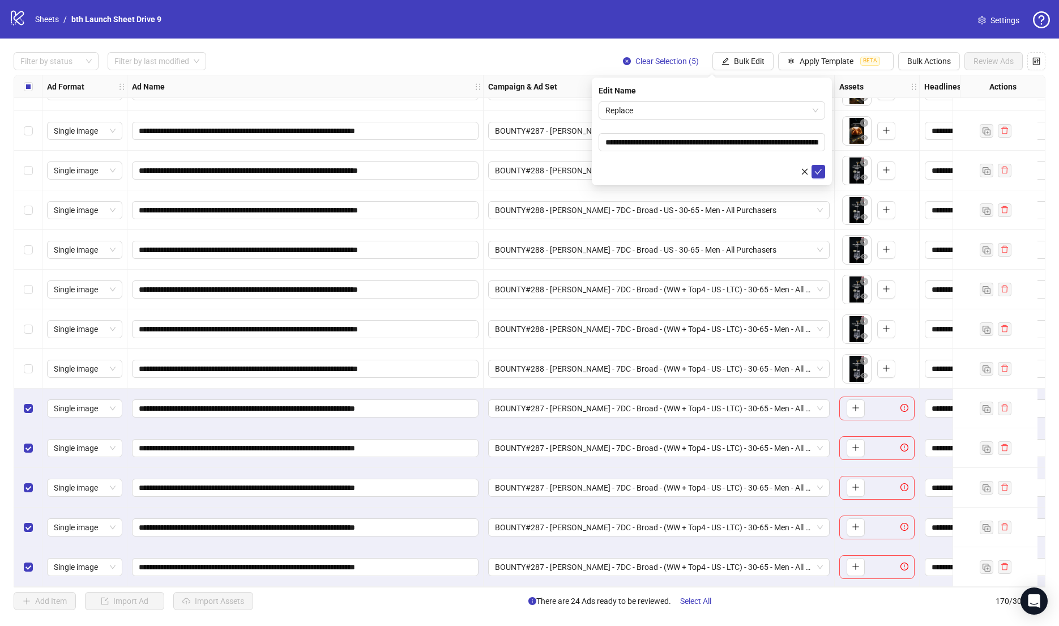
click at [708, 99] on div "**********" at bounding box center [712, 132] width 240 height 108
click at [682, 112] on span "Replace" at bounding box center [711, 110] width 213 height 17
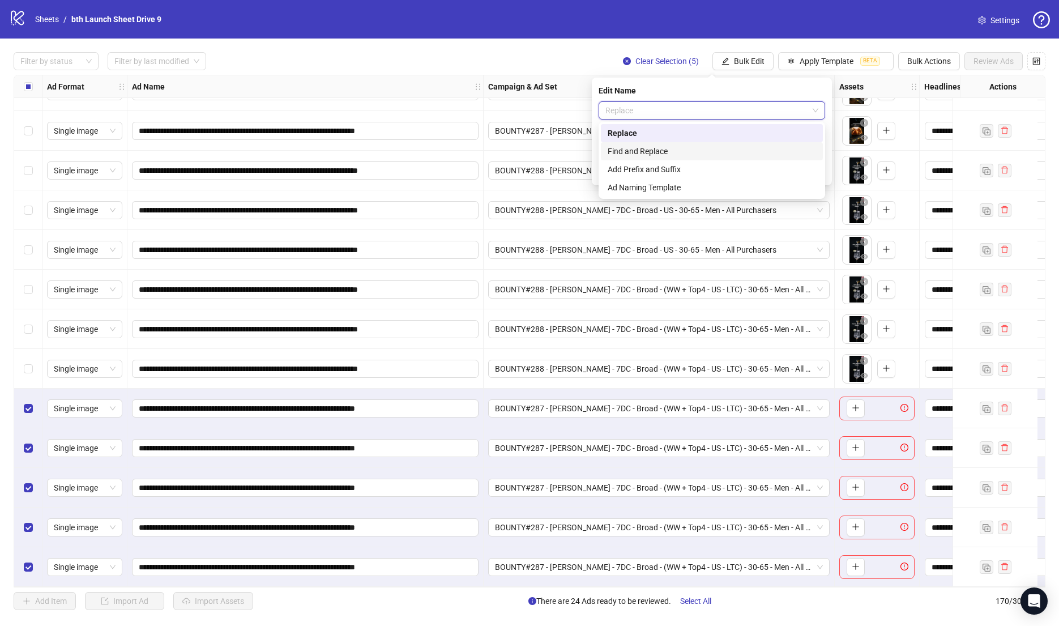
click at [651, 149] on div "Find and Replace" at bounding box center [712, 151] width 208 height 12
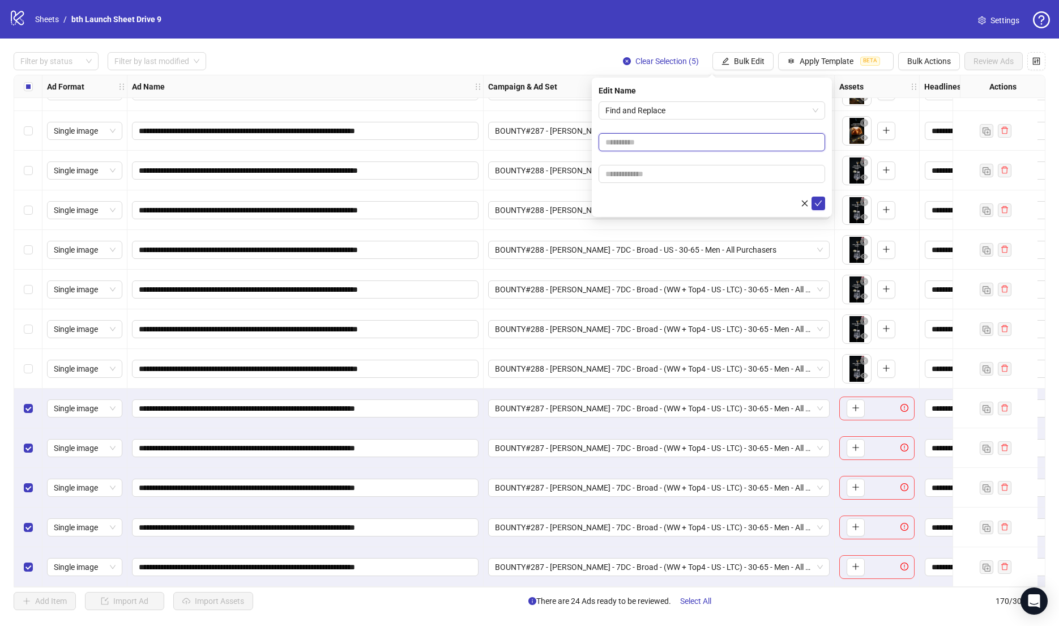
click at [650, 142] on input "text" at bounding box center [712, 142] width 227 height 18
paste input "**********"
type input "**********"
click at [635, 177] on input "text" at bounding box center [712, 174] width 227 height 18
paste input "**********"
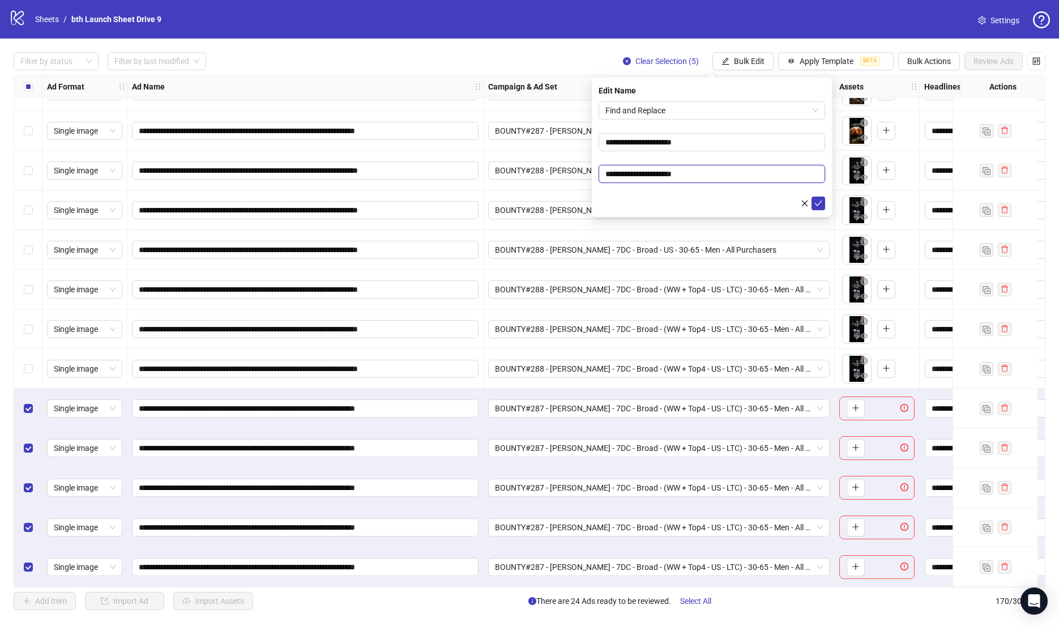
click at [654, 172] on input "**********" at bounding box center [712, 174] width 227 height 18
drag, startPoint x: 661, startPoint y: 172, endPoint x: 797, endPoint y: 175, distance: 135.9
click at [799, 174] on input "**********" at bounding box center [712, 174] width 227 height 18
type input "**********"
click at [811, 196] on button "submit" at bounding box center [818, 203] width 14 height 14
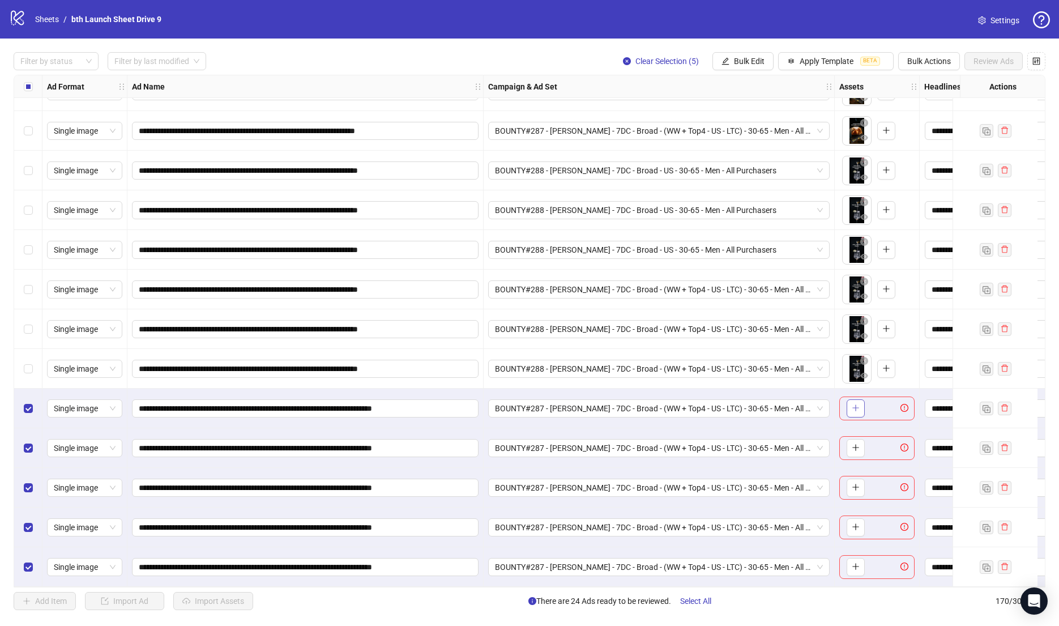
click at [853, 404] on icon "plus" at bounding box center [856, 408] width 8 height 8
click at [853, 445] on icon "plus" at bounding box center [856, 447] width 8 height 8
click at [856, 486] on icon "plus" at bounding box center [856, 487] width 8 height 8
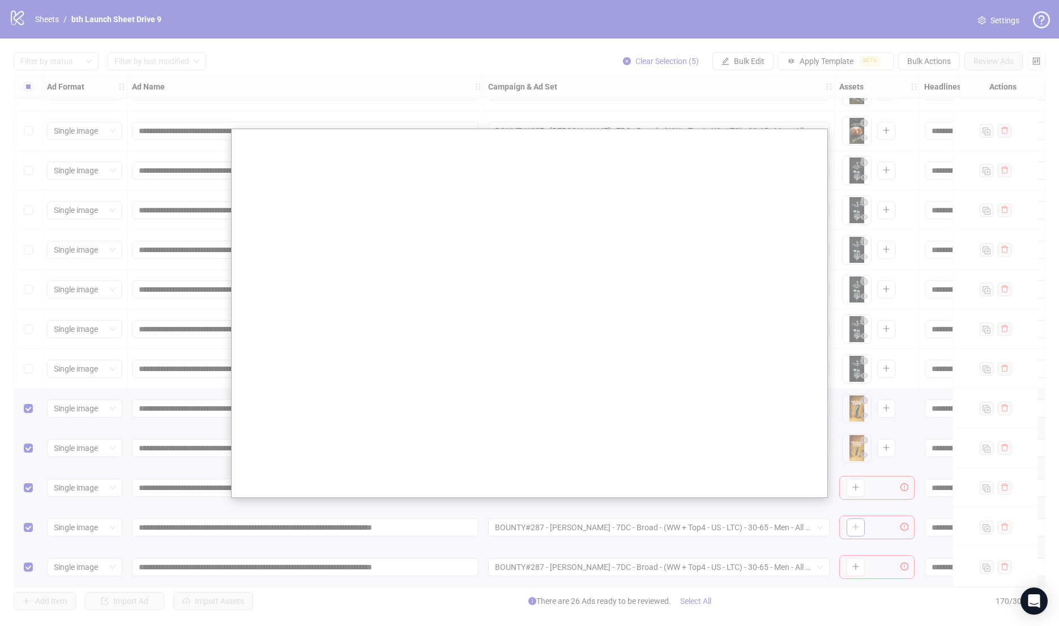
click at [856, 523] on div at bounding box center [529, 313] width 1059 height 626
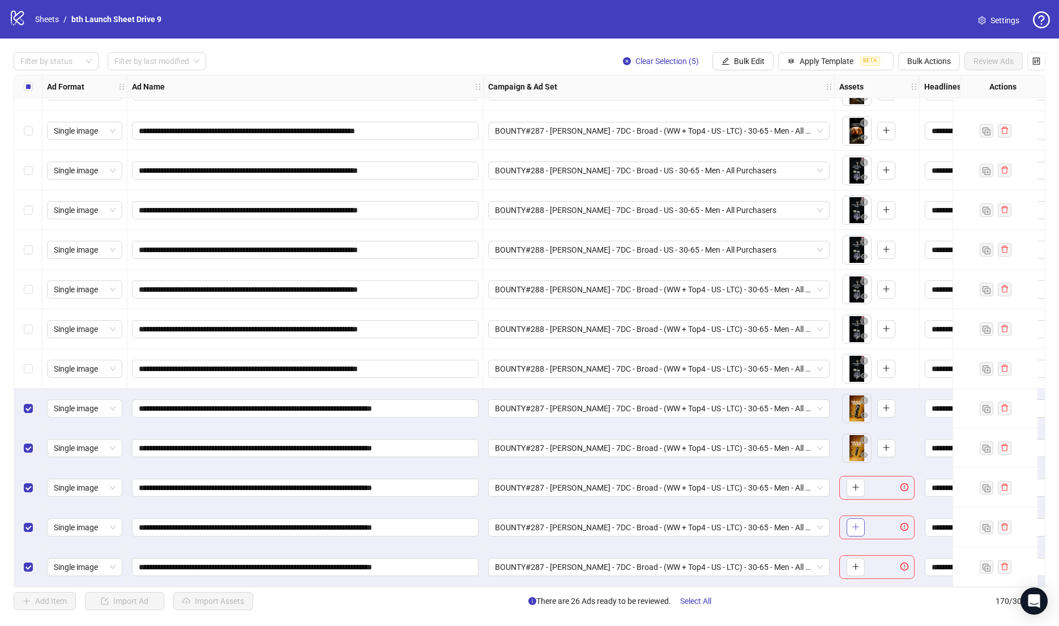
click at [857, 523] on icon "plus" at bounding box center [856, 527] width 8 height 8
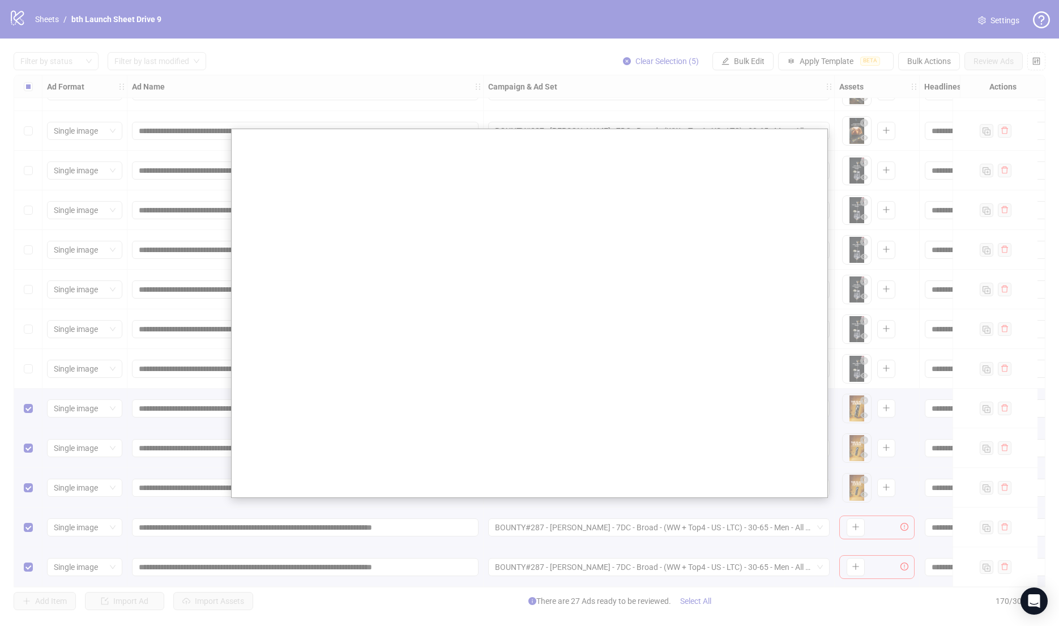
click at [854, 563] on div at bounding box center [529, 313] width 1059 height 626
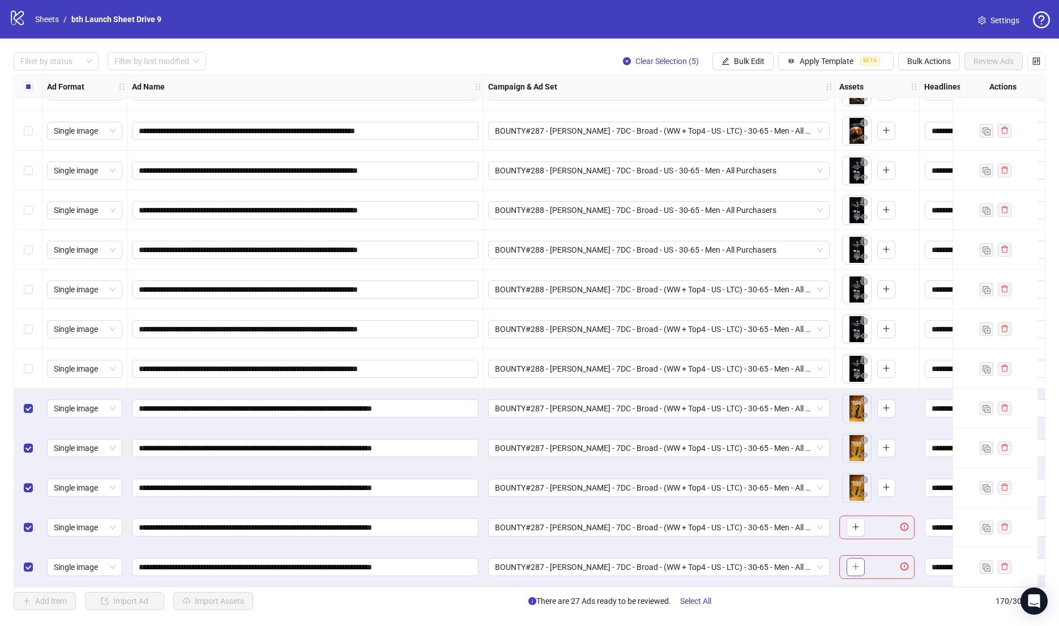
click at [853, 567] on span "button" at bounding box center [856, 566] width 8 height 9
click at [732, 59] on button "Bulk Edit" at bounding box center [742, 61] width 61 height 18
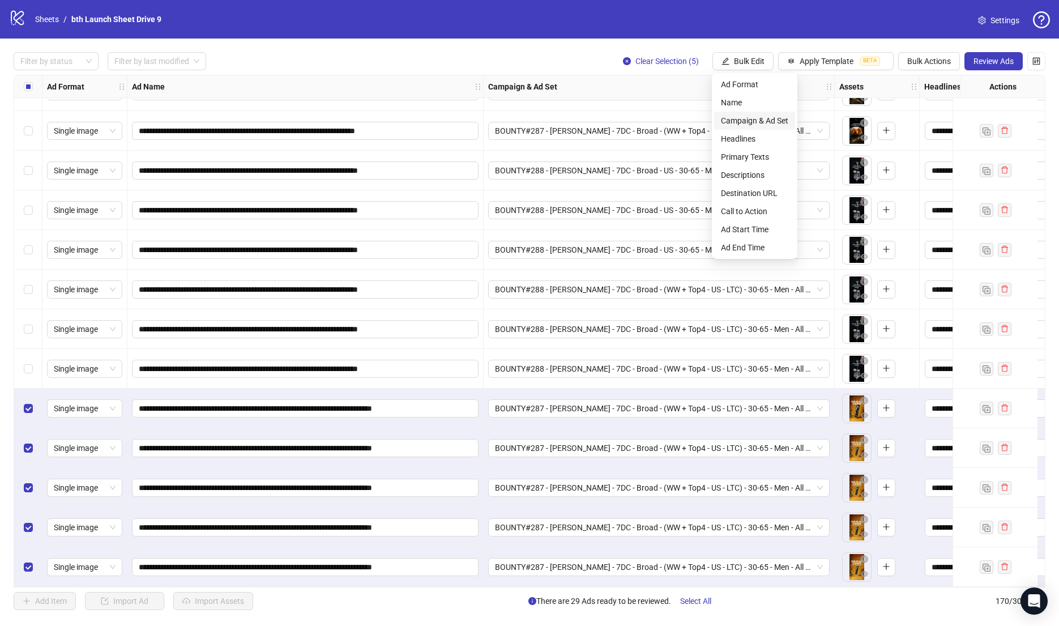
click at [745, 116] on span "Campaign & Ad Set" at bounding box center [754, 120] width 67 height 12
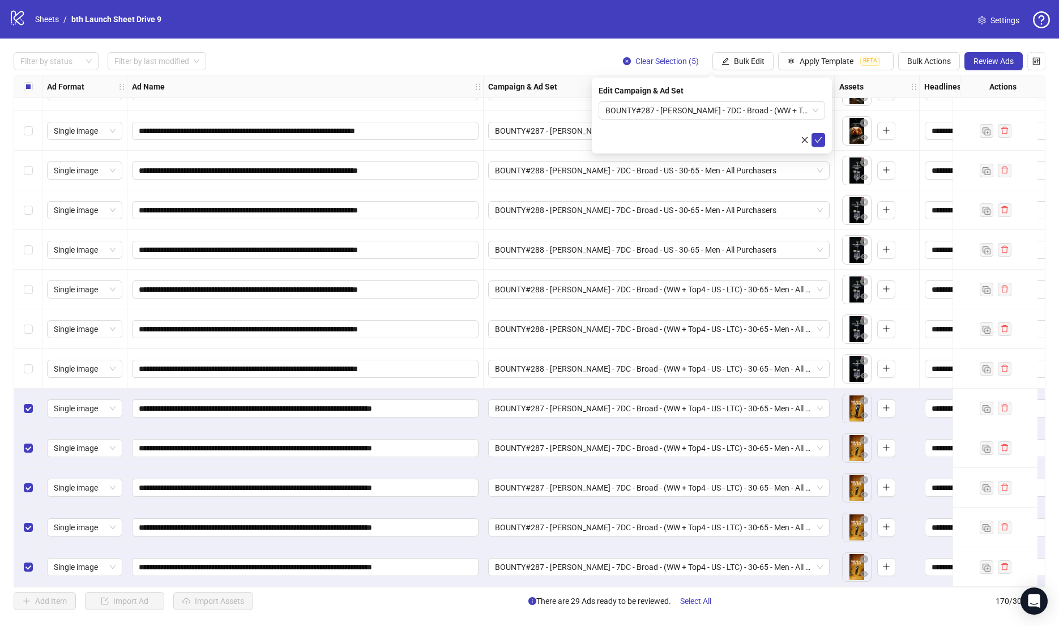
click at [700, 100] on div "Edit Campaign & Ad Set BOUNTY#287 - [PERSON_NAME] - 7DC - Broad - (WW + Top4 - …" at bounding box center [712, 116] width 240 height 76
click at [690, 116] on span "BOUNTY#287 - [PERSON_NAME] - 7DC - Broad - (WW + Top4 - US - LTC) - 30-65 - Men…" at bounding box center [711, 110] width 213 height 17
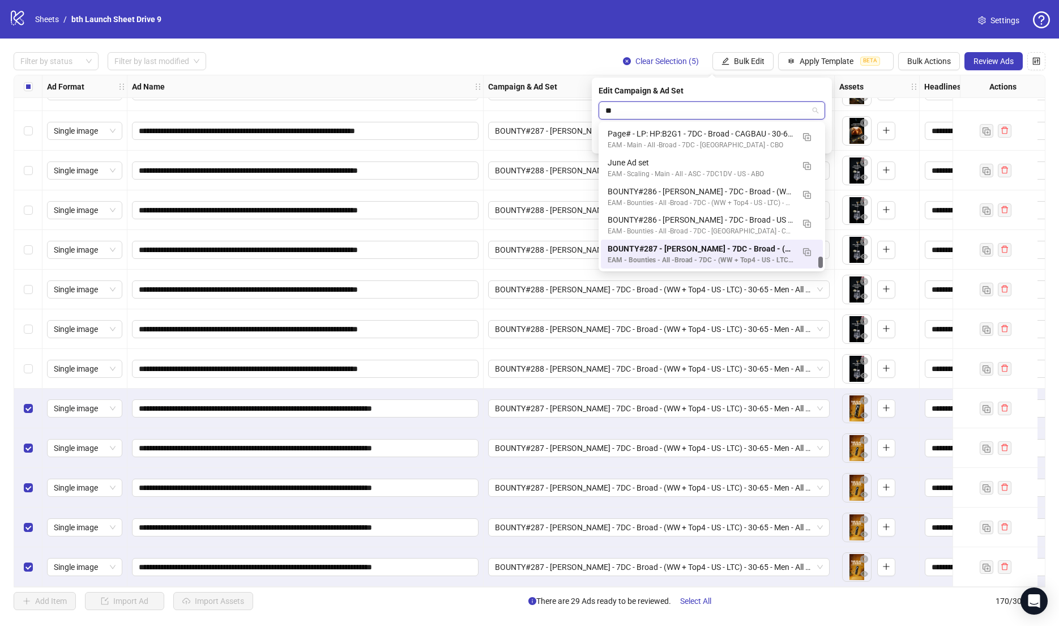
scroll to position [2165, 0]
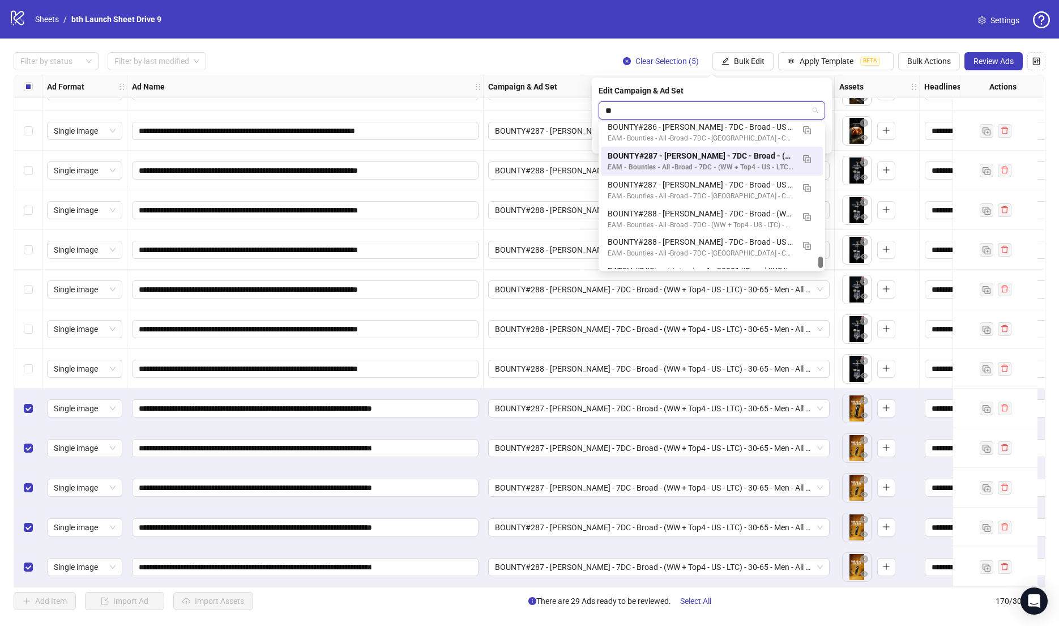
type input "***"
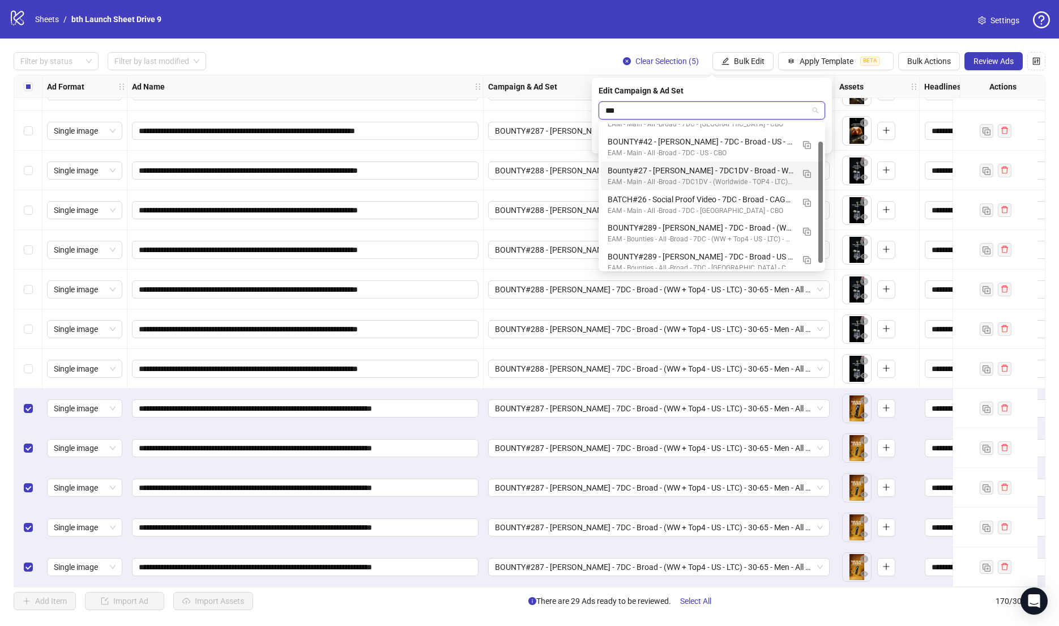
scroll to position [28, 0]
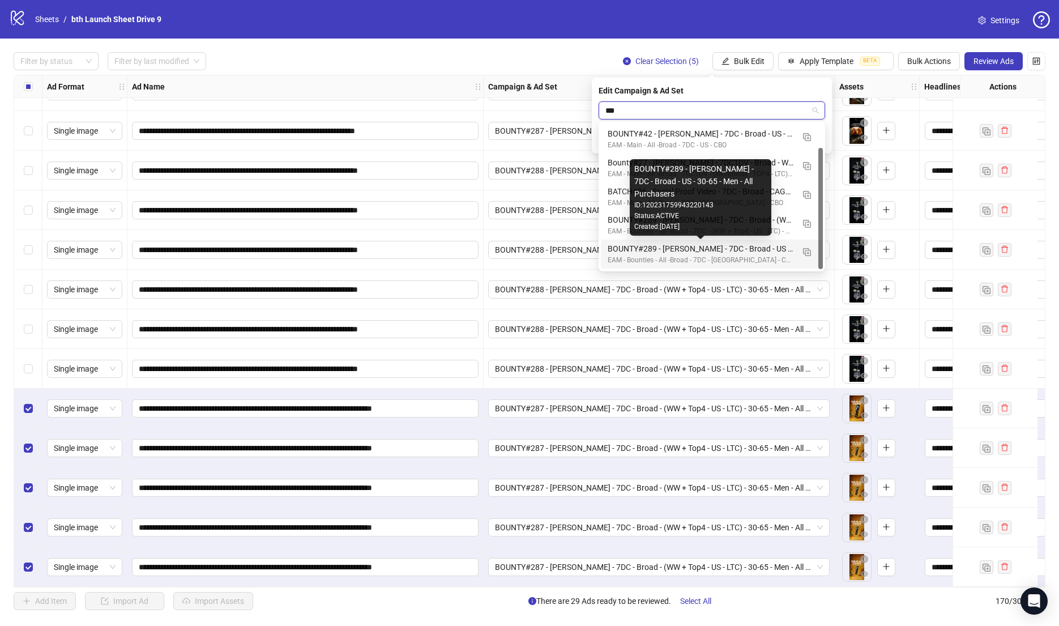
click at [724, 251] on div "BOUNTY#289 - [PERSON_NAME] - 7DC - Broad - US - 30-65 - Men - All Purchasers" at bounding box center [701, 248] width 186 height 12
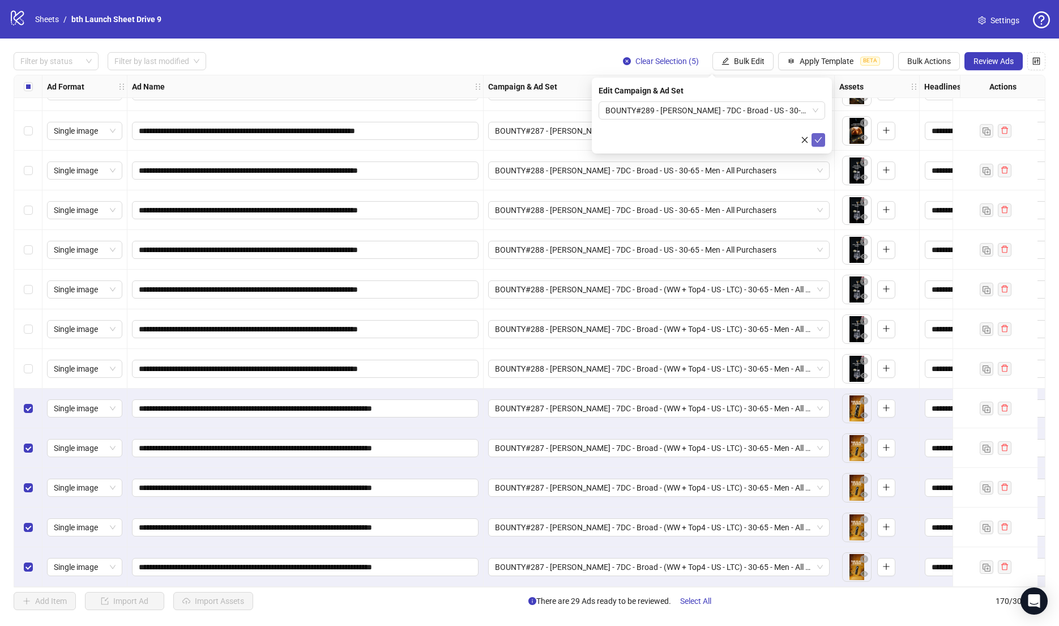
click at [814, 140] on icon "check" at bounding box center [818, 140] width 8 height 8
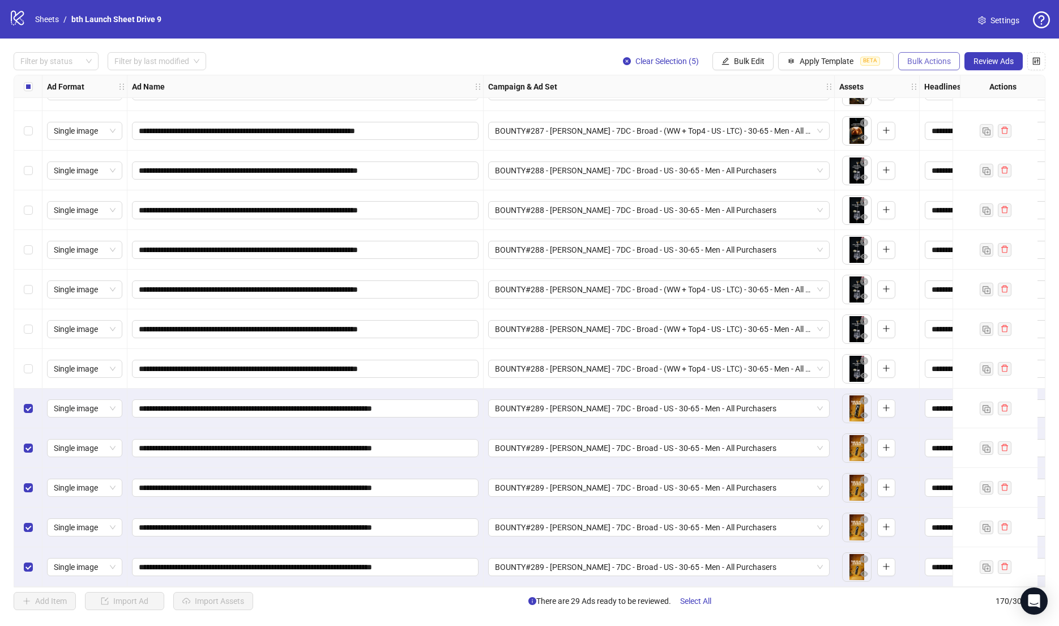
click at [931, 64] on span "Bulk Actions" at bounding box center [929, 61] width 44 height 9
click at [933, 117] on span "Duplicate with assets" at bounding box center [946, 120] width 78 height 12
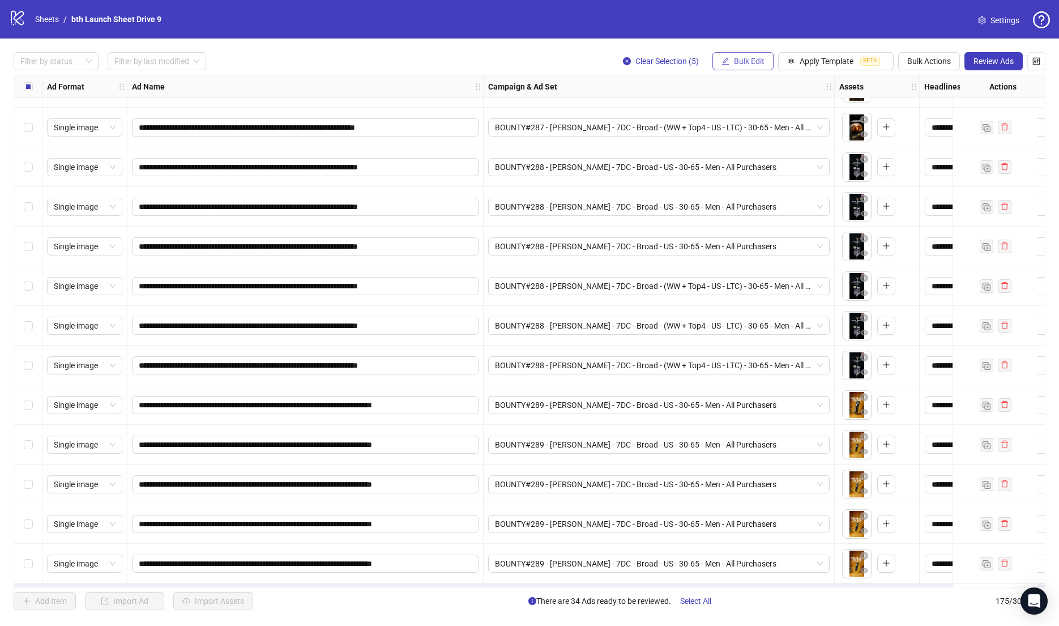
click at [754, 65] on span "Bulk Edit" at bounding box center [749, 61] width 31 height 9
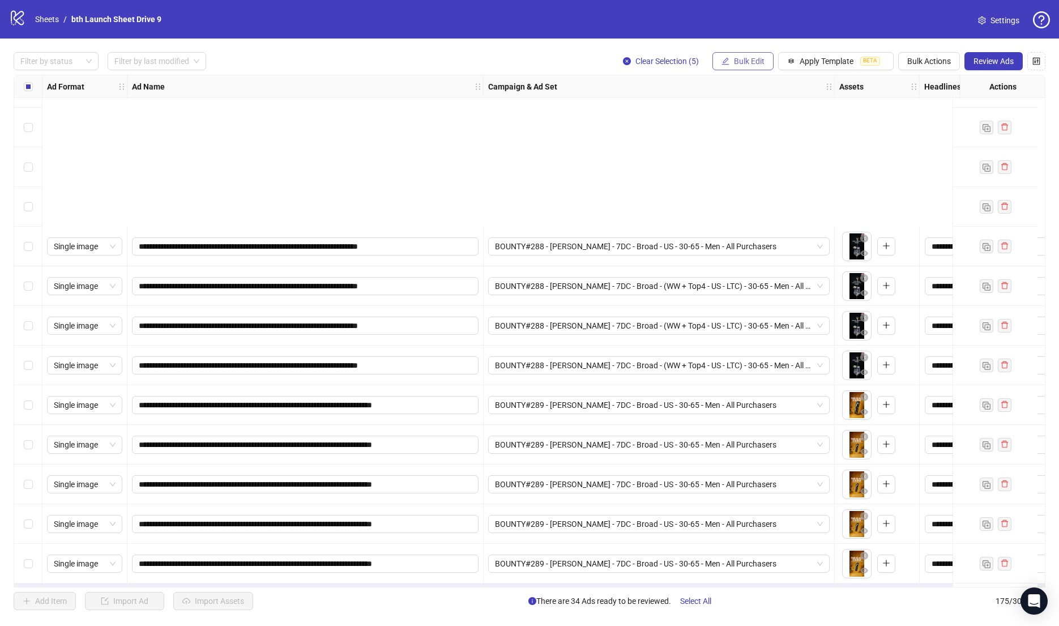
scroll to position [6451, 0]
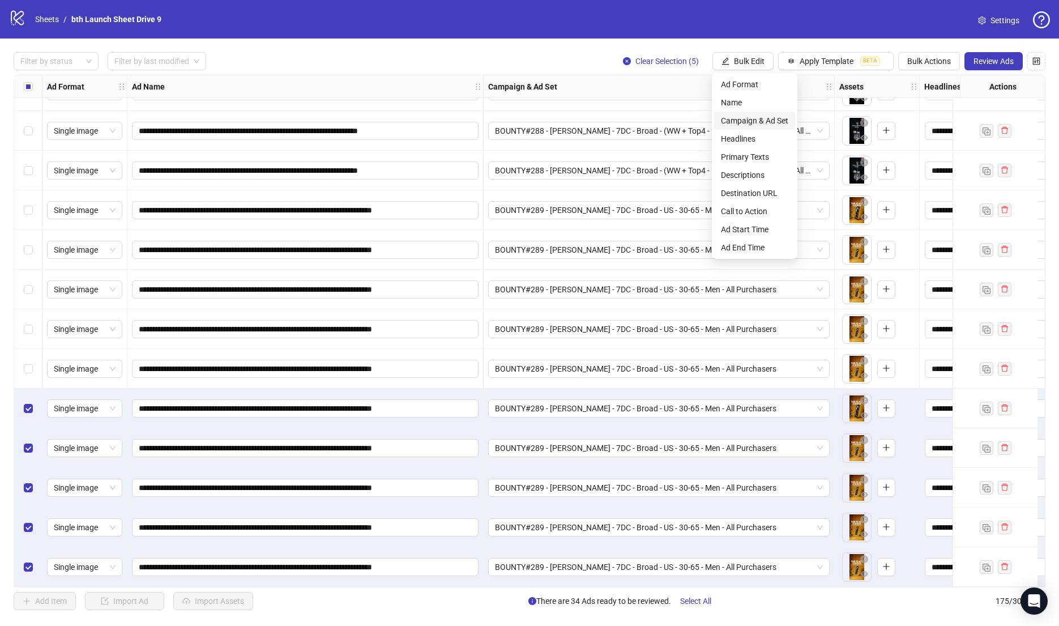
click at [764, 113] on li "Campaign & Ad Set" at bounding box center [754, 121] width 81 height 18
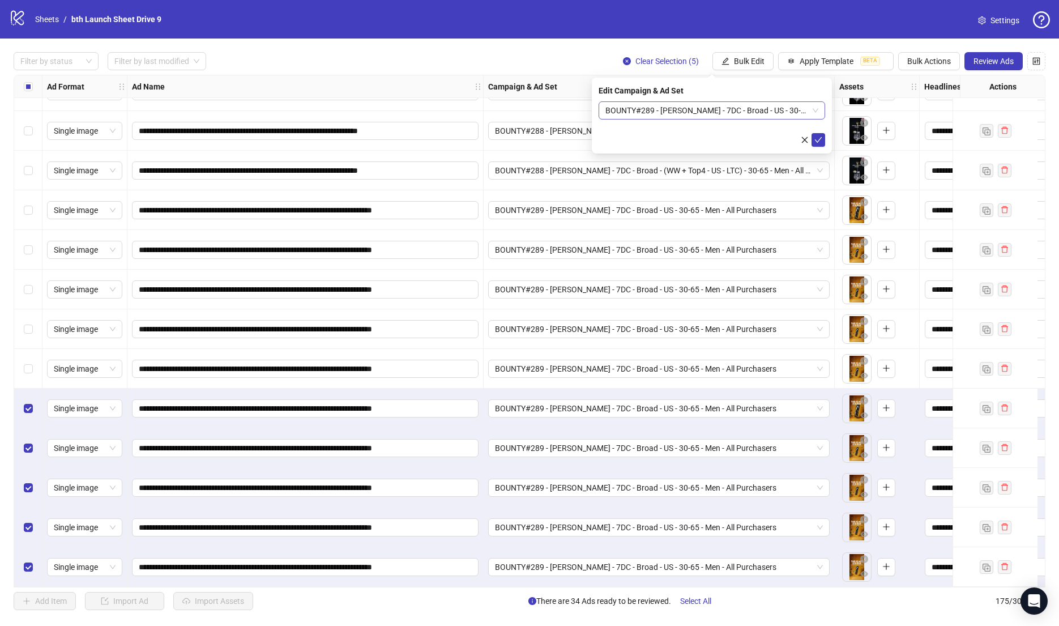
click at [764, 113] on span "BOUNTY#289 - [PERSON_NAME] - 7DC - Broad - US - 30-65 - Men - All Purchasers" at bounding box center [711, 110] width 213 height 17
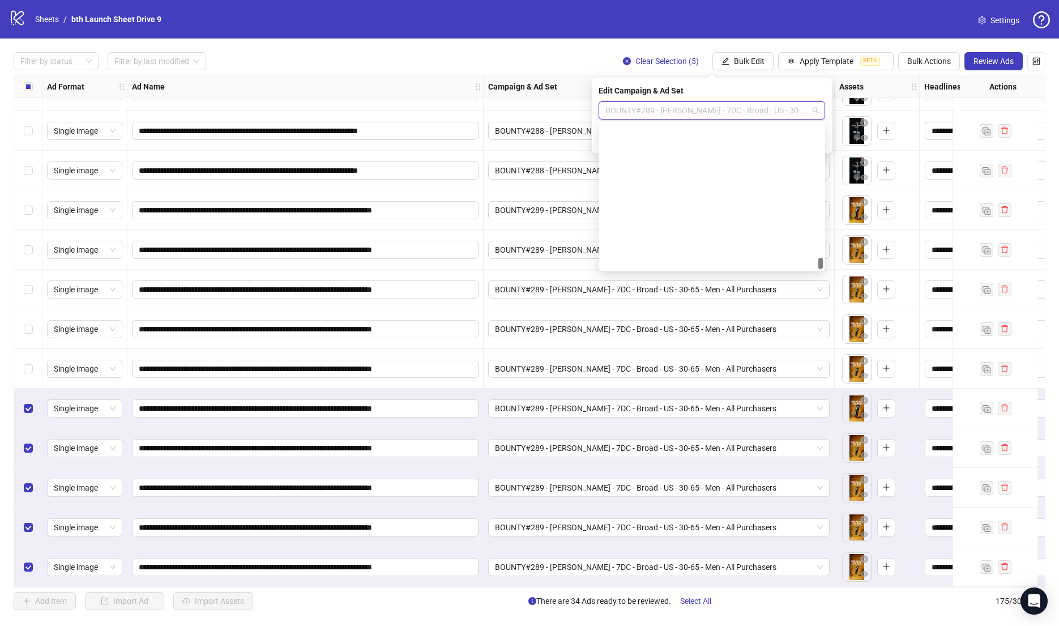
scroll to position [9355, 0]
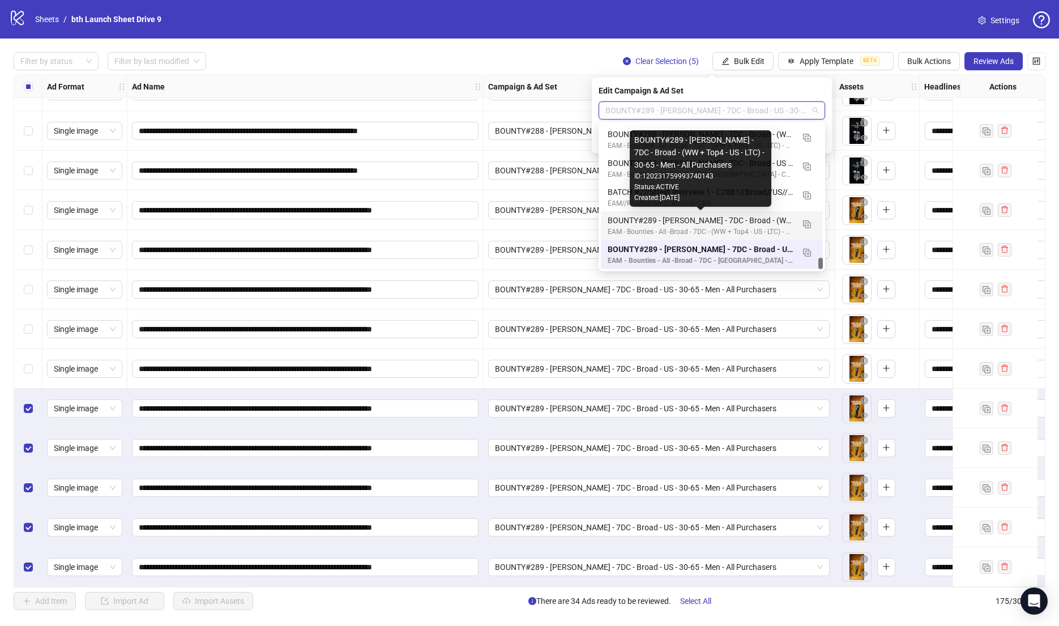
click at [750, 217] on div "BOUNTY#289 - [PERSON_NAME] - 7DC - Broad - (WW + Top4 - US - LTC) - 30-65 - Men…" at bounding box center [701, 220] width 186 height 12
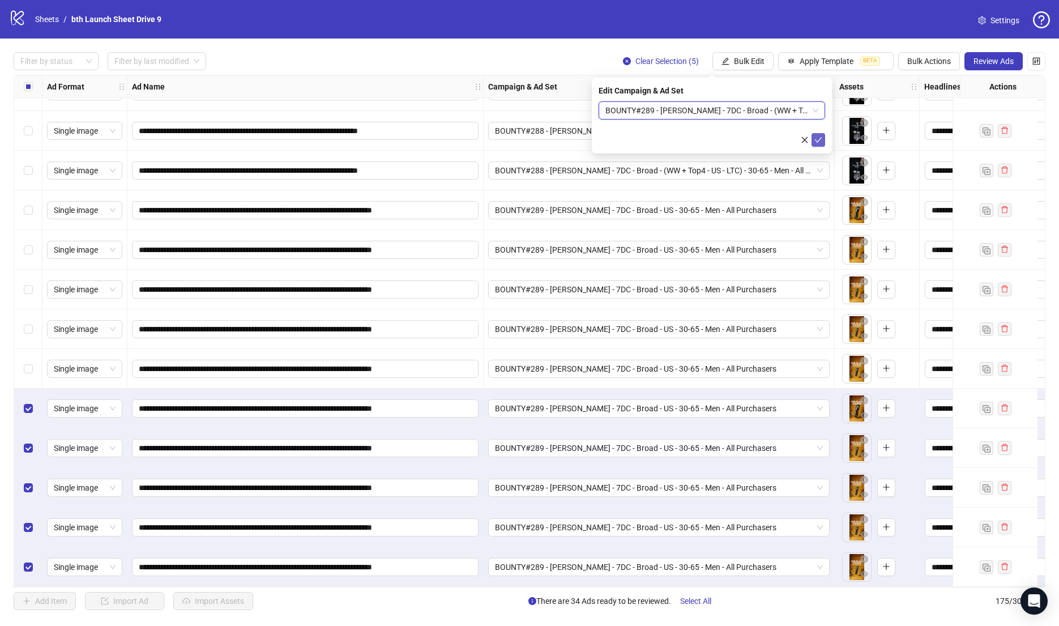
click at [818, 141] on icon "check" at bounding box center [818, 140] width 8 height 8
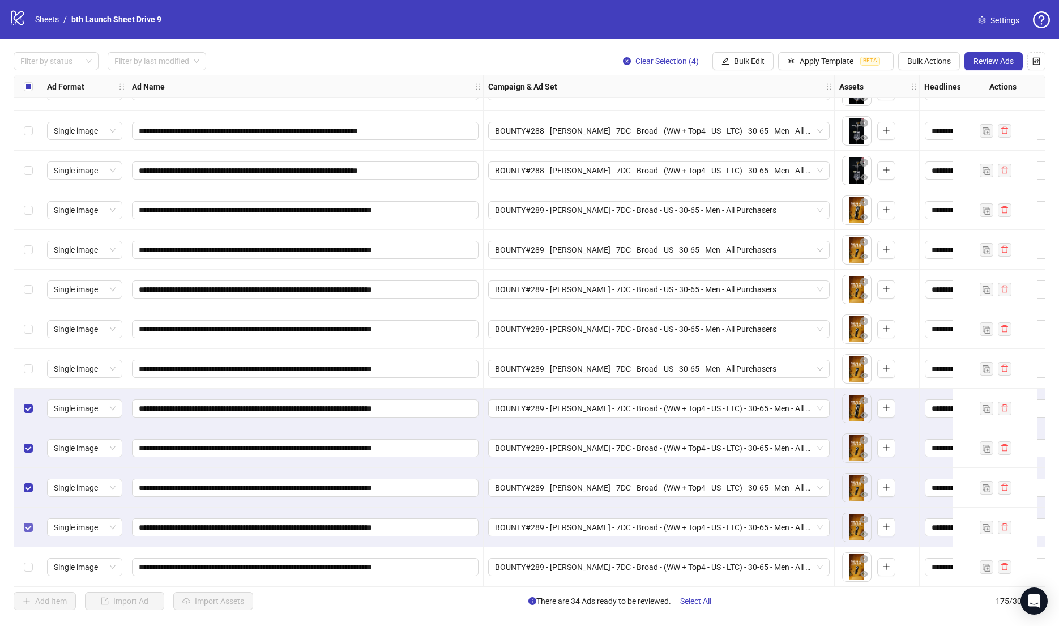
click at [25, 521] on label "Select row 174" at bounding box center [28, 527] width 9 height 12
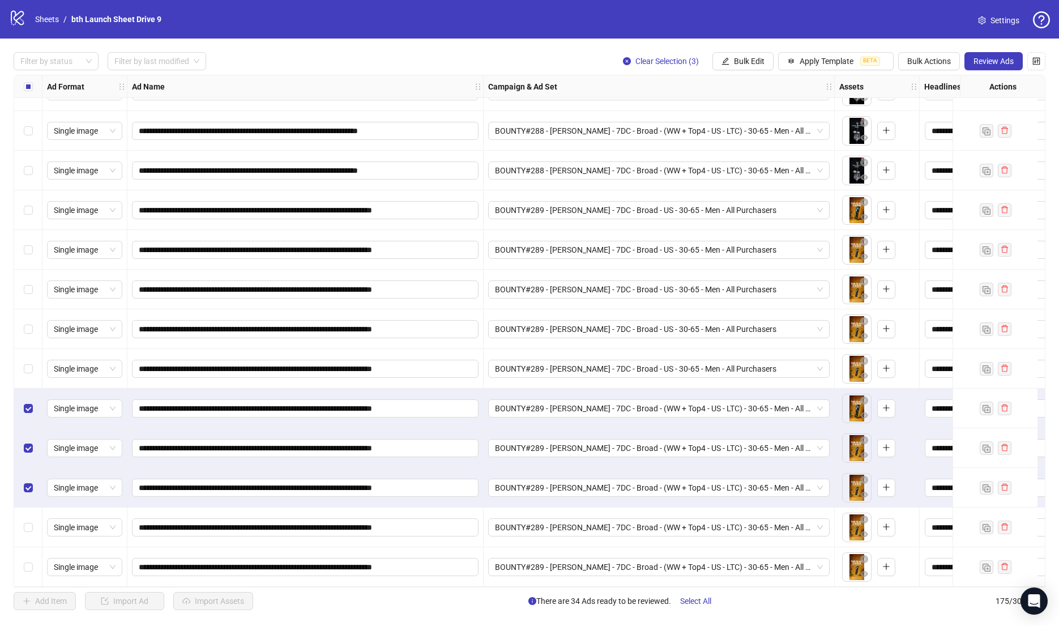
click at [933, 52] on div "Bulk Actions" at bounding box center [929, 61] width 62 height 18
click at [928, 58] on span "Bulk Actions" at bounding box center [929, 61] width 44 height 9
drag, startPoint x: 924, startPoint y: 100, endPoint x: 903, endPoint y: 104, distance: 21.4
click at [924, 99] on span "Duplicate" at bounding box center [946, 102] width 78 height 12
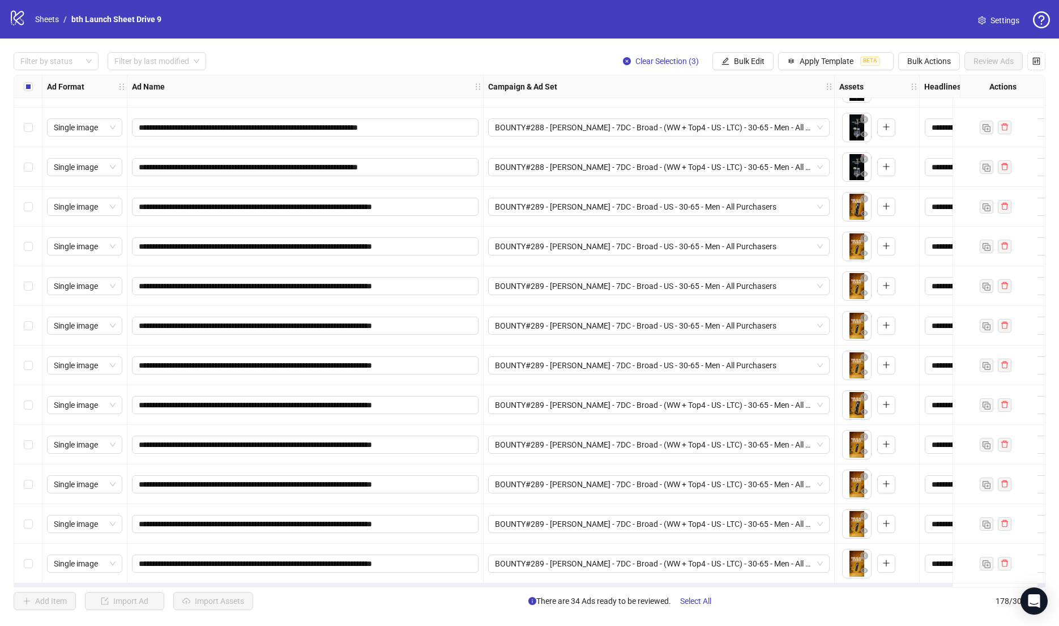
scroll to position [6570, 0]
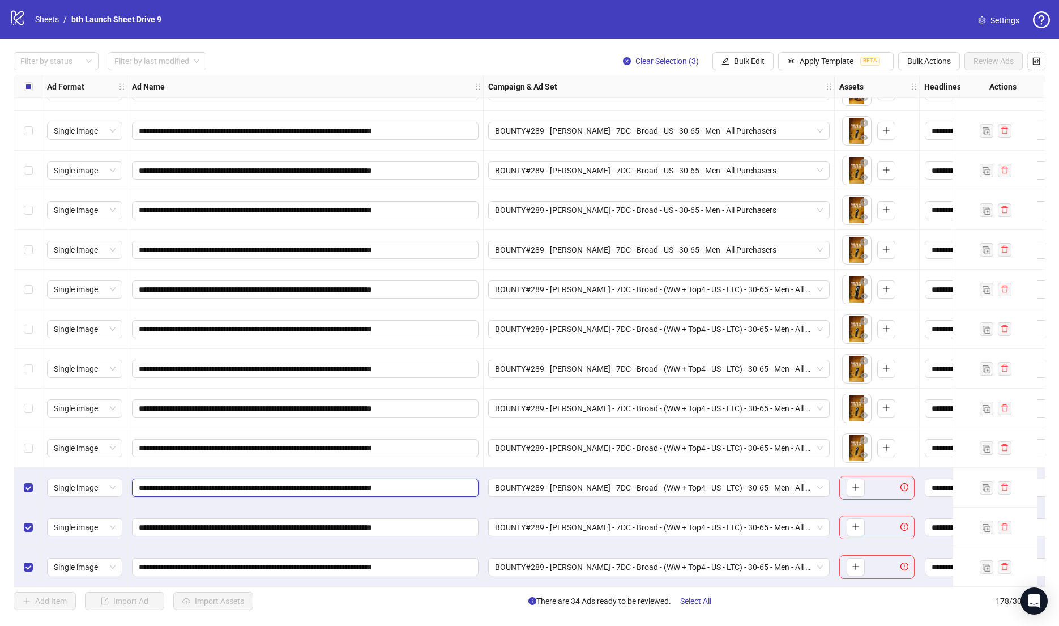
drag, startPoint x: 252, startPoint y: 485, endPoint x: 69, endPoint y: 470, distance: 184.1
click at [744, 64] on span "Bulk Edit" at bounding box center [749, 61] width 31 height 9
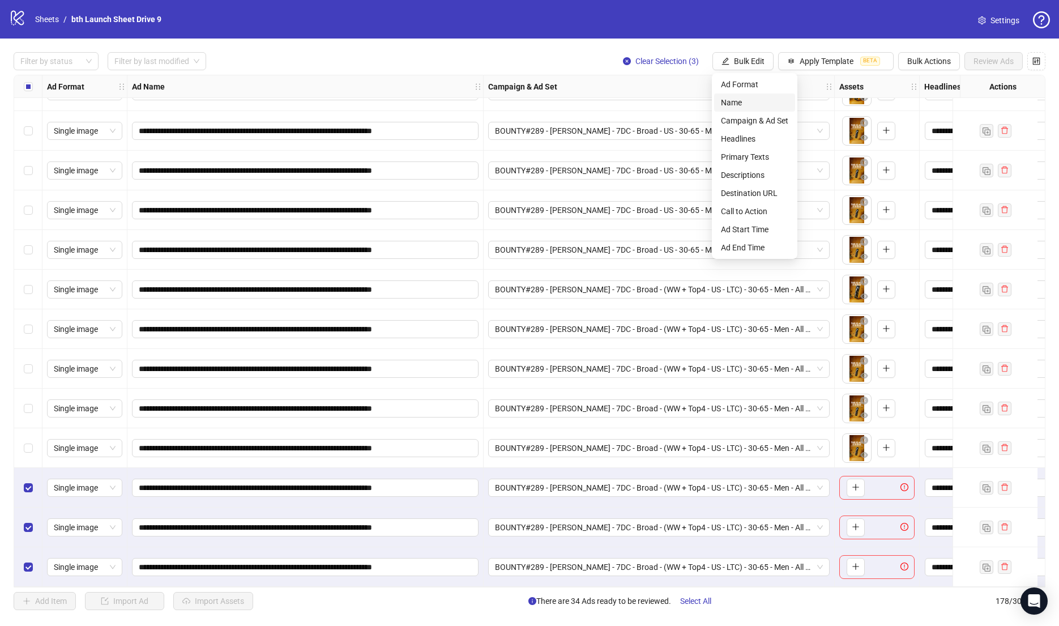
click at [748, 99] on span "Name" at bounding box center [754, 102] width 67 height 12
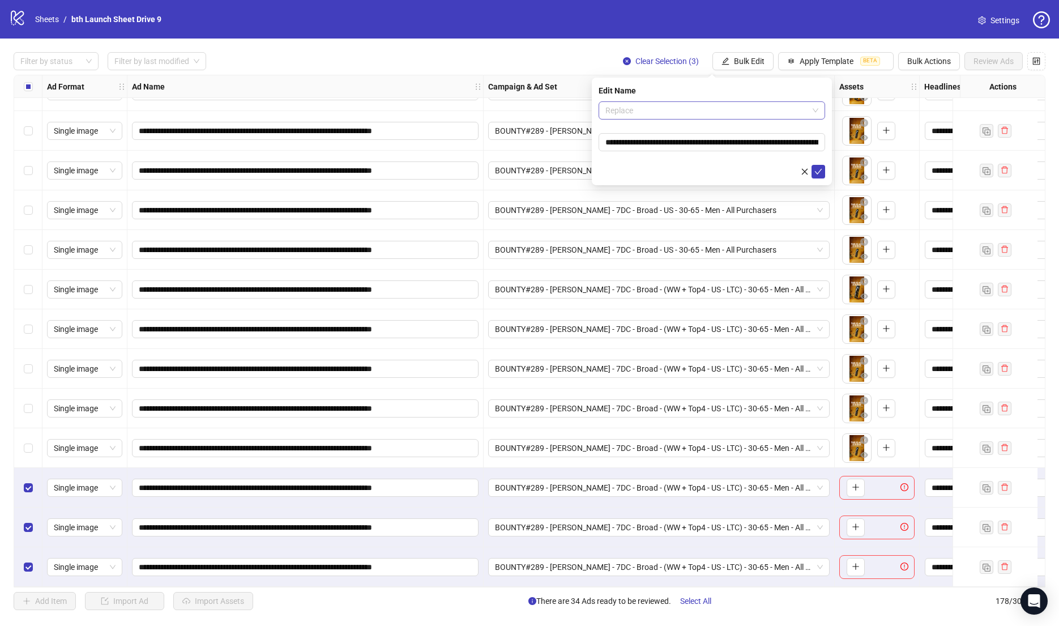
click at [708, 106] on span "Replace" at bounding box center [711, 110] width 213 height 17
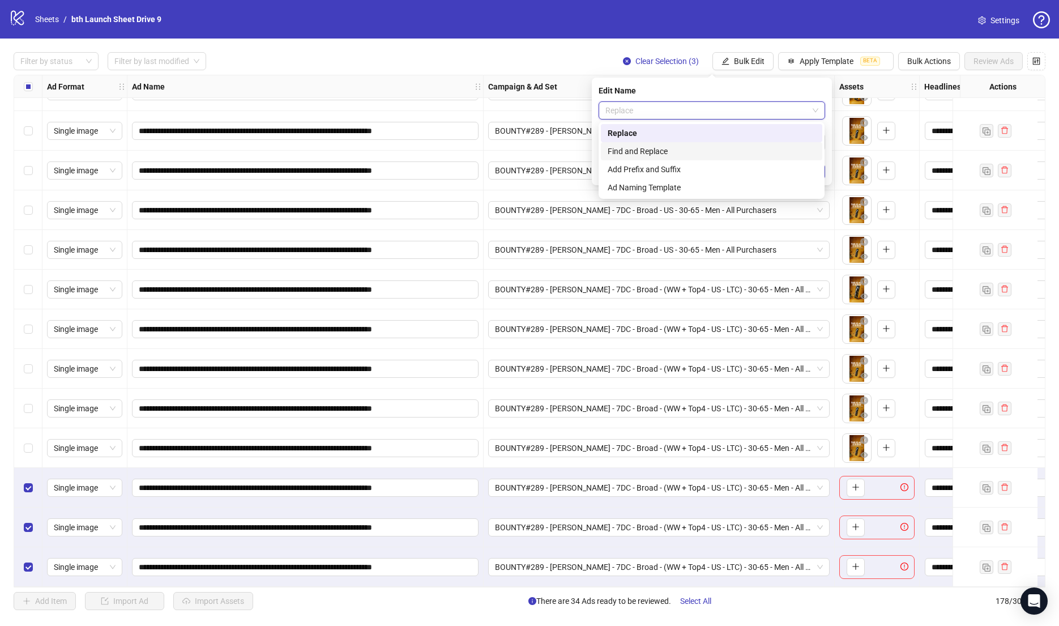
click at [665, 143] on div "Find and Replace" at bounding box center [711, 151] width 221 height 18
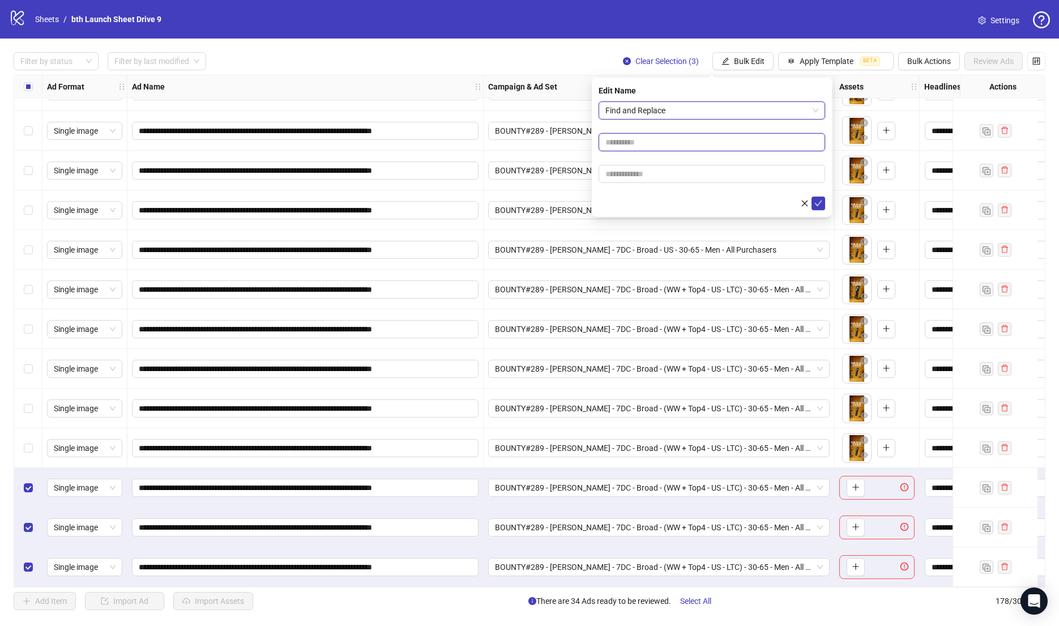
click at [665, 143] on input "text" at bounding box center [712, 142] width 227 height 18
paste input "**********"
type input "**********"
click at [656, 166] on input "text" at bounding box center [712, 174] width 227 height 18
paste input "**********"
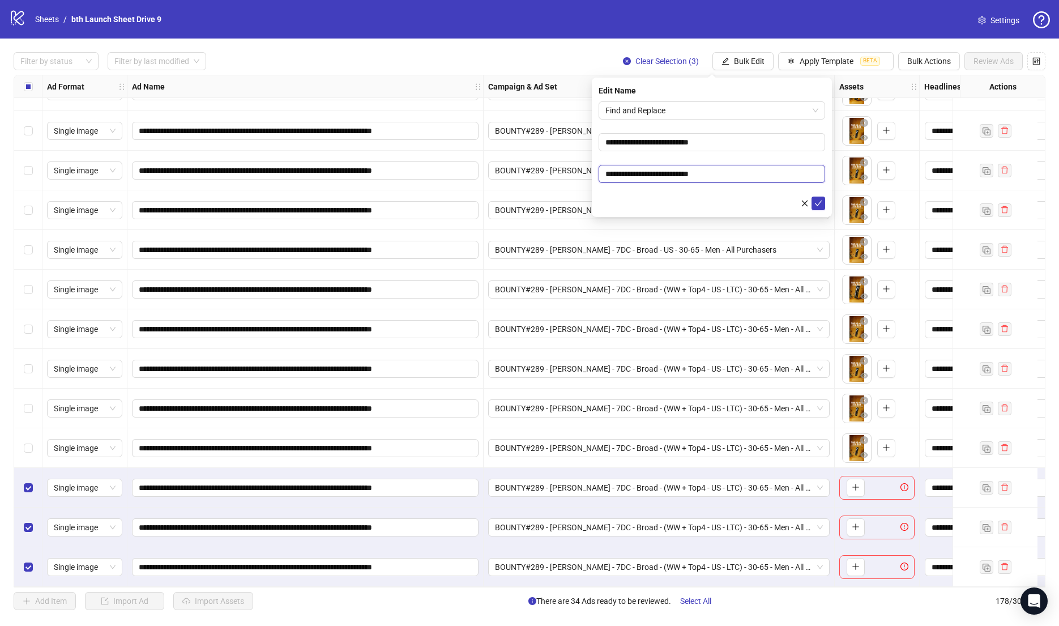
drag, startPoint x: 653, startPoint y: 172, endPoint x: 684, endPoint y: 210, distance: 48.6
click at [653, 172] on input "**********" at bounding box center [712, 174] width 227 height 18
drag, startPoint x: 667, startPoint y: 175, endPoint x: 871, endPoint y: 201, distance: 206.1
click at [871, 201] on body "**********" at bounding box center [529, 313] width 1059 height 626
type input "**********"
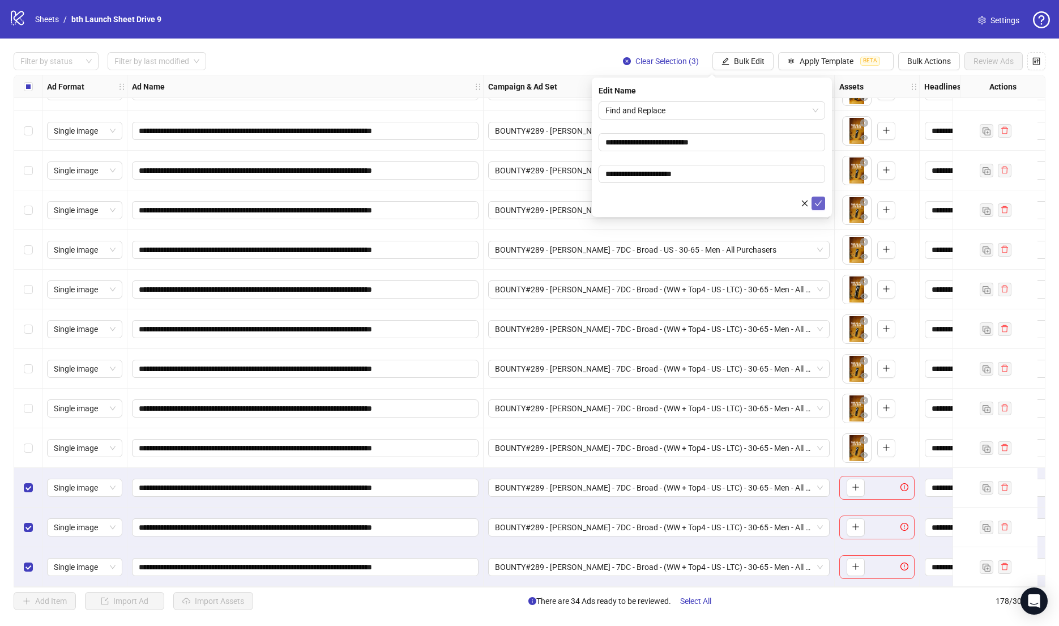
click at [822, 204] on icon "check" at bounding box center [818, 203] width 8 height 8
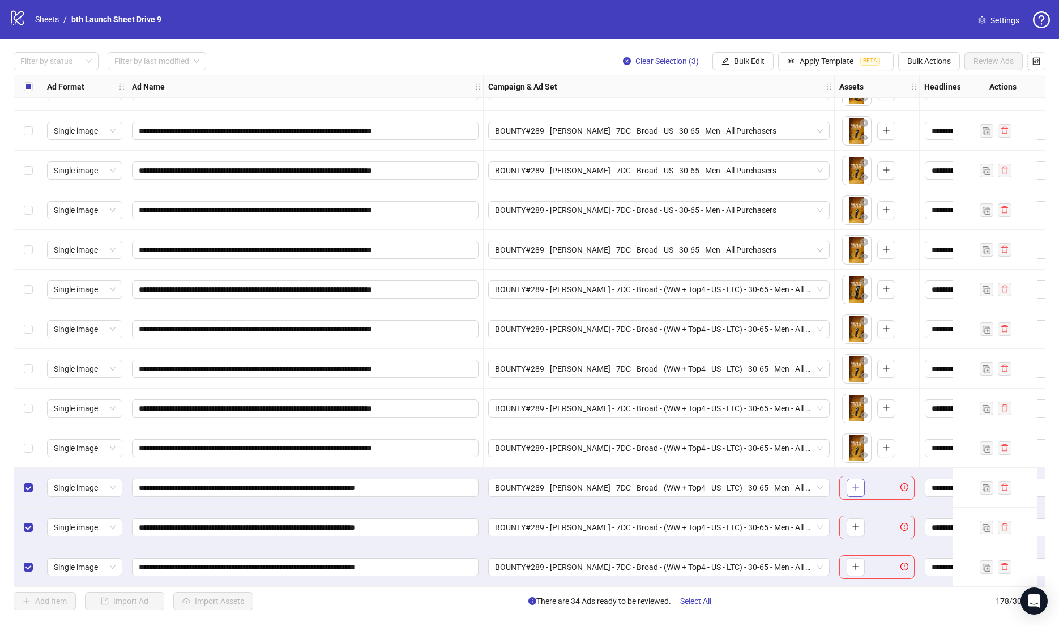
click at [856, 489] on button "button" at bounding box center [856, 487] width 18 height 18
click at [855, 527] on icon "plus" at bounding box center [855, 527] width 6 height 1
click at [857, 566] on icon "plus" at bounding box center [855, 566] width 6 height 1
click at [751, 59] on span "Bulk Edit" at bounding box center [749, 61] width 31 height 9
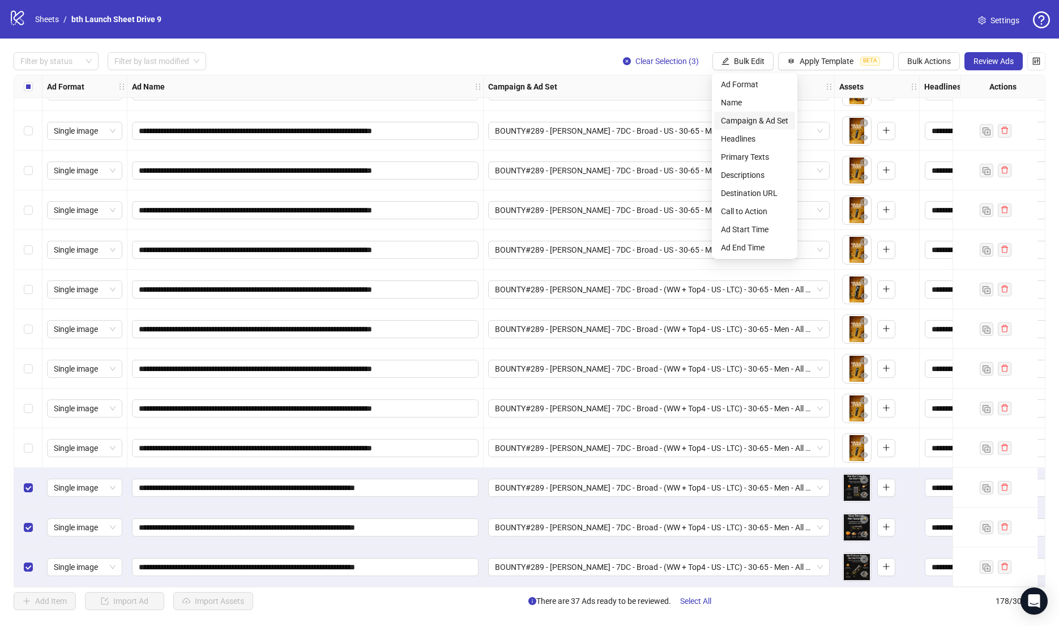
click at [738, 118] on span "Campaign & Ad Set" at bounding box center [754, 120] width 67 height 12
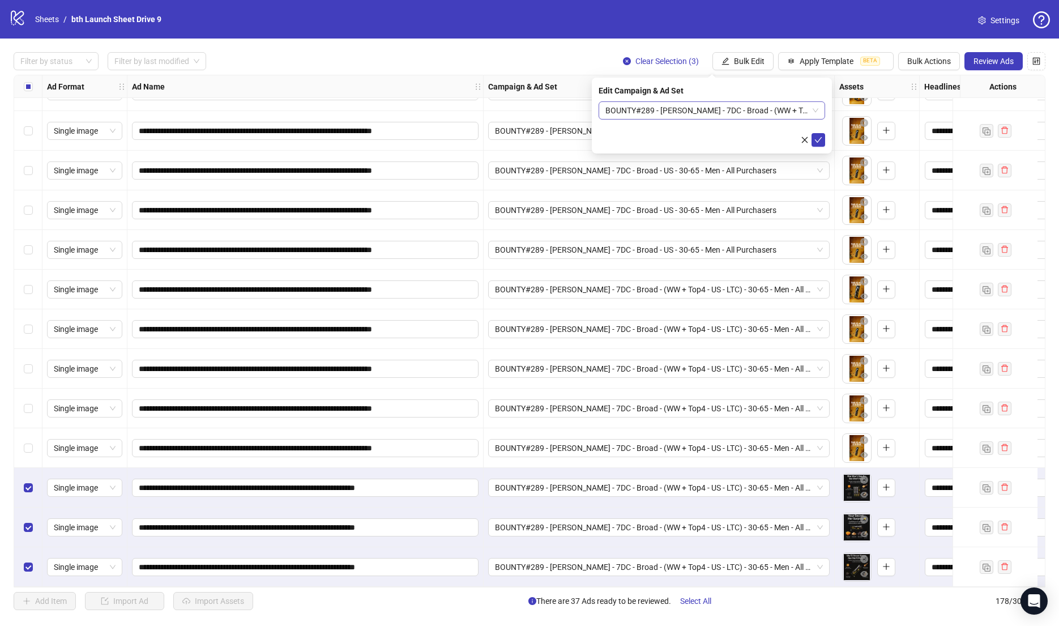
click at [734, 113] on span "BOUNTY#289 - [PERSON_NAME] - 7DC - Broad - (WW + Top4 - US - LTC) - 30-65 - Men…" at bounding box center [711, 110] width 213 height 17
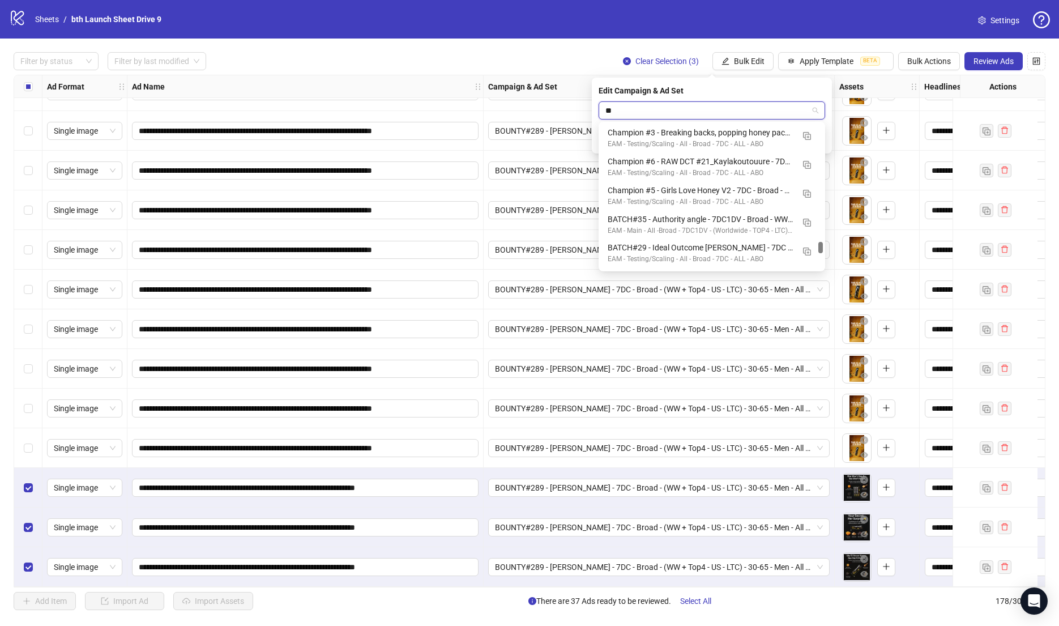
type input "***"
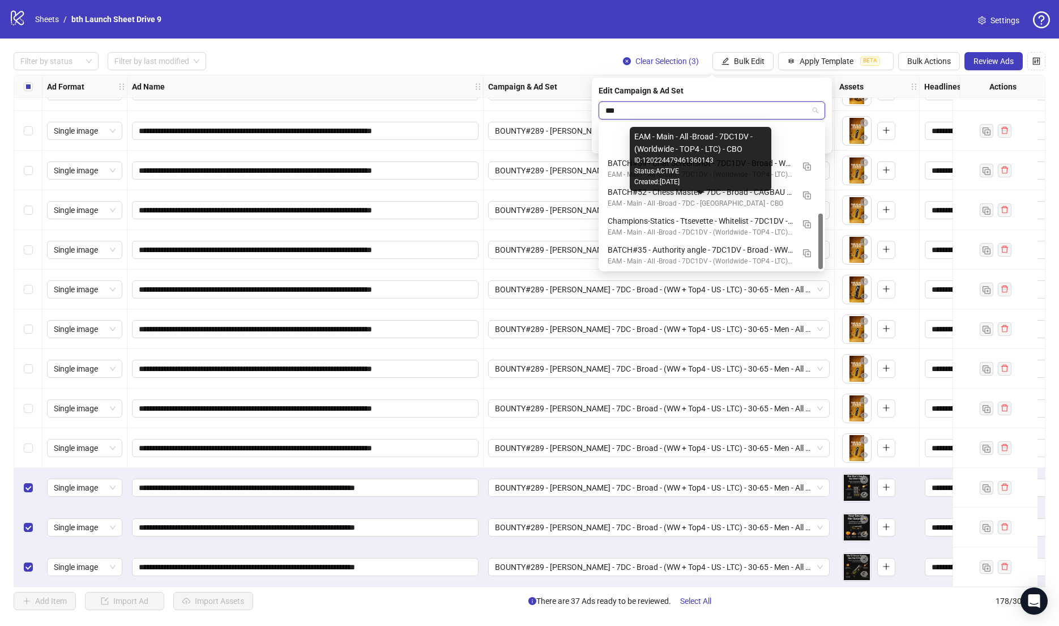
scroll to position [230, 0]
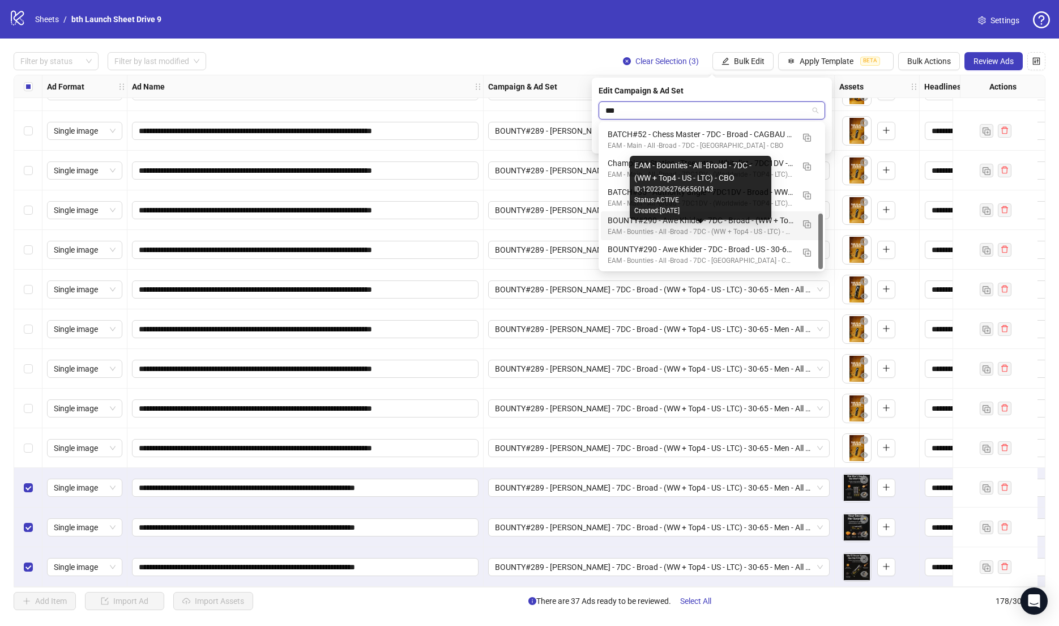
click at [745, 227] on div "EAM - Bounties - All -Broad - 7DC - (WW + Top4 - US - LTC) - CBO" at bounding box center [701, 232] width 186 height 11
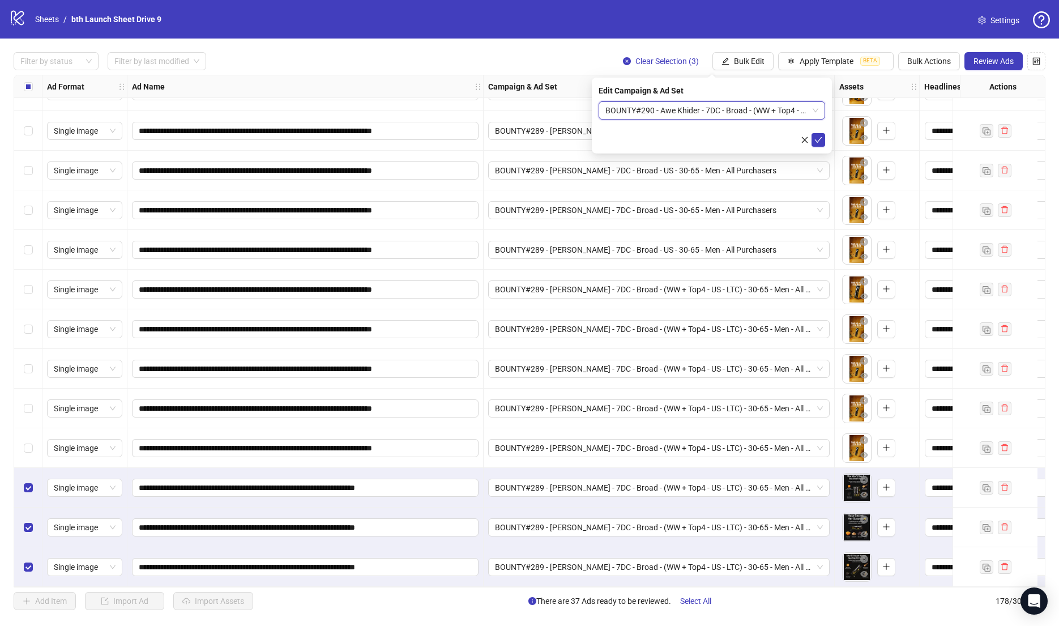
scroll to position [9750, 0]
click at [741, 114] on span "BOUNTY#290 - Awe Khider - 7DC - Broad - (WW + Top4 - US - LTC) - 30-65 - Men - …" at bounding box center [711, 110] width 213 height 17
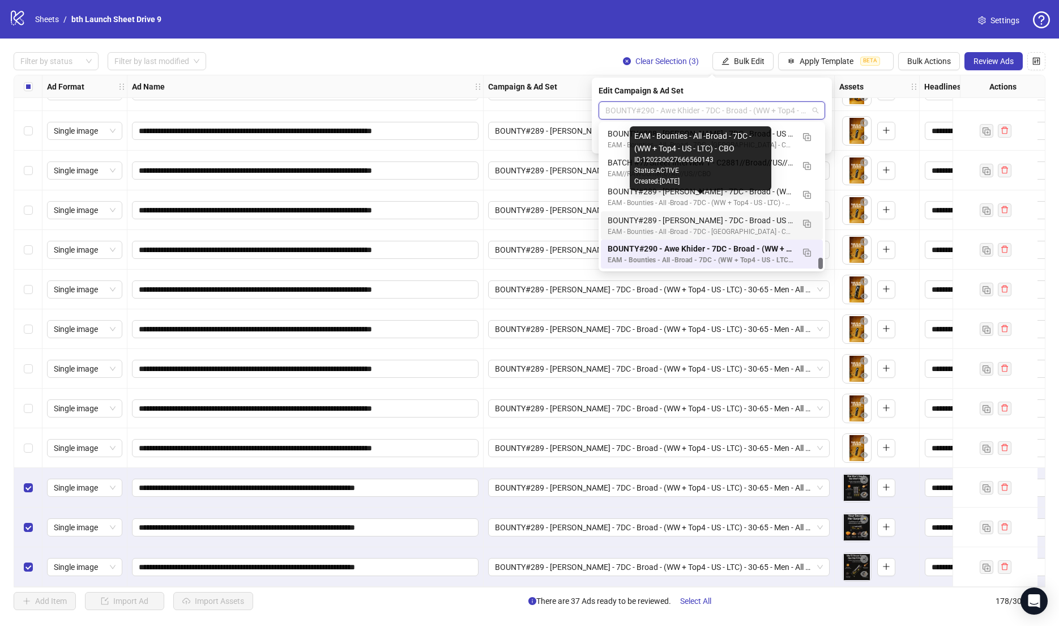
scroll to position [9779, 0]
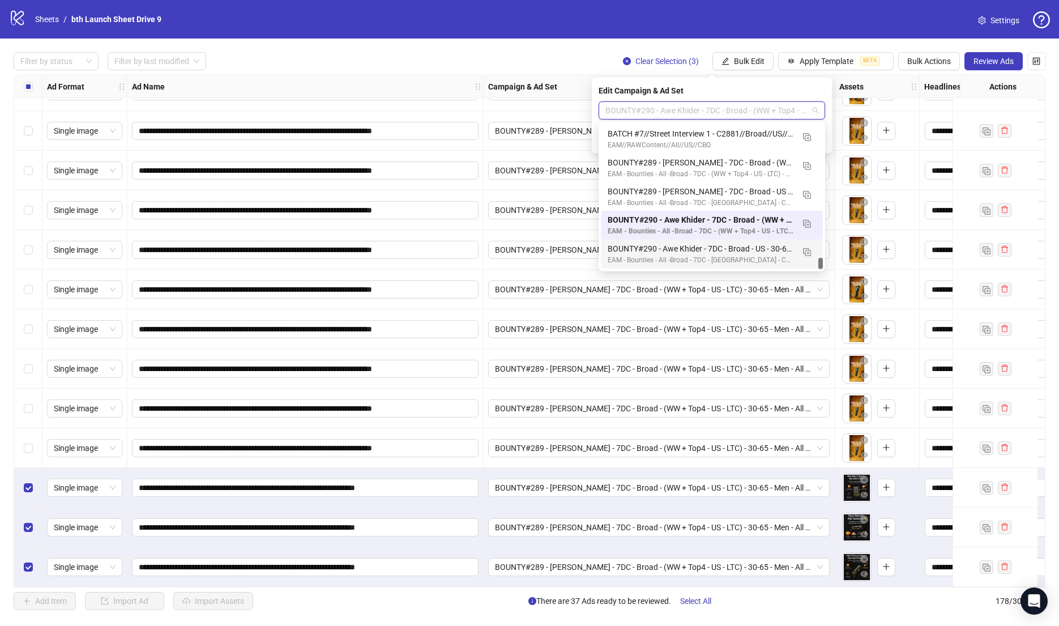
click at [708, 251] on div "BOUNTY#290 - Awe Khider - 7DC - Broad - US - 30-65 - Men - All Purchasers" at bounding box center [701, 248] width 186 height 12
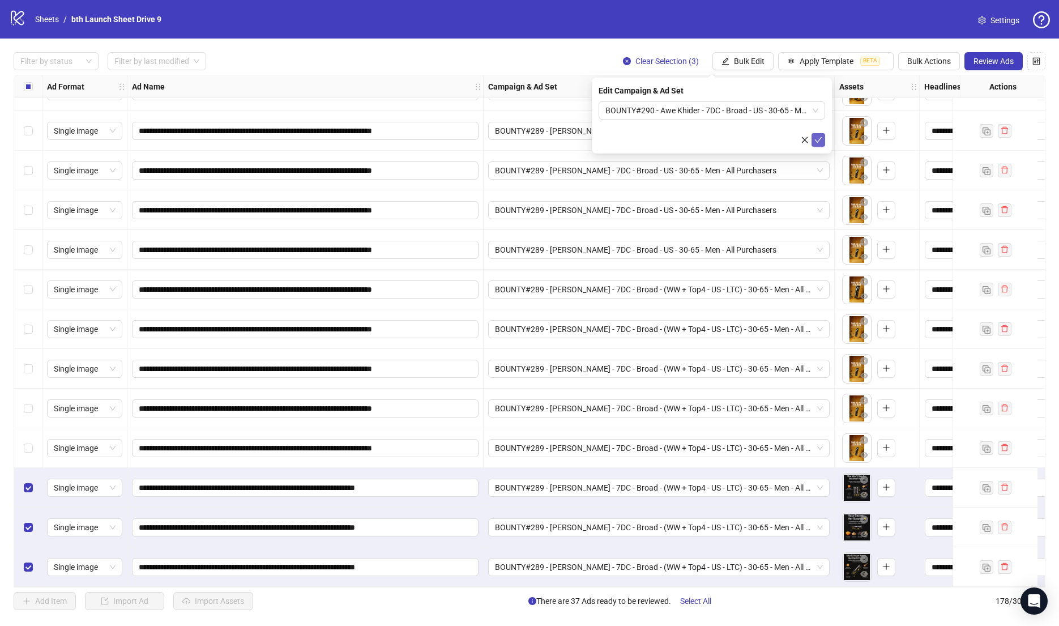
click at [814, 142] on icon "check" at bounding box center [818, 140] width 8 height 8
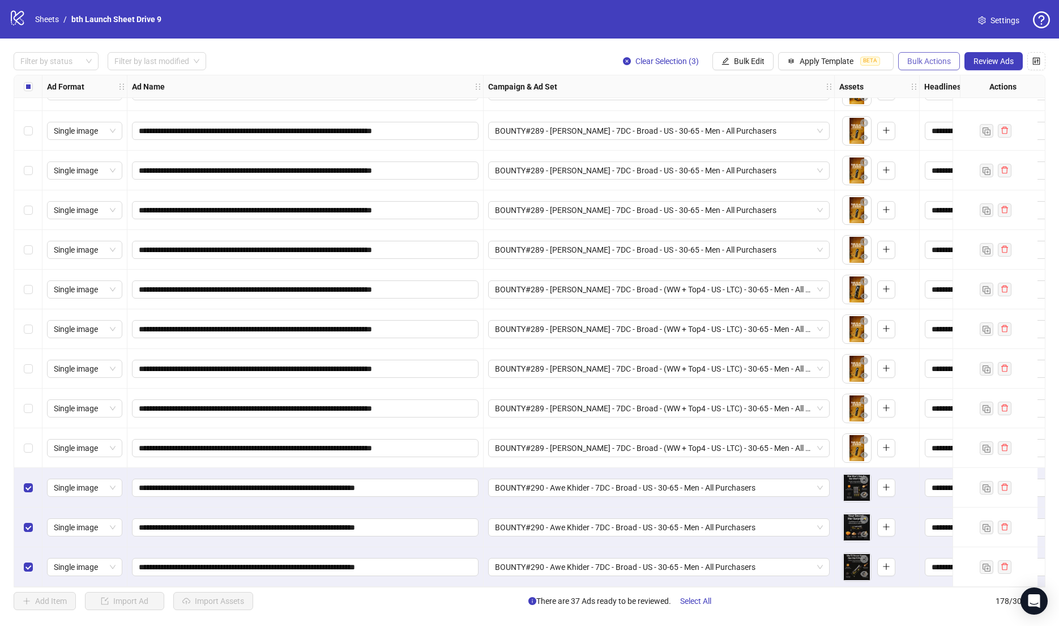
click at [924, 62] on span "Bulk Actions" at bounding box center [929, 61] width 44 height 9
click at [929, 122] on span "Duplicate with assets" at bounding box center [946, 120] width 78 height 12
click at [750, 63] on span "Bulk Edit" at bounding box center [749, 61] width 31 height 9
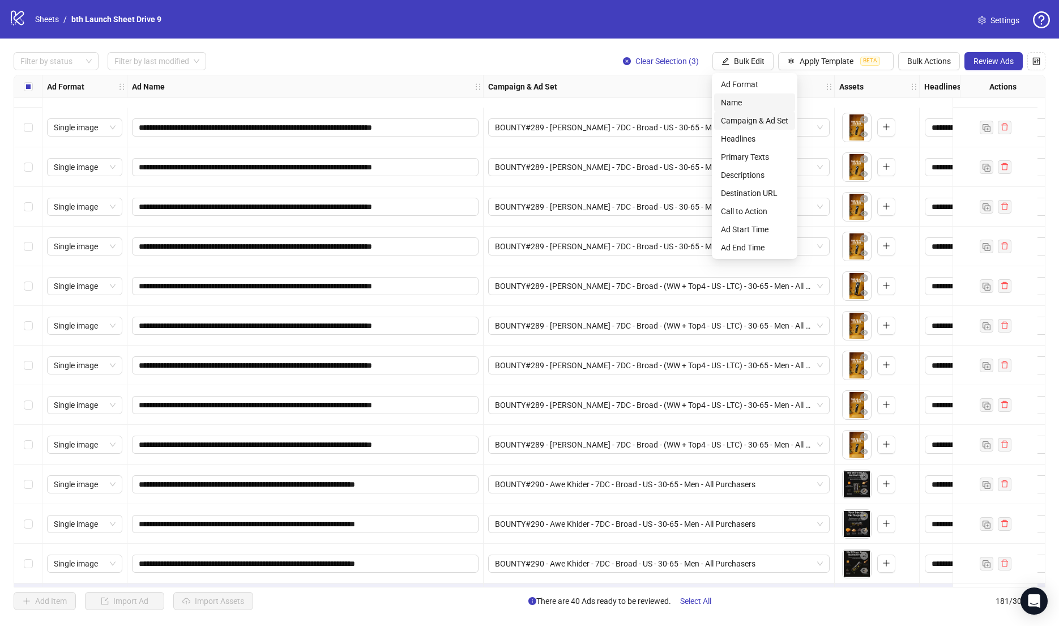
scroll to position [6689, 0]
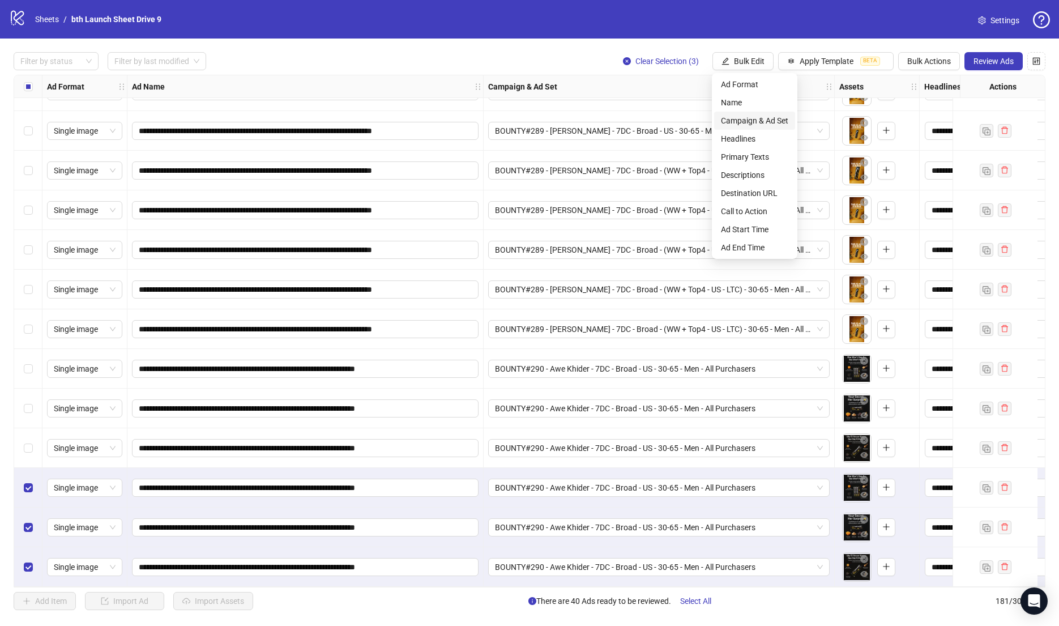
click at [759, 117] on span "Campaign & Ad Set" at bounding box center [754, 120] width 67 height 12
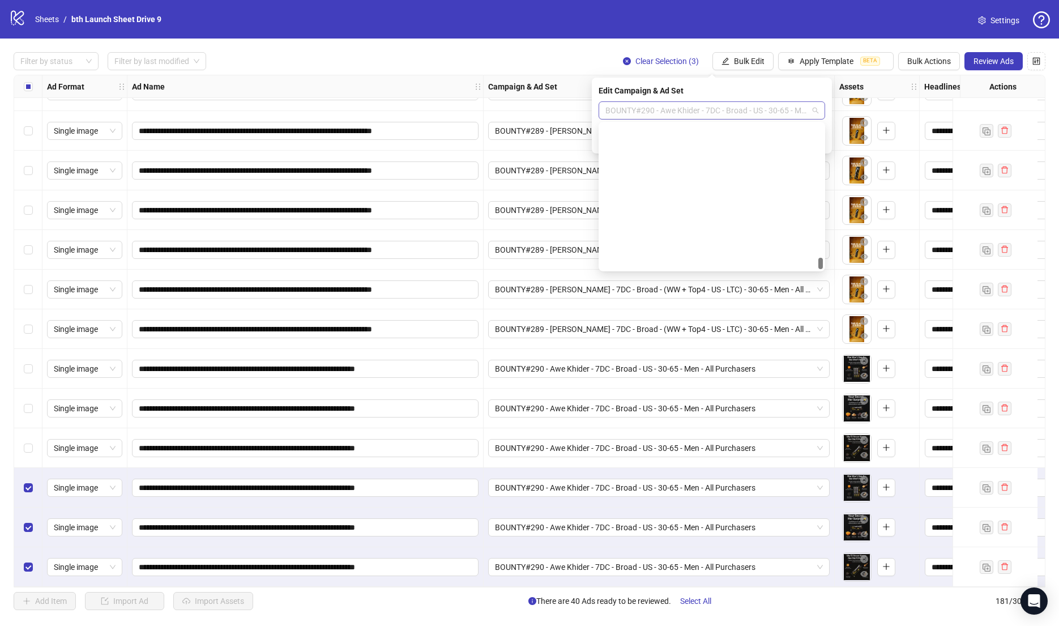
click at [758, 116] on span "BOUNTY#290 - Awe Khider - 7DC - Broad - US - 30-65 - Men - All Purchasers" at bounding box center [711, 110] width 213 height 17
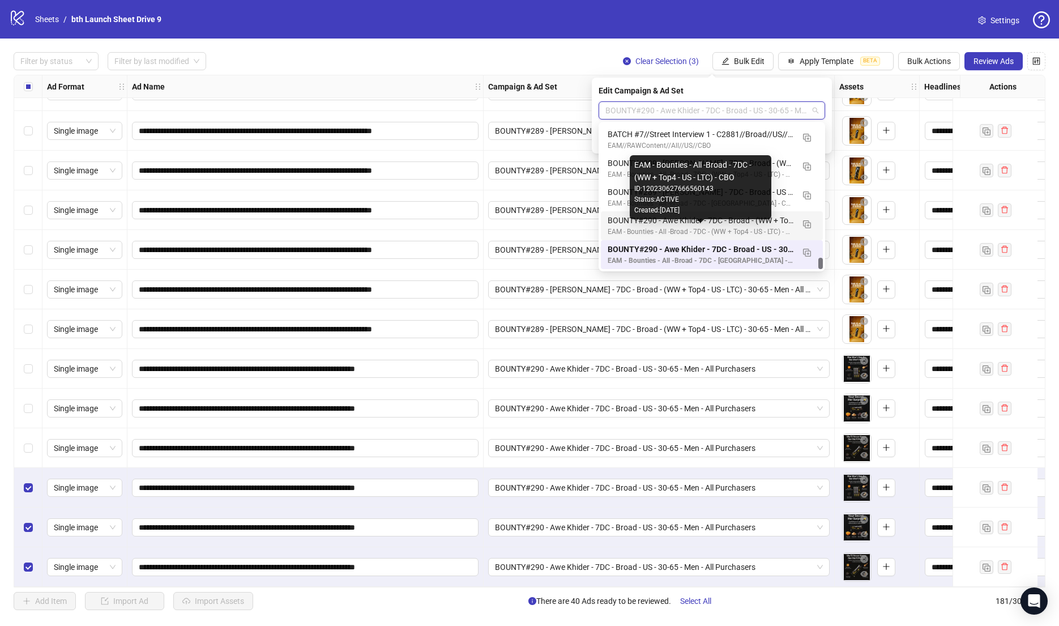
click at [764, 228] on div "EAM - Bounties - All -Broad - 7DC - (WW + Top4 - US - LTC) - CBO" at bounding box center [701, 232] width 186 height 11
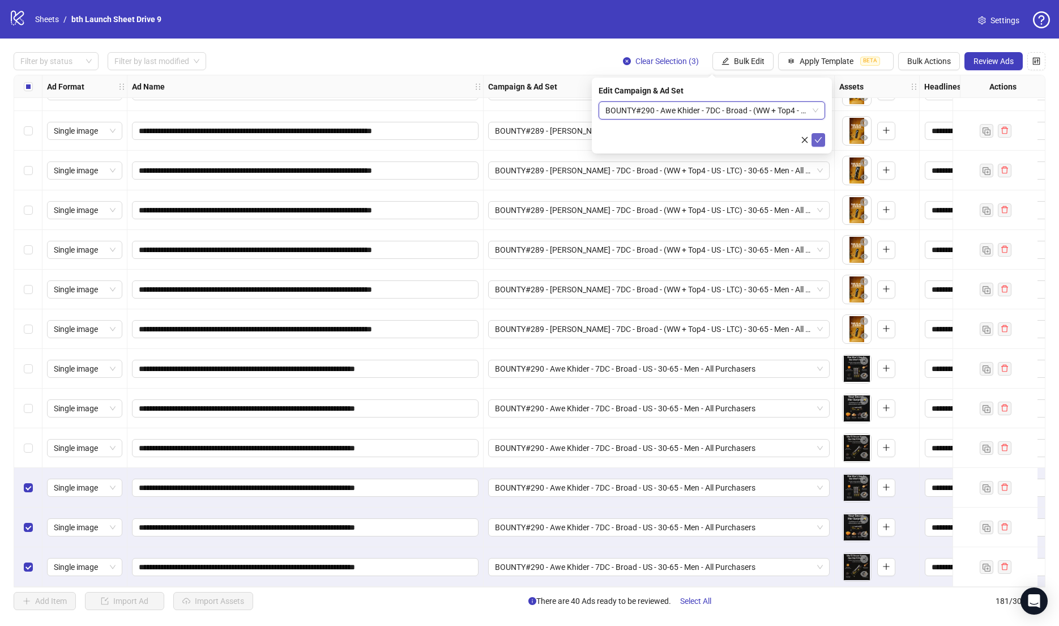
click at [818, 139] on icon "check" at bounding box center [818, 140] width 8 height 8
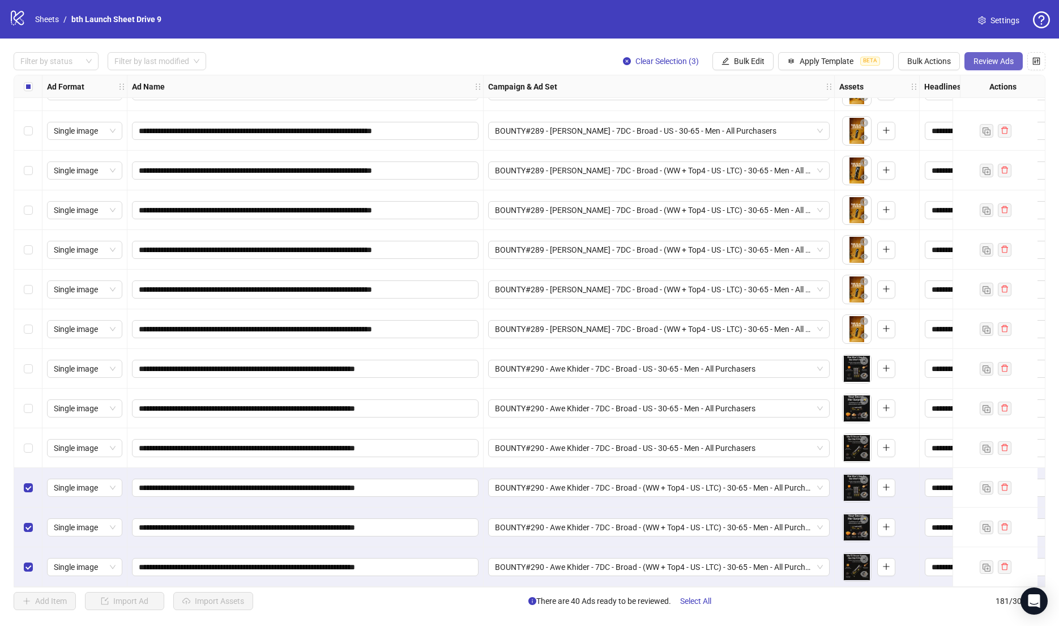
click at [999, 67] on button "Review Ads" at bounding box center [993, 61] width 58 height 18
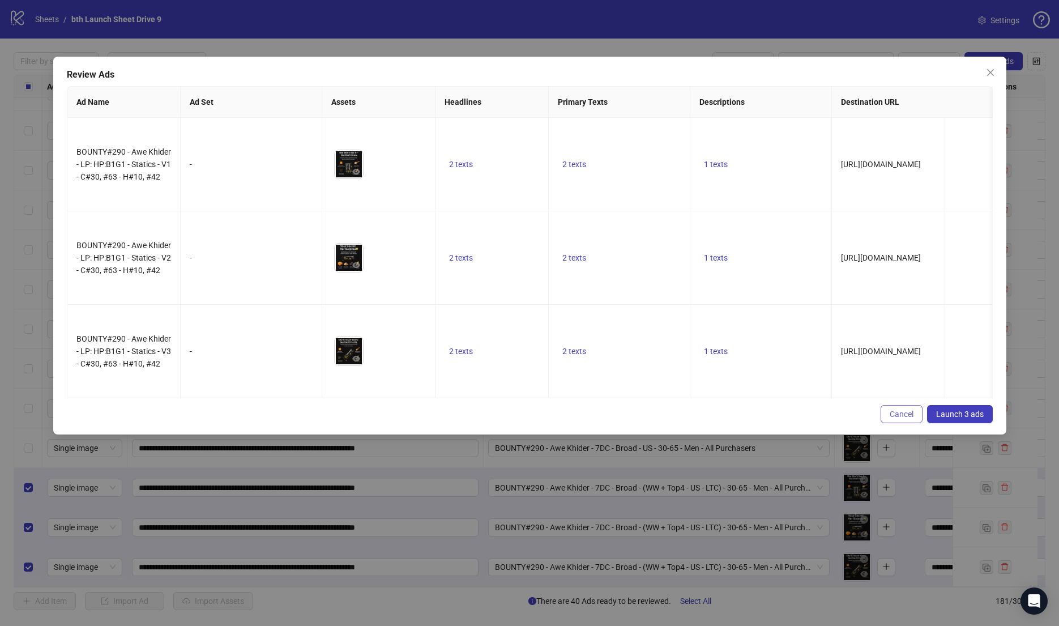
click at [911, 409] on span "Cancel" at bounding box center [902, 413] width 24 height 9
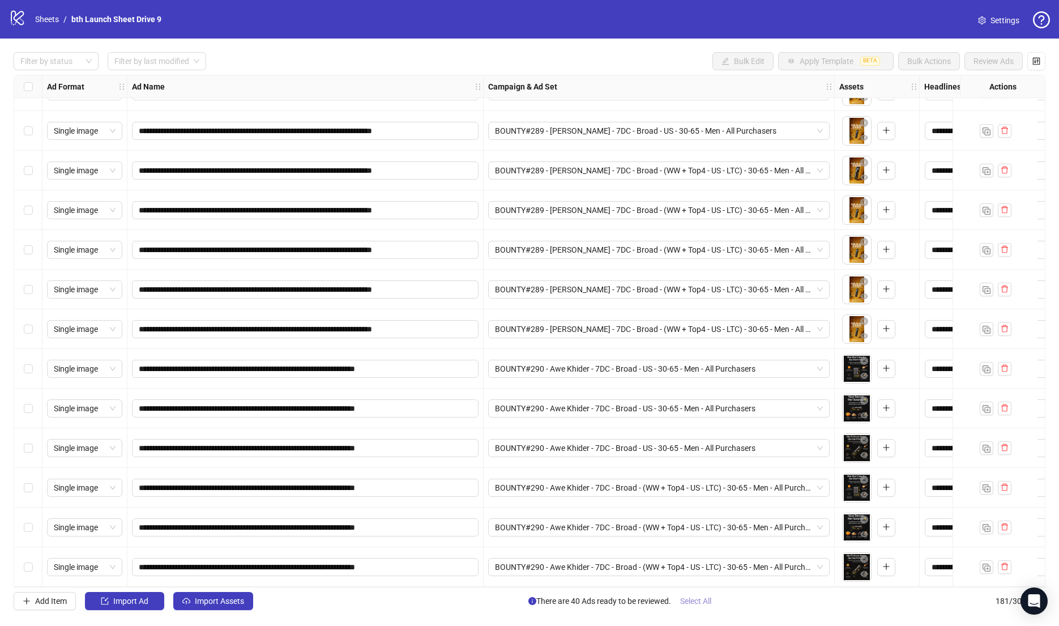
click at [709, 600] on span "Select All" at bounding box center [695, 600] width 31 height 9
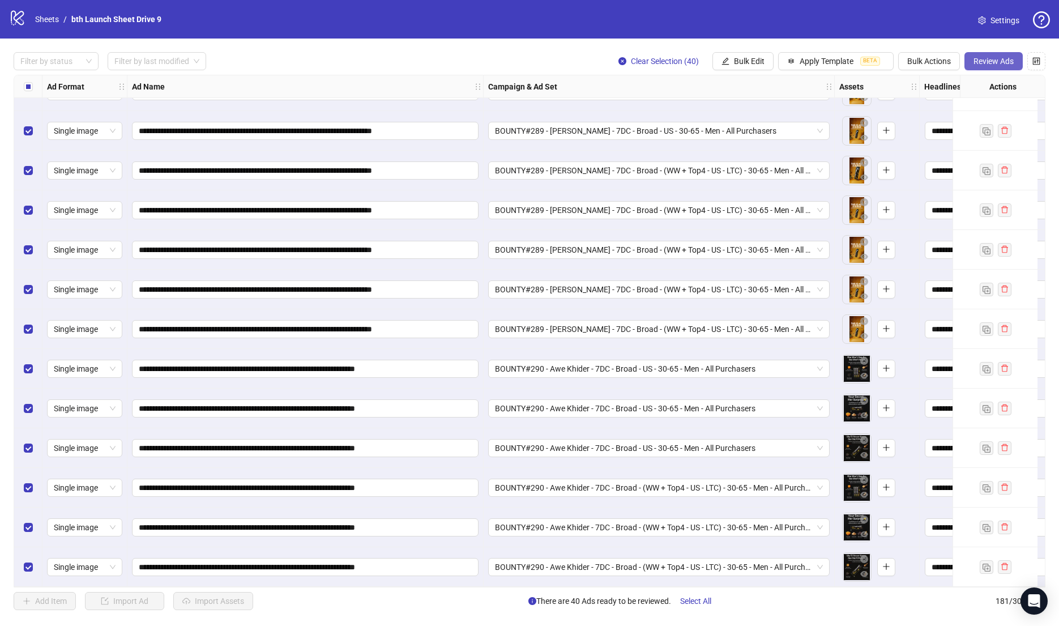
click at [982, 61] on span "Review Ads" at bounding box center [993, 61] width 40 height 9
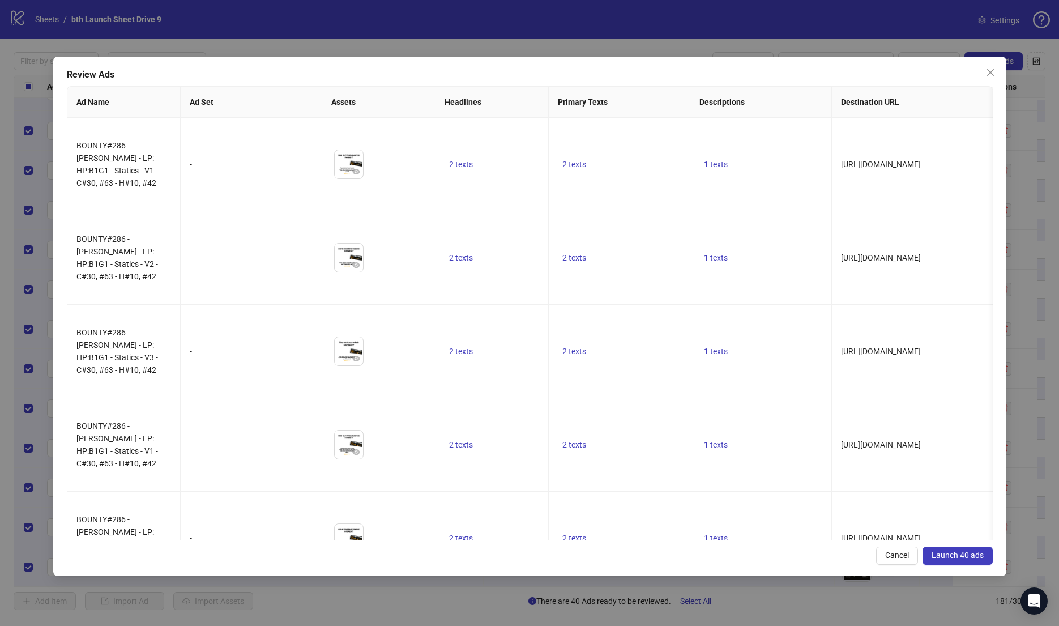
click at [962, 557] on span "Launch 40 ads" at bounding box center [957, 554] width 52 height 9
